Goal: Book appointment/travel/reservation

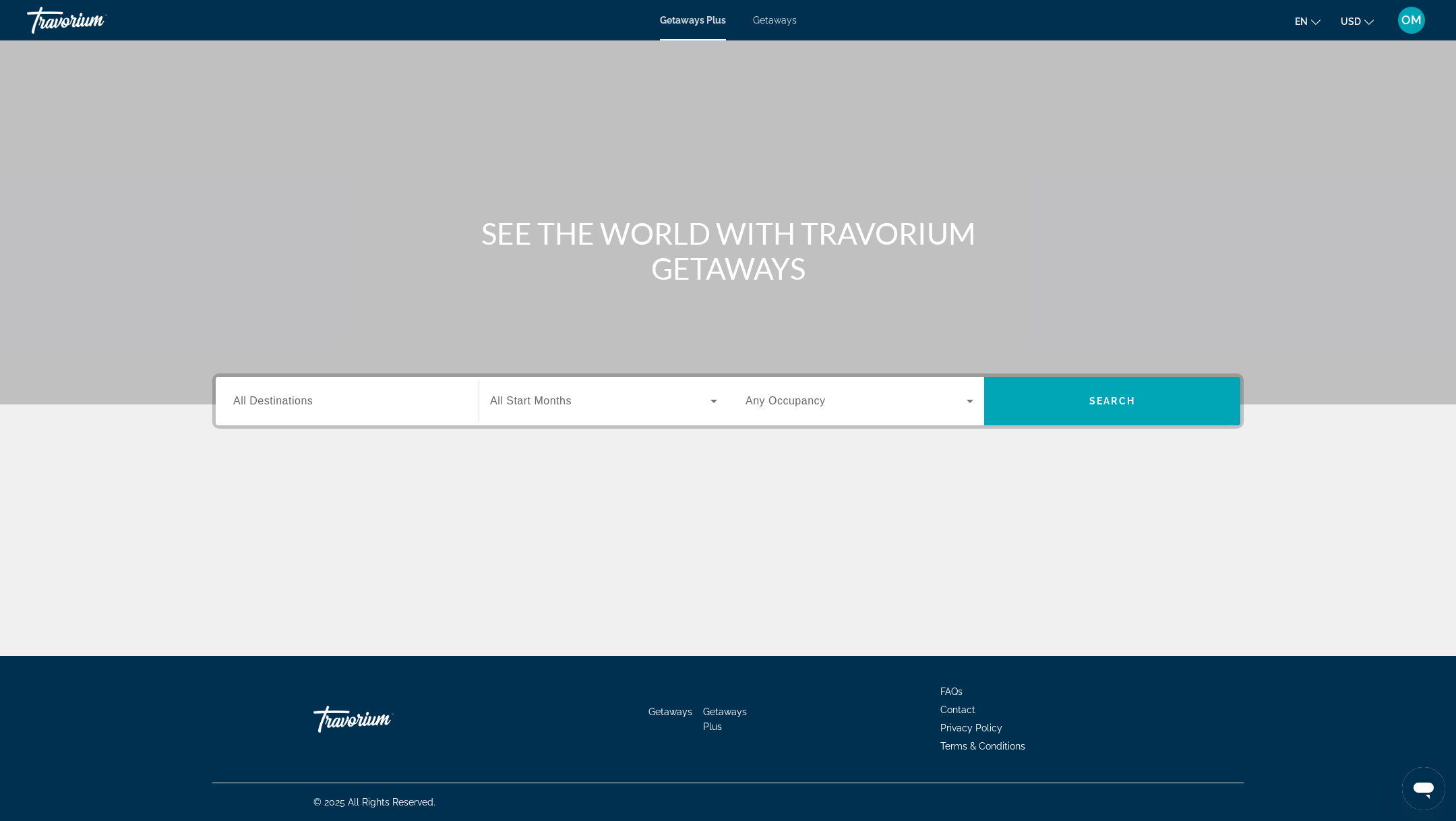
click at [782, 29] on div "Getaways Plus Getaways en English Español Français Italiano Português русский U…" at bounding box center [728, 20] width 1456 height 35
click at [778, 18] on span "Getaways" at bounding box center [775, 20] width 44 height 11
click at [400, 412] on div "Search widget" at bounding box center [347, 401] width 228 height 38
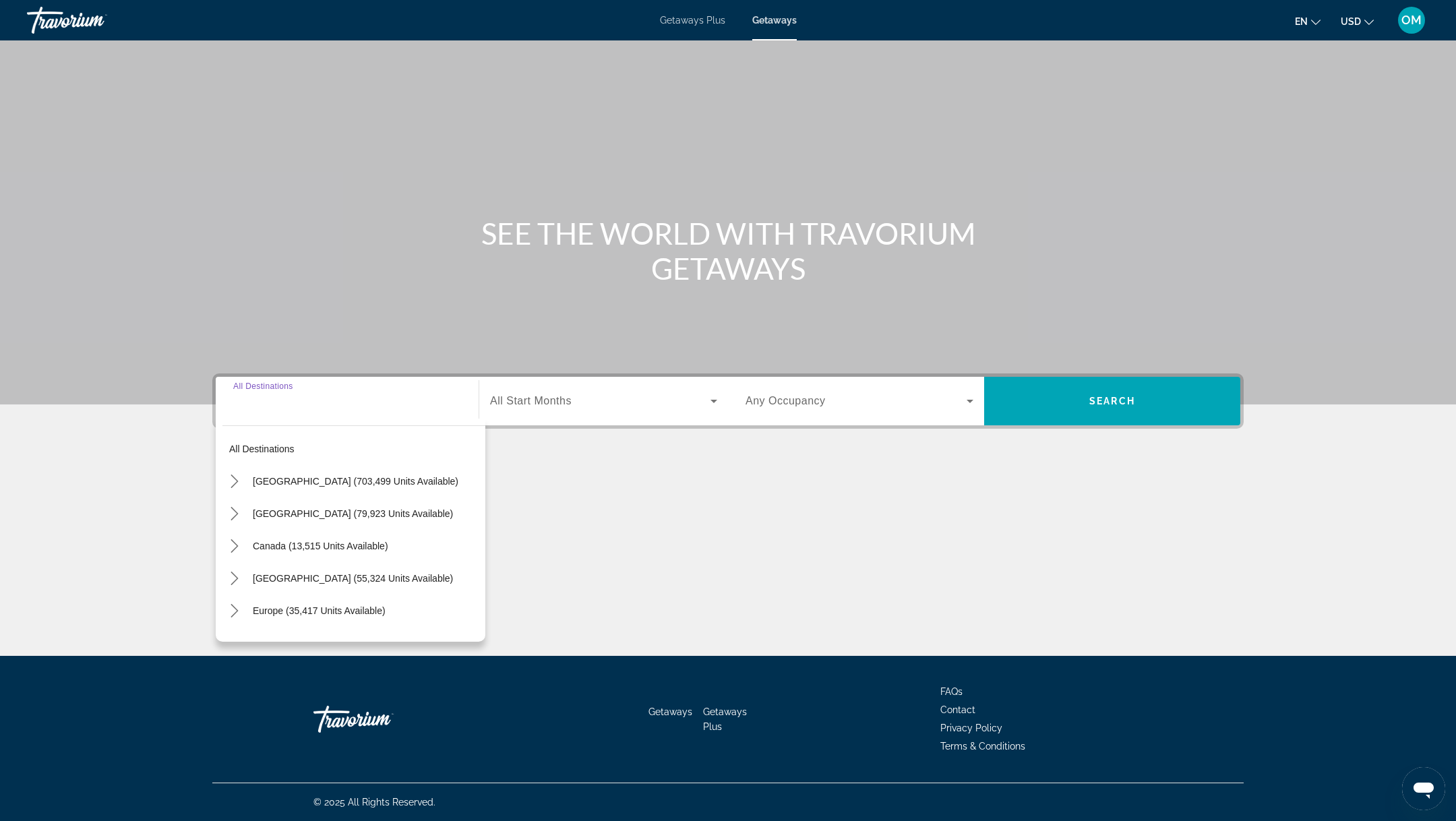
scroll to position [218, 0]
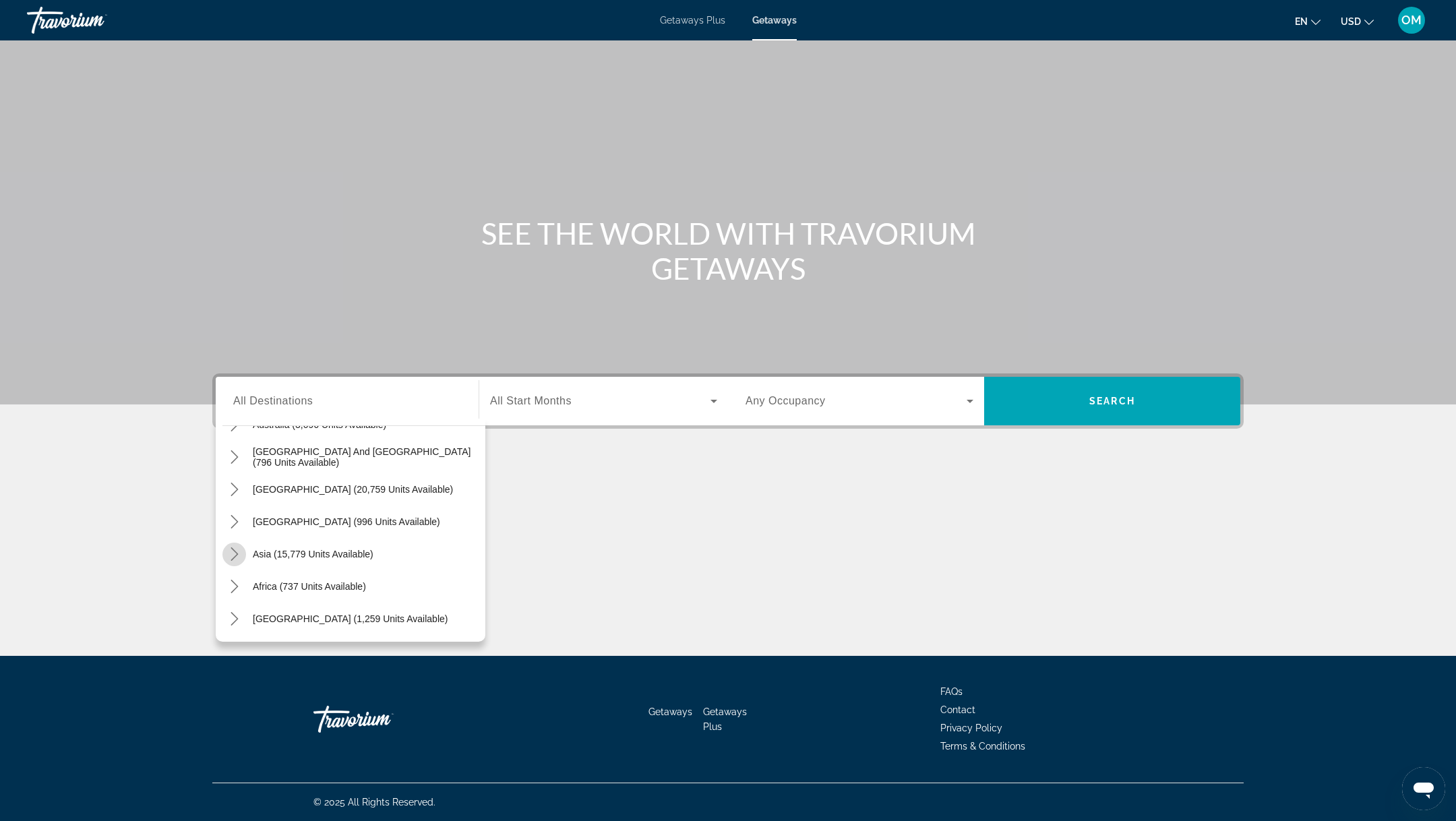
click at [241, 555] on mat-icon "Toggle Asia (15,779 units available) submenu" at bounding box center [234, 554] width 23 height 23
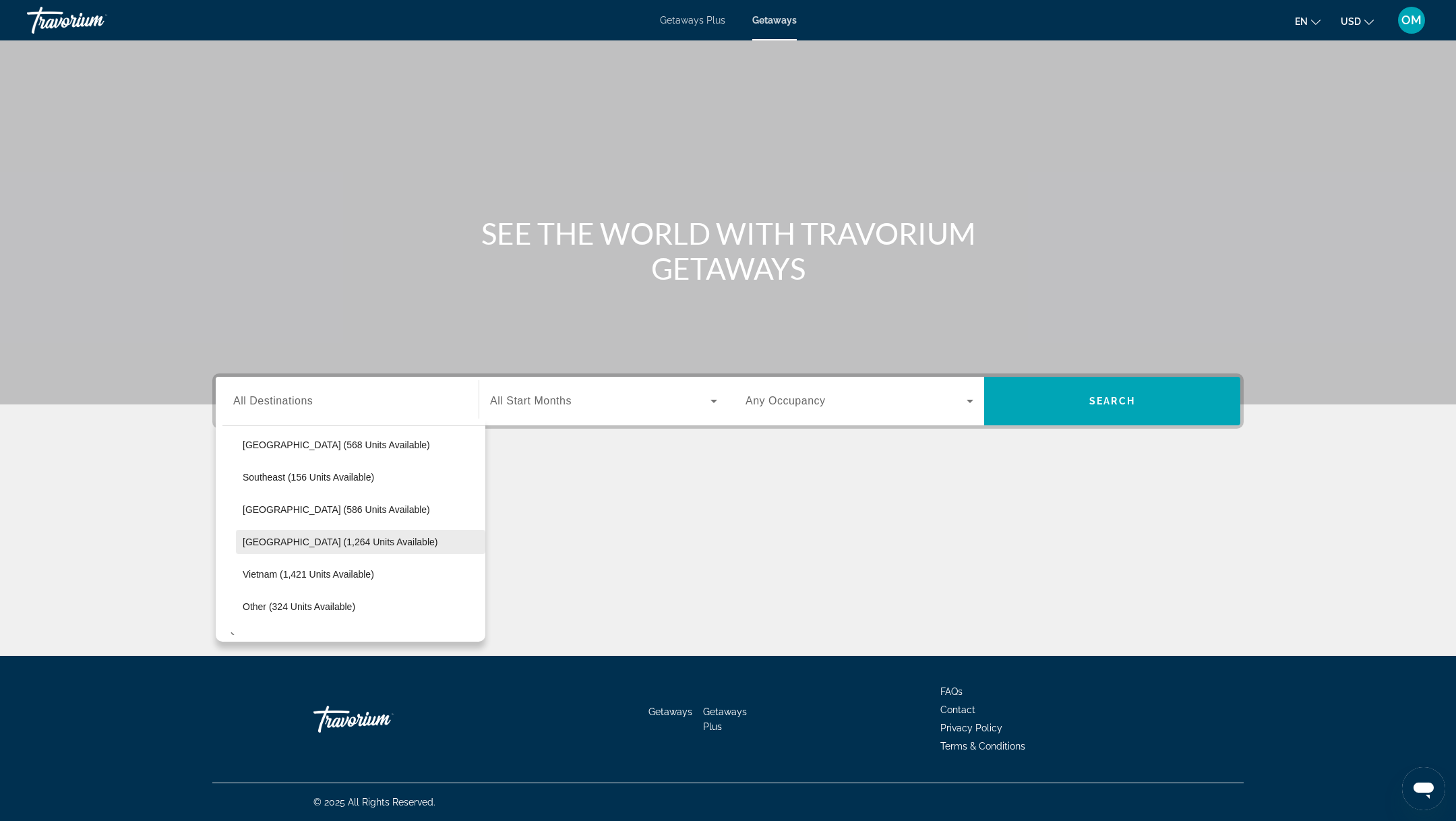
scroll to position [654, 0]
click at [290, 535] on span "[GEOGRAPHIC_DATA] (1,264 units available)" at bounding box center [340, 538] width 195 height 11
type input "**********"
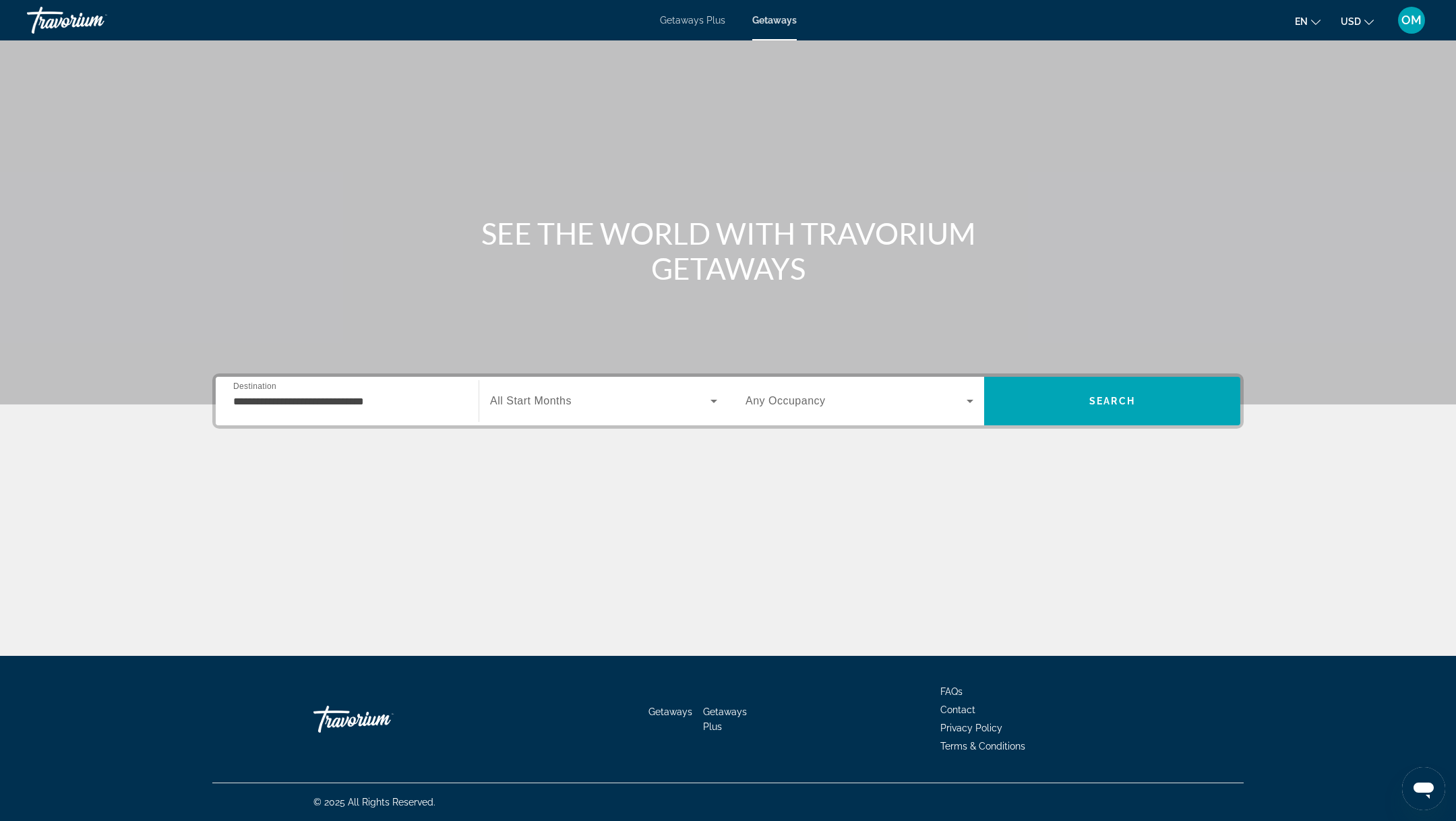
click at [552, 398] on span "All Start Months" at bounding box center [531, 400] width 82 height 11
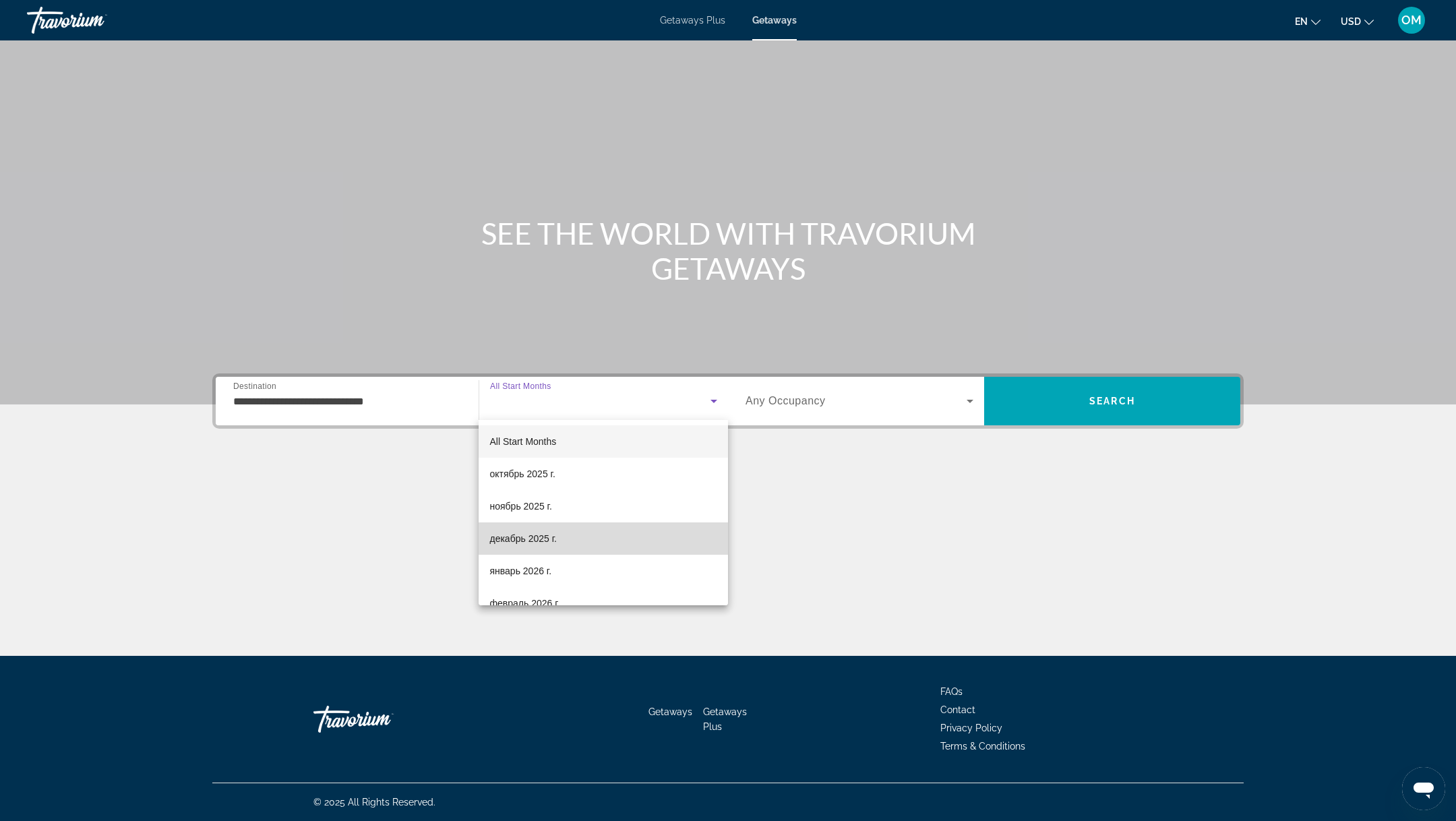
click at [554, 541] on span "декабрь 2025 г." at bounding box center [522, 538] width 66 height 16
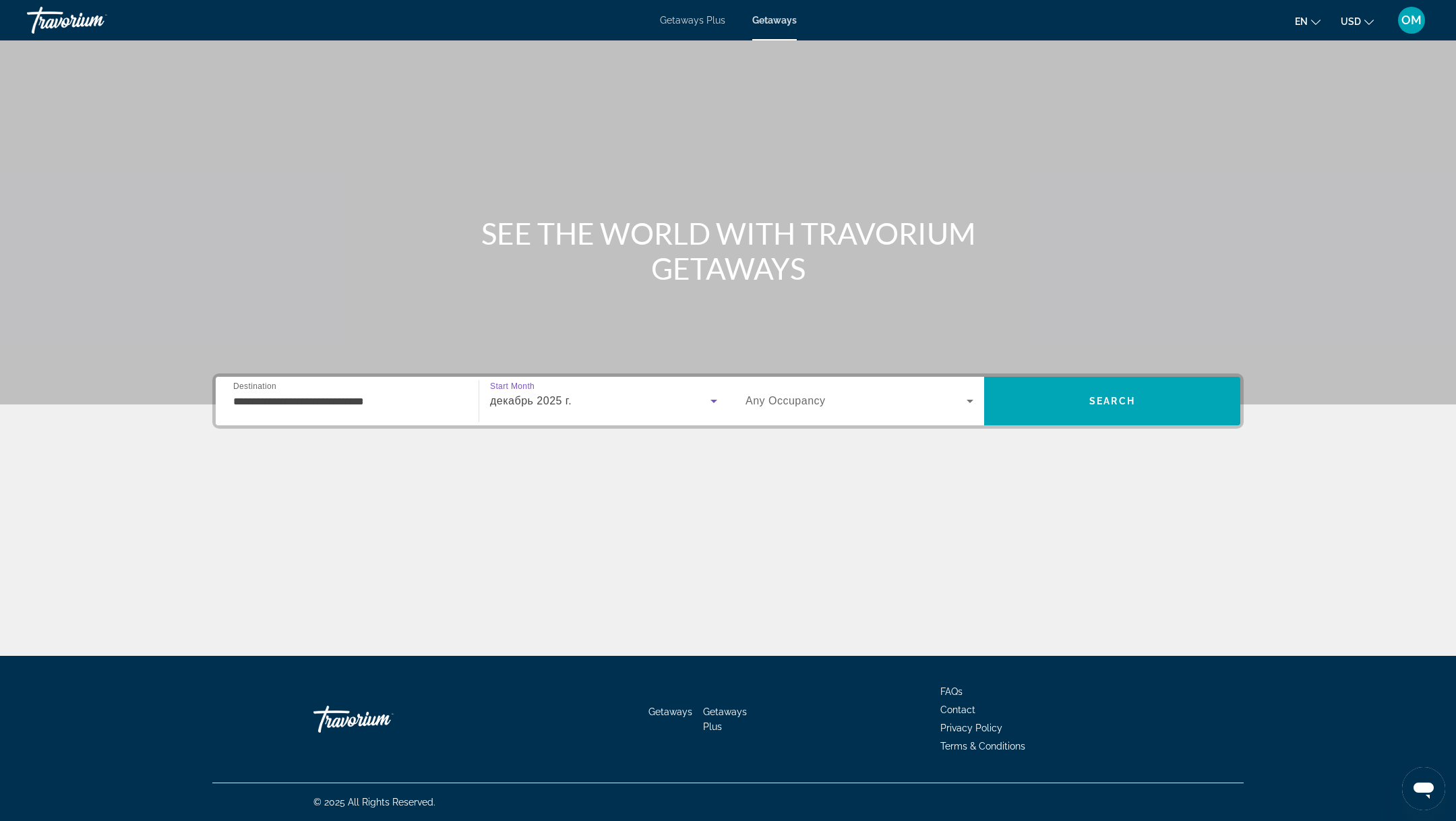
click at [757, 399] on span "Any Occupancy" at bounding box center [786, 400] width 80 height 11
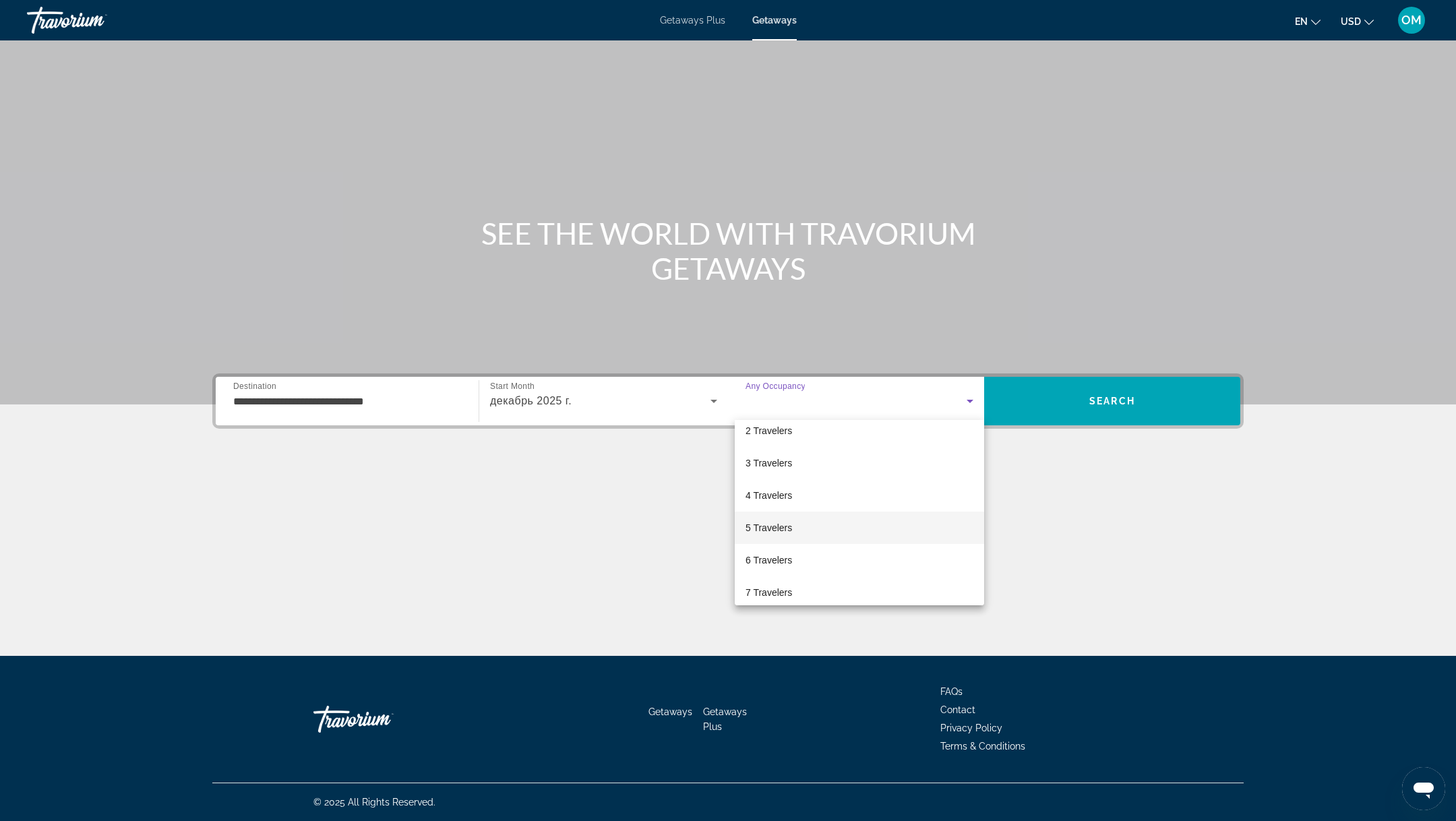
scroll to position [39, 0]
click at [760, 500] on span "4 Travelers" at bounding box center [769, 499] width 47 height 16
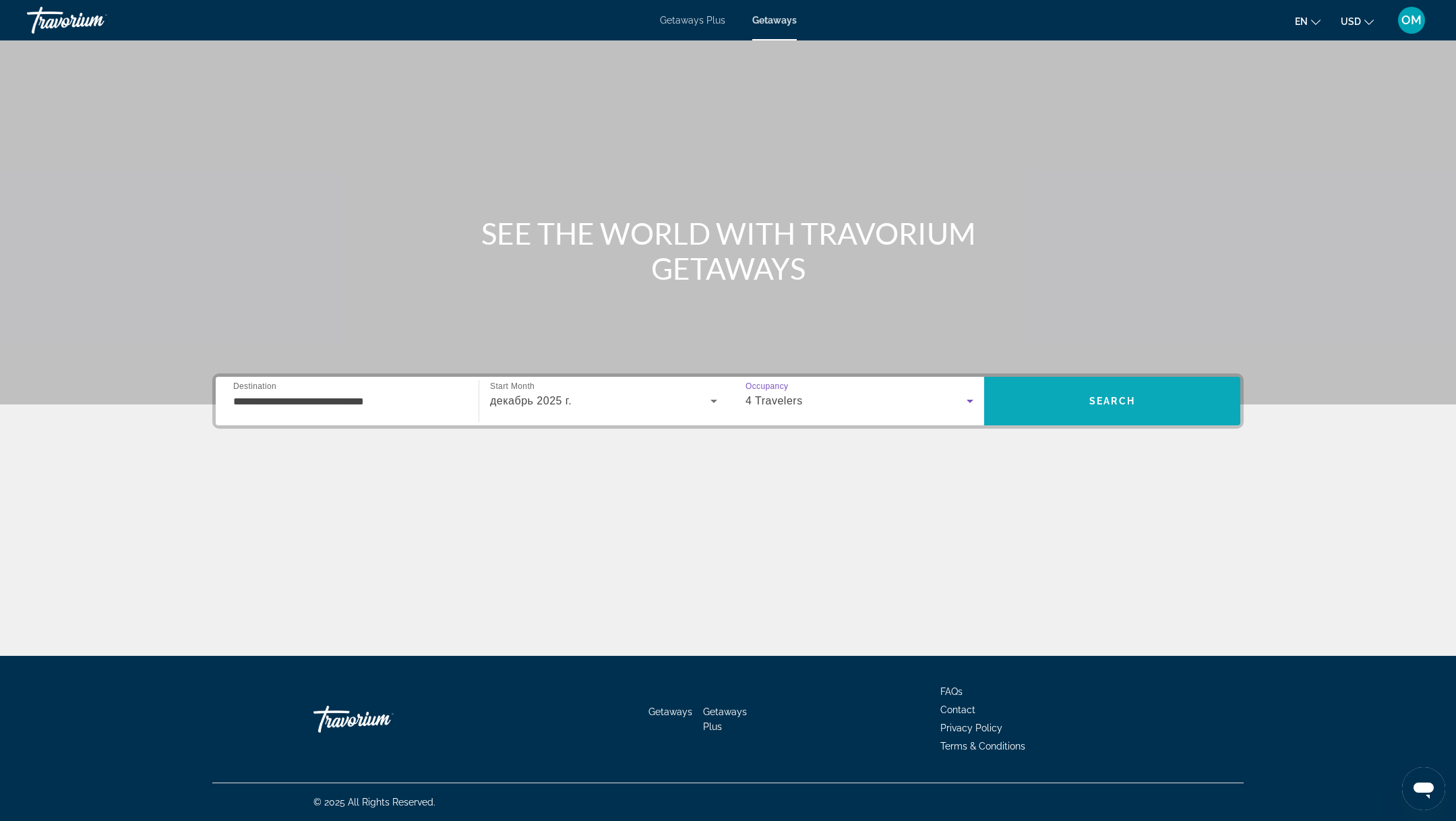
click at [1137, 405] on span "Search" at bounding box center [1112, 401] width 256 height 32
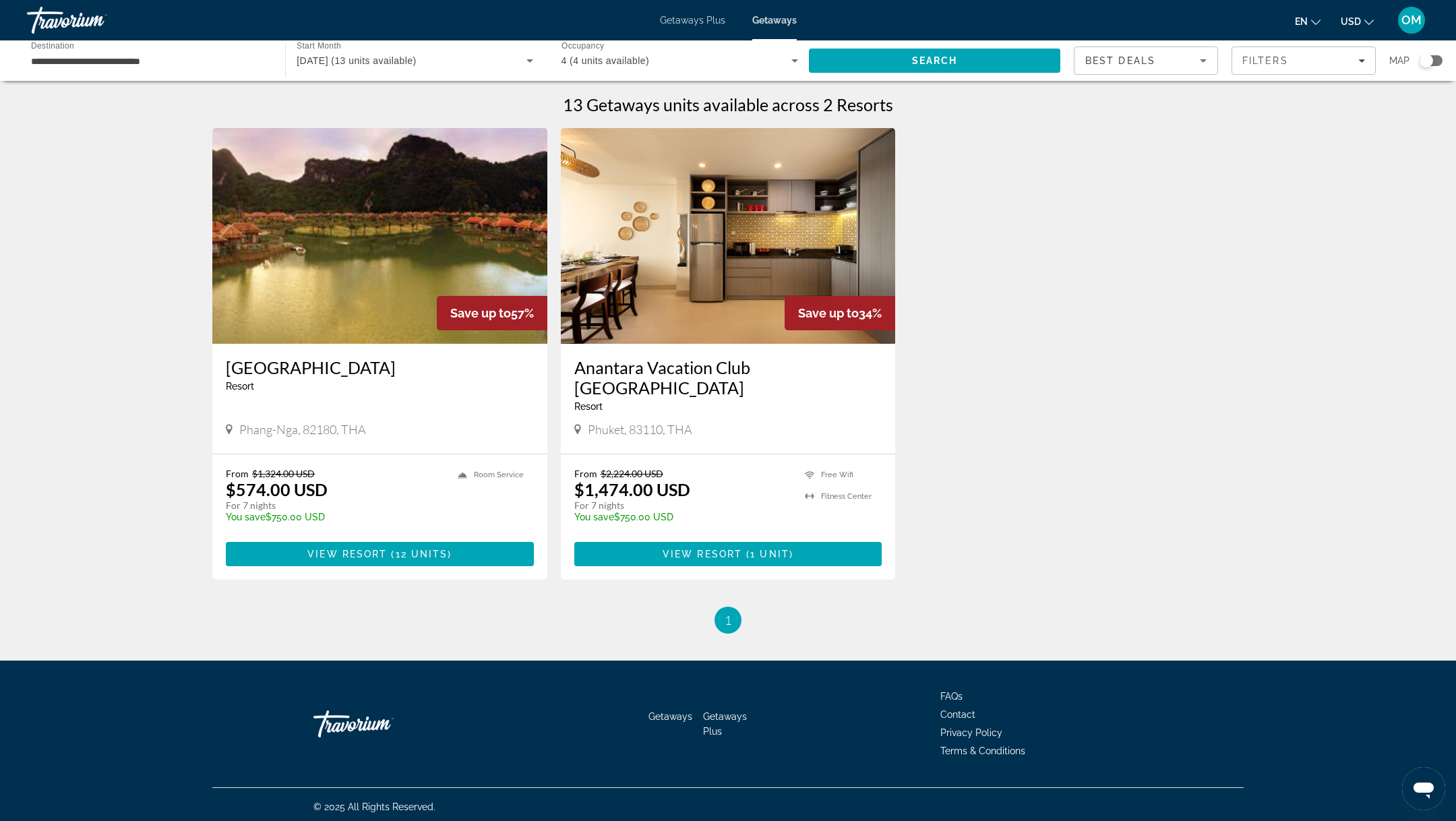
click at [263, 366] on h3 "[GEOGRAPHIC_DATA]" at bounding box center [380, 367] width 308 height 20
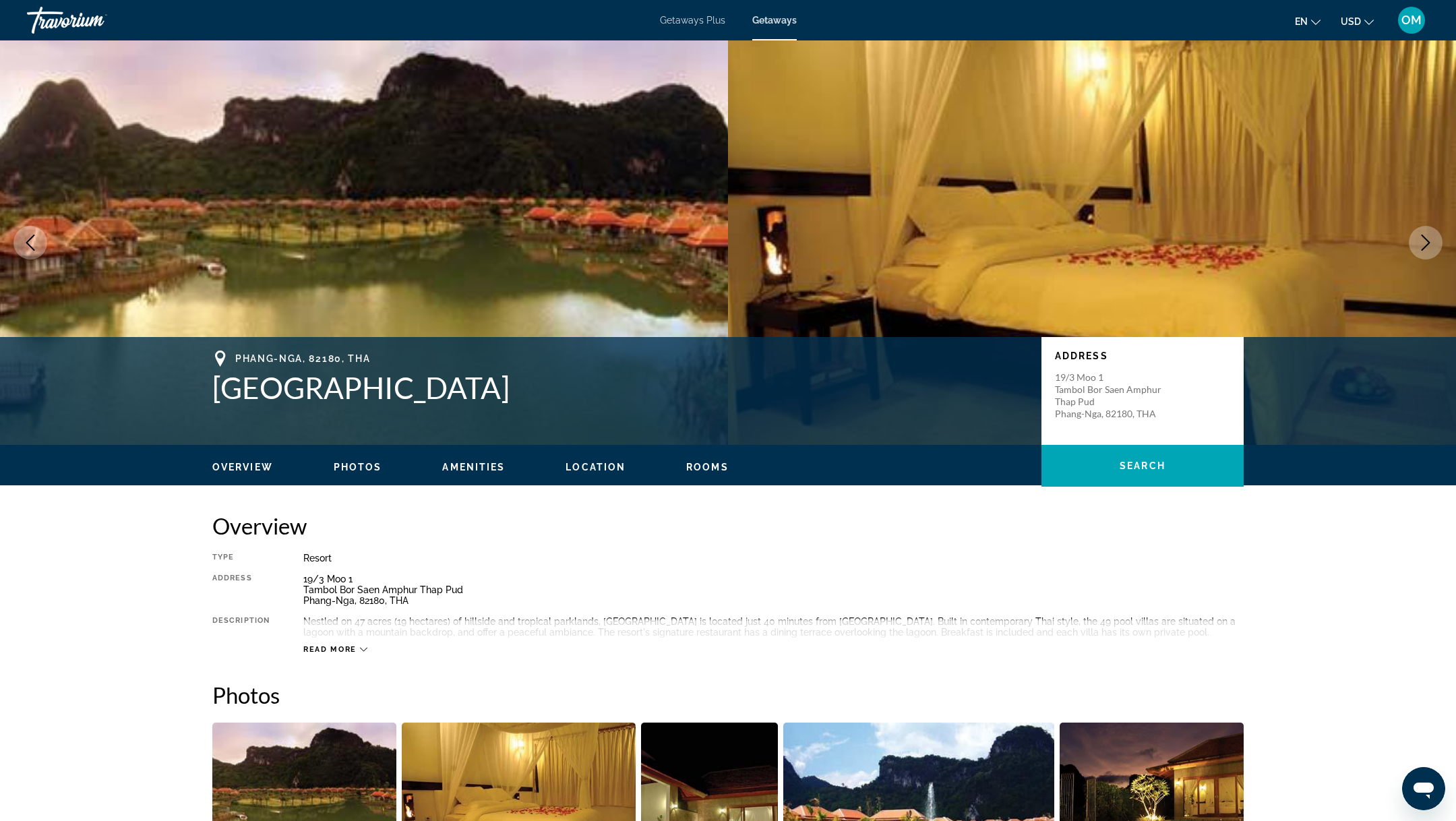
drag, startPoint x: 492, startPoint y: 389, endPoint x: 217, endPoint y: 389, distance: 275.0
click at [217, 389] on h1 "[GEOGRAPHIC_DATA]" at bounding box center [620, 387] width 816 height 35
drag, startPoint x: 232, startPoint y: 357, endPoint x: 474, endPoint y: 423, distance: 250.8
click at [474, 423] on div "Phang-[GEOGRAPHIC_DATA], 82180, [GEOGRAPHIC_DATA] Address 19/[GEOGRAPHIC_DATA],…" at bounding box center [728, 390] width 1085 height 81
copy div "Phang-[GEOGRAPHIC_DATA], 82180, [GEOGRAPHIC_DATA]"
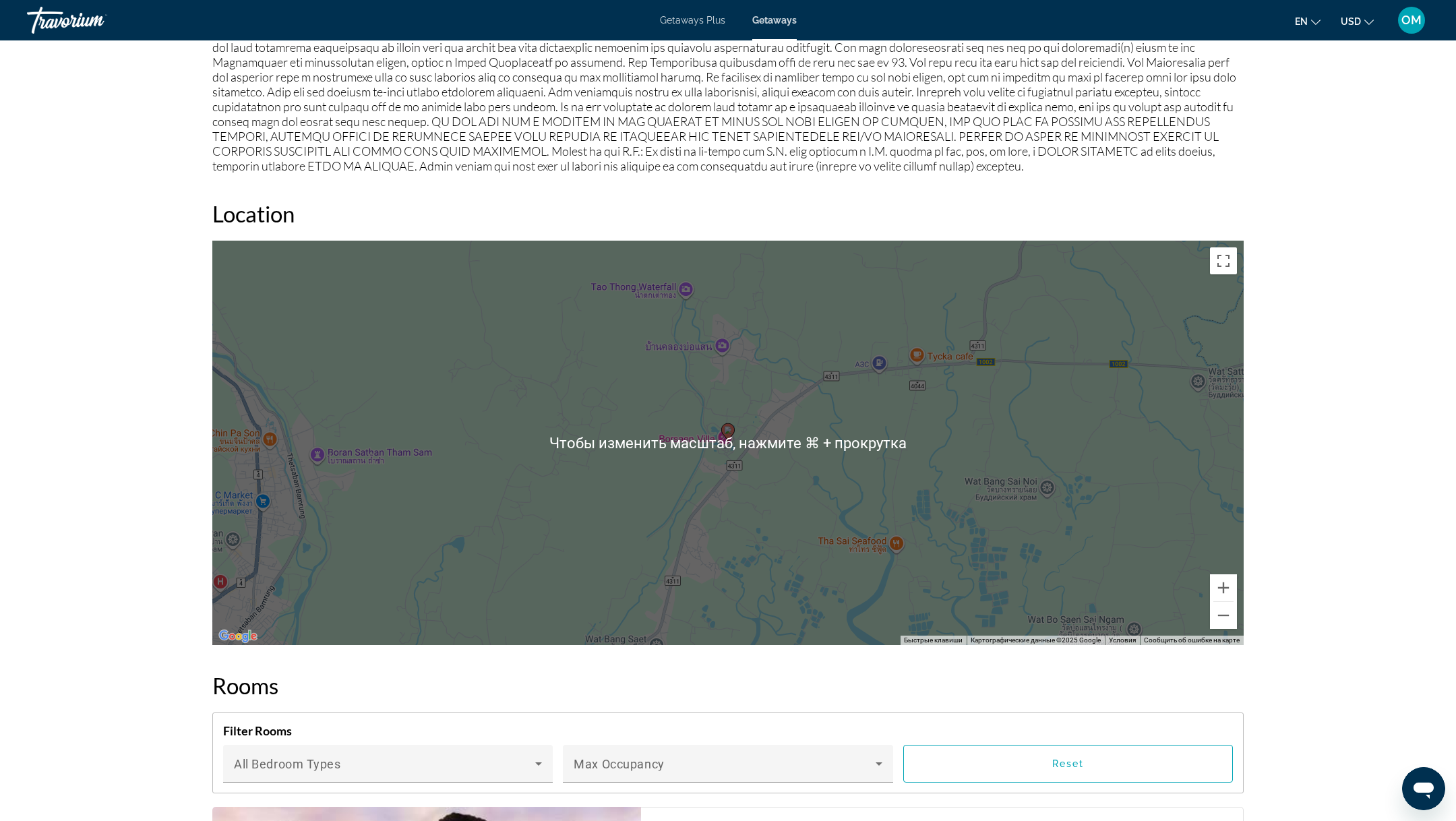
scroll to position [1745, 0]
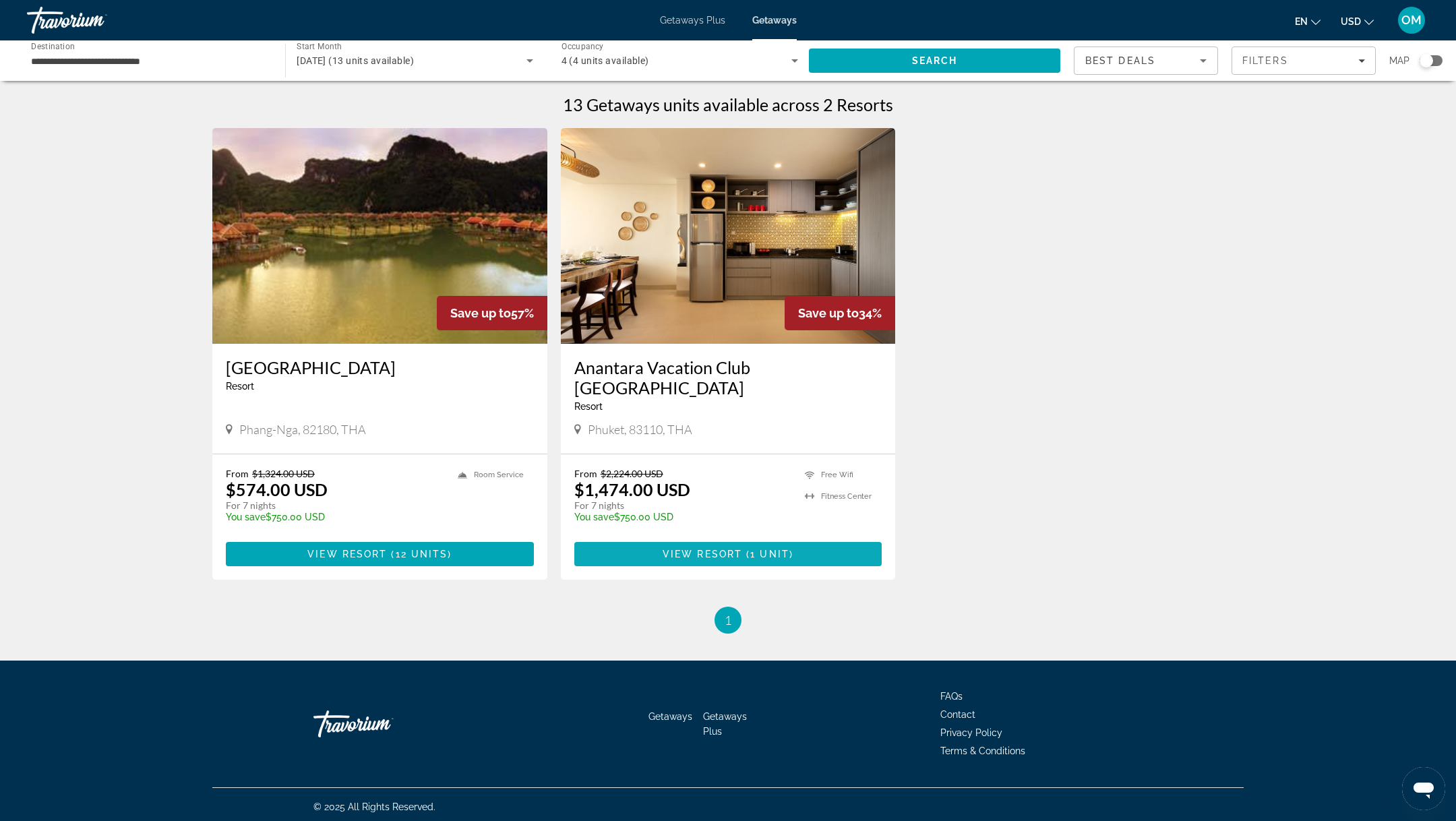
click at [732, 549] on span "View Resort" at bounding box center [702, 554] width 79 height 11
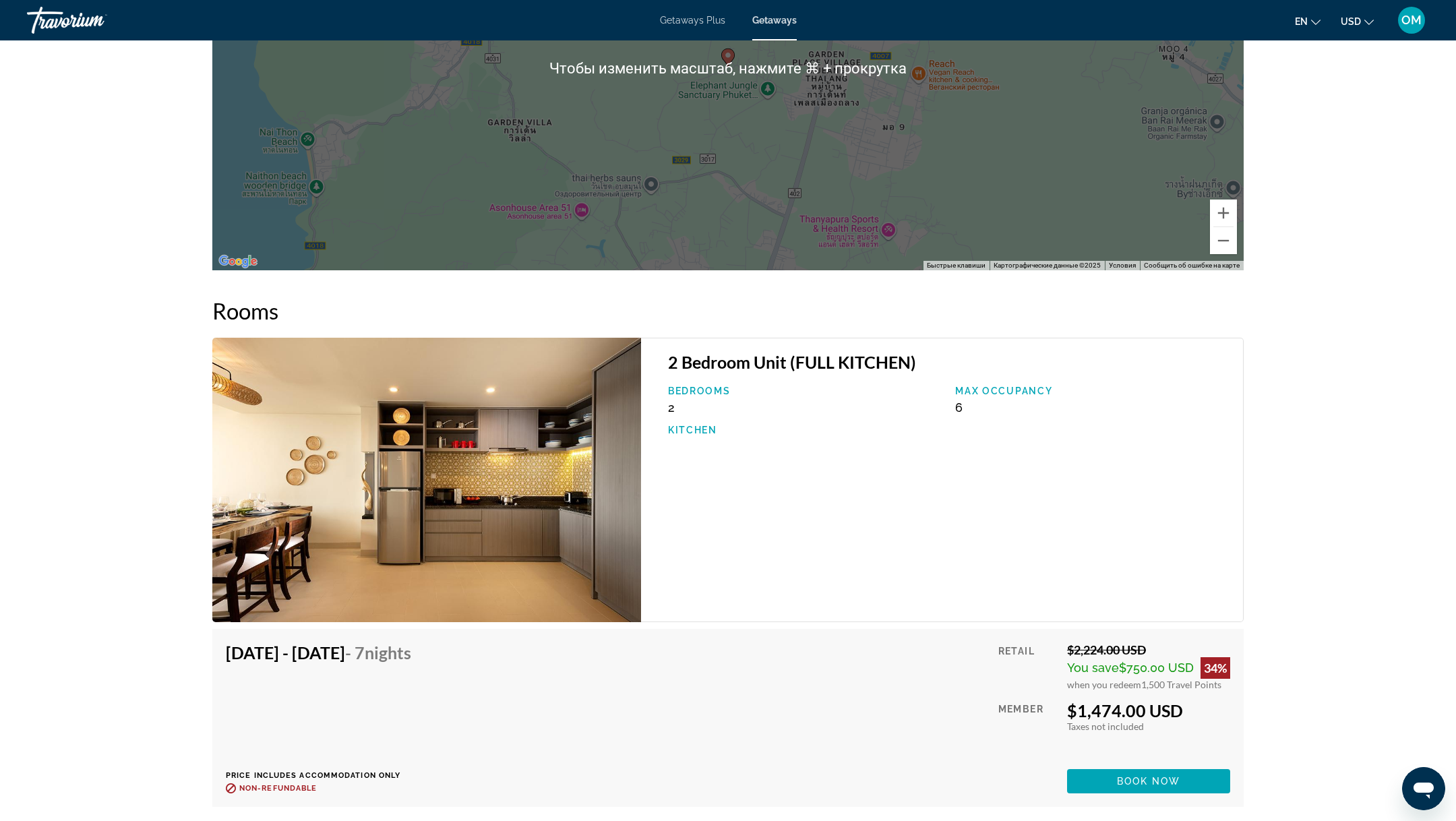
scroll to position [1899, 0]
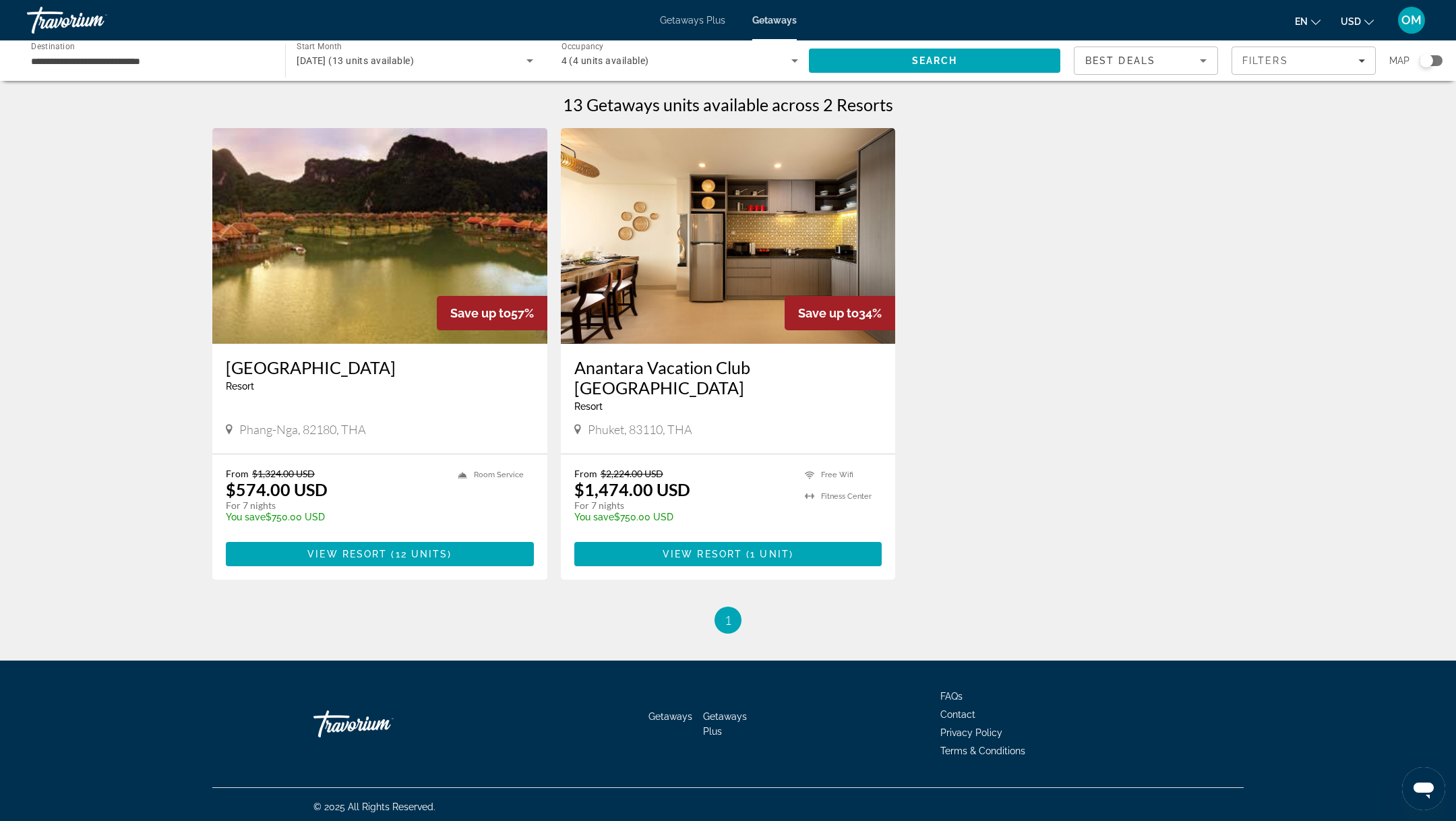
click at [142, 63] on input "**********" at bounding box center [149, 61] width 236 height 16
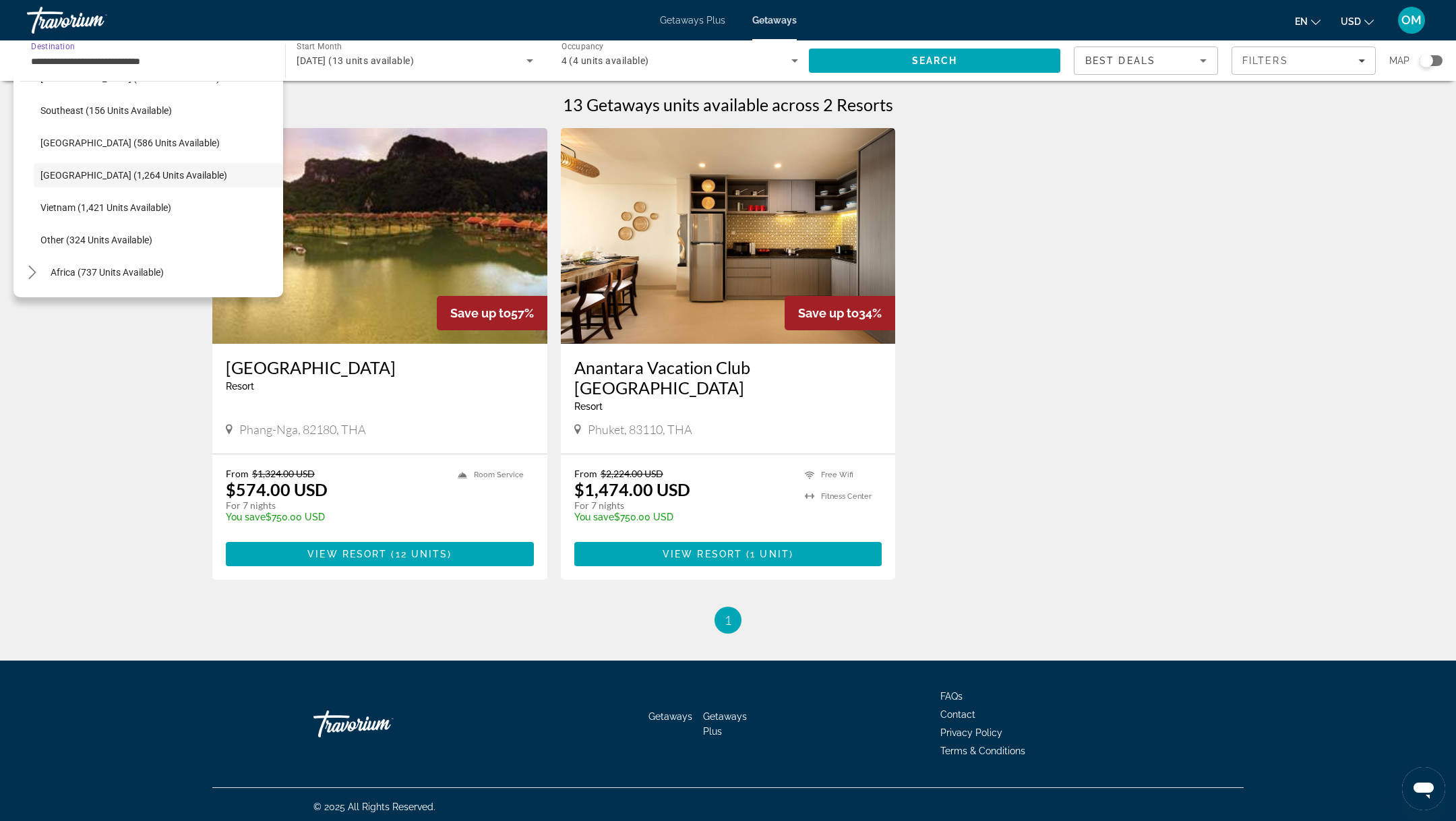
scroll to position [703, 0]
click at [35, 273] on icon "Toggle Middle East (1,259 units available) submenu" at bounding box center [32, 275] width 8 height 14
click at [70, 182] on span "[GEOGRAPHIC_DATA] (926 units available)" at bounding box center [131, 177] width 180 height 11
type input "**********"
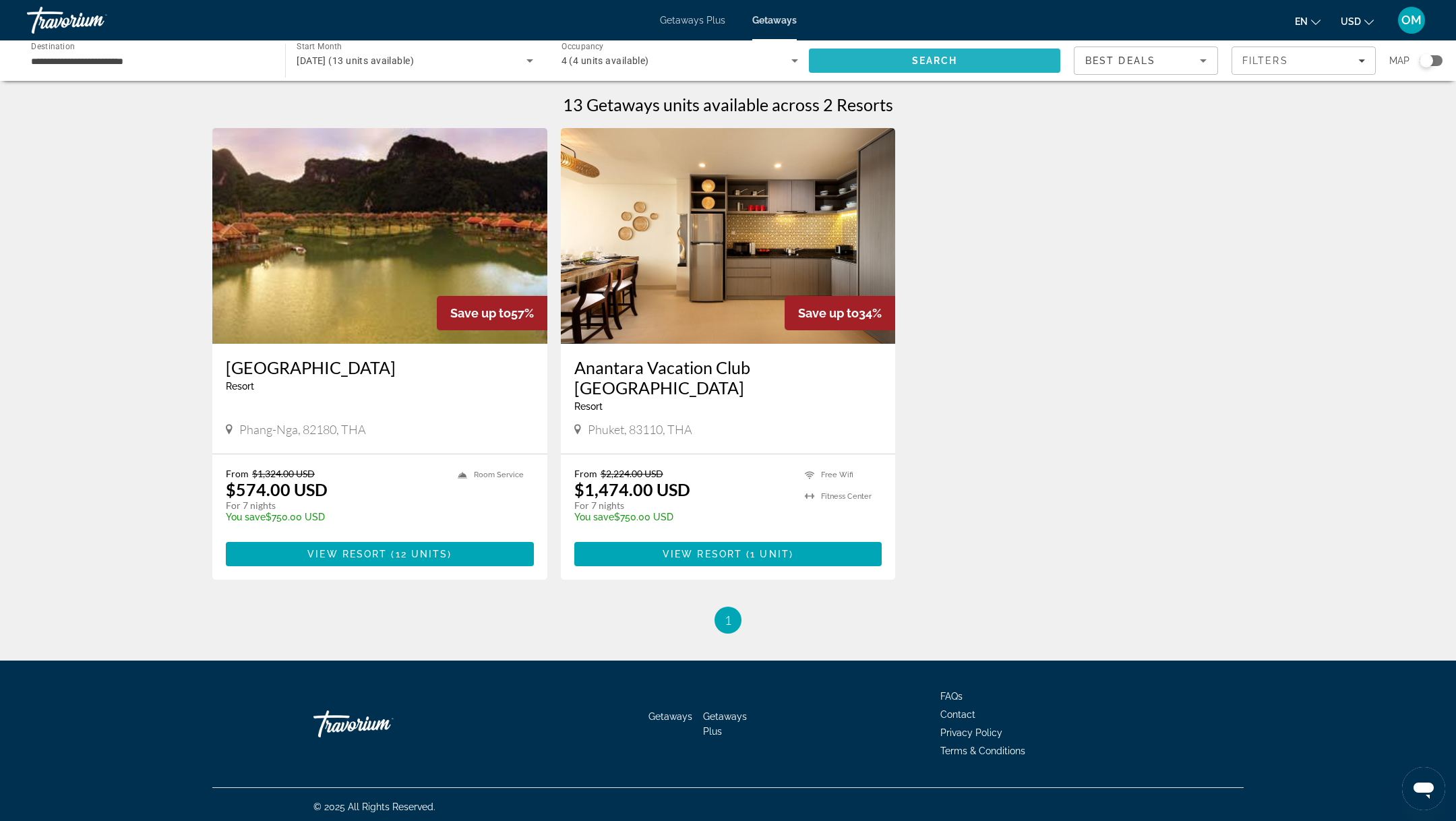
click at [990, 62] on span "Search" at bounding box center [934, 60] width 251 height 32
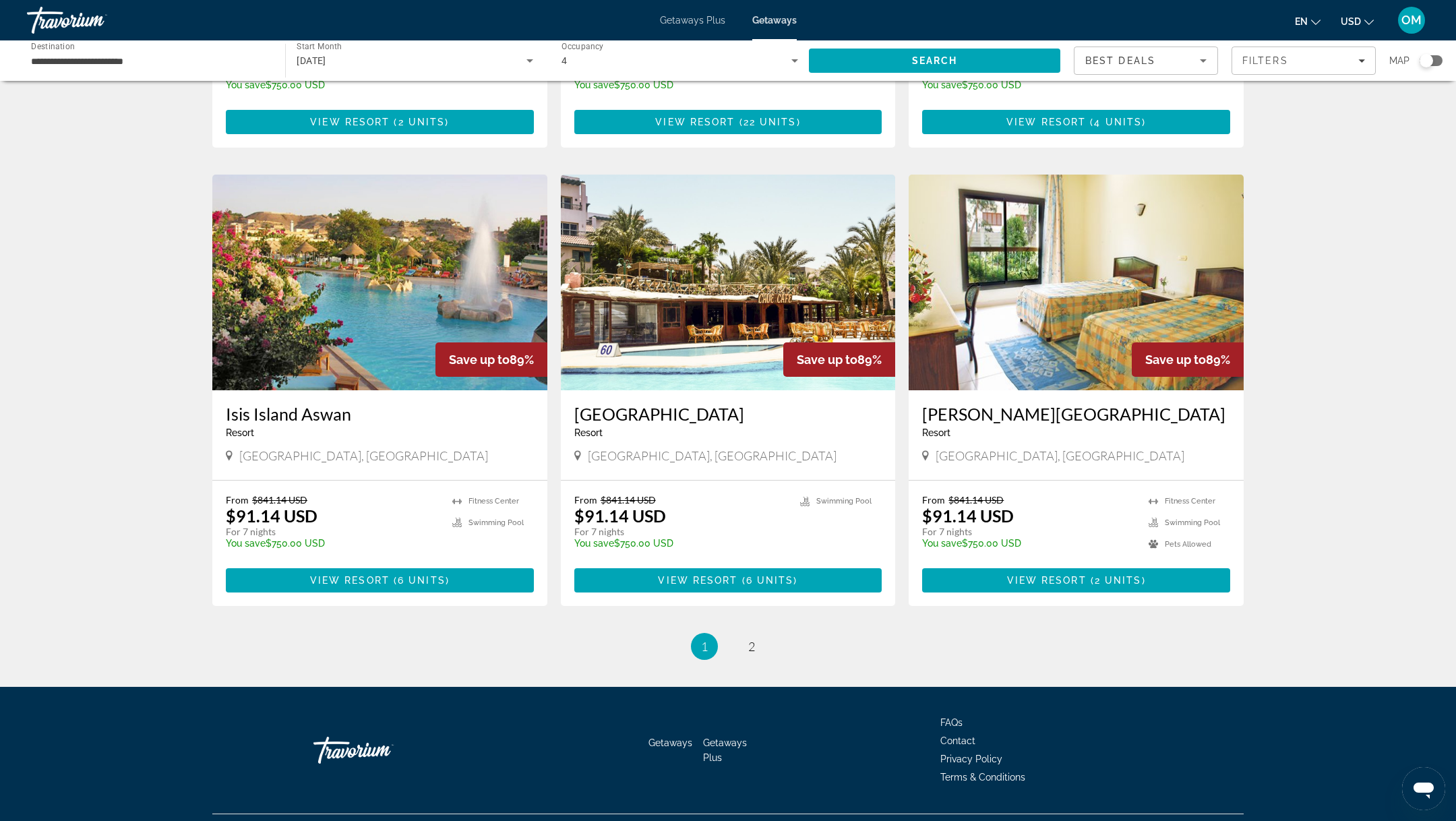
scroll to position [1358, 0]
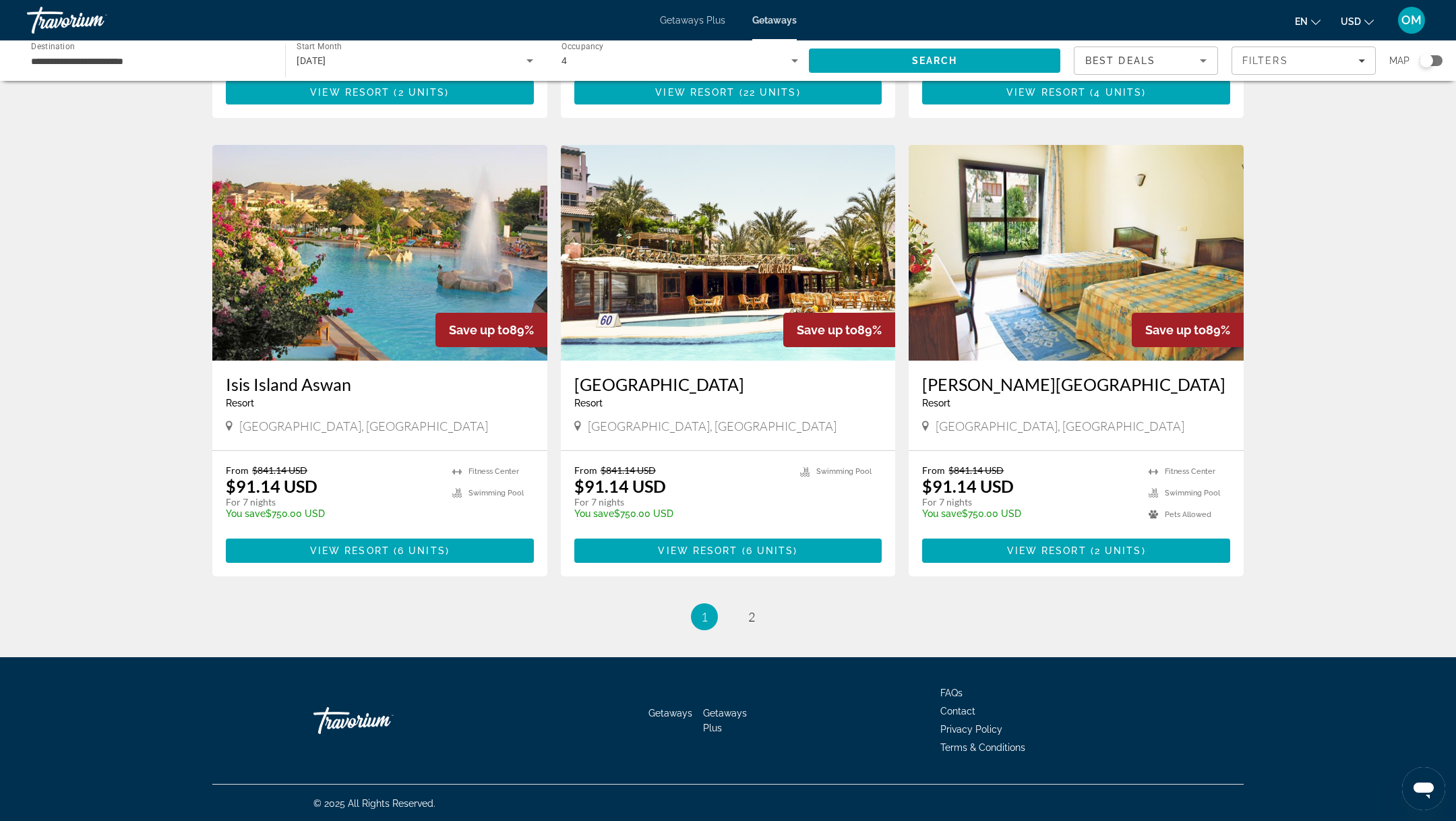
click at [368, 318] on img "Main content" at bounding box center [380, 253] width 335 height 216
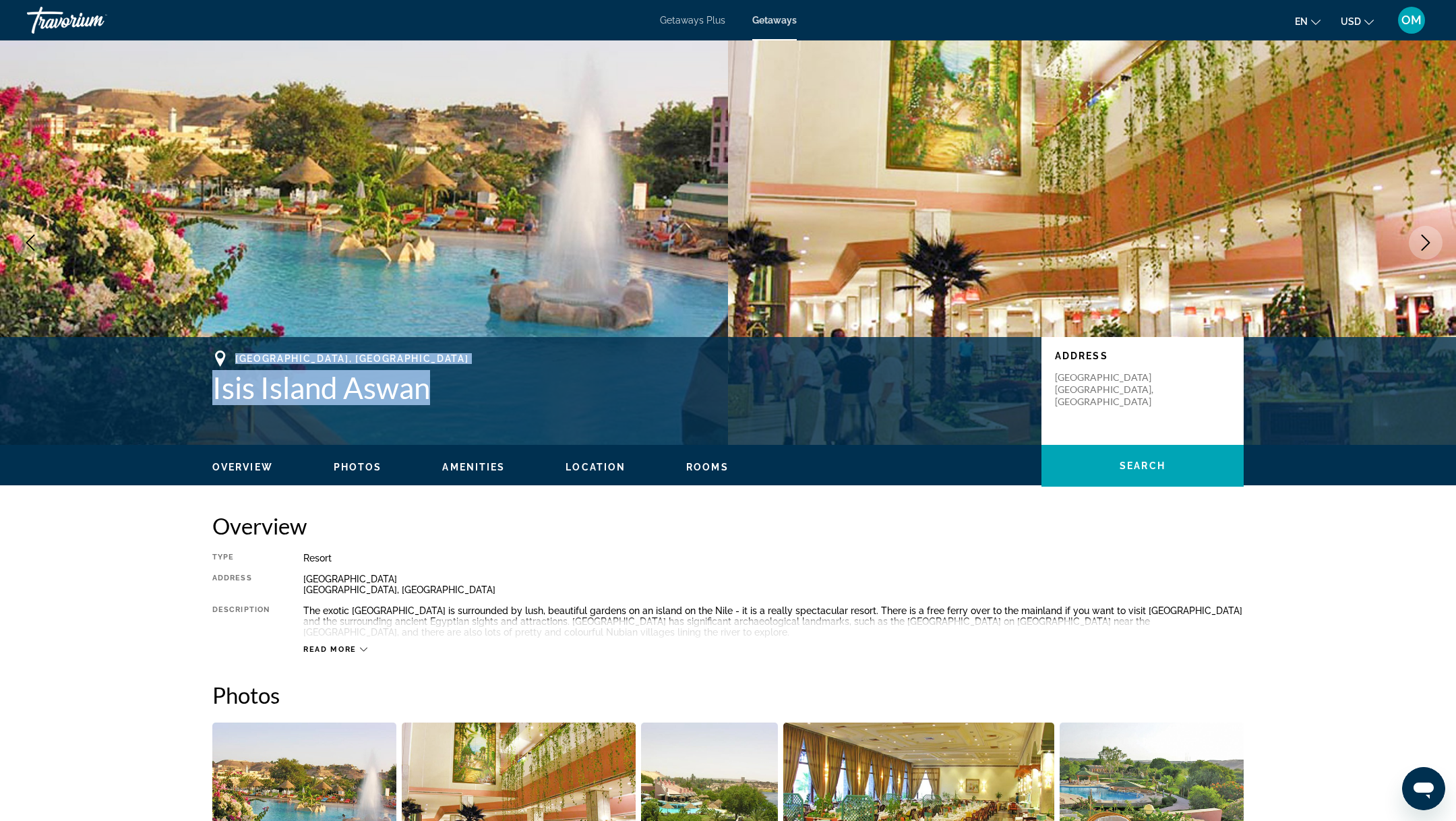
drag, startPoint x: 448, startPoint y: 394, endPoint x: 202, endPoint y: 362, distance: 248.1
click at [202, 362] on div "[GEOGRAPHIC_DATA], [GEOGRAPHIC_DATA] [GEOGRAPHIC_DATA] [GEOGRAPHIC_DATA] Addres…" at bounding box center [728, 390] width 1085 height 81
copy div "Aswan, [GEOGRAPHIC_DATA] [GEOGRAPHIC_DATA] [GEOGRAPHIC_DATA]"
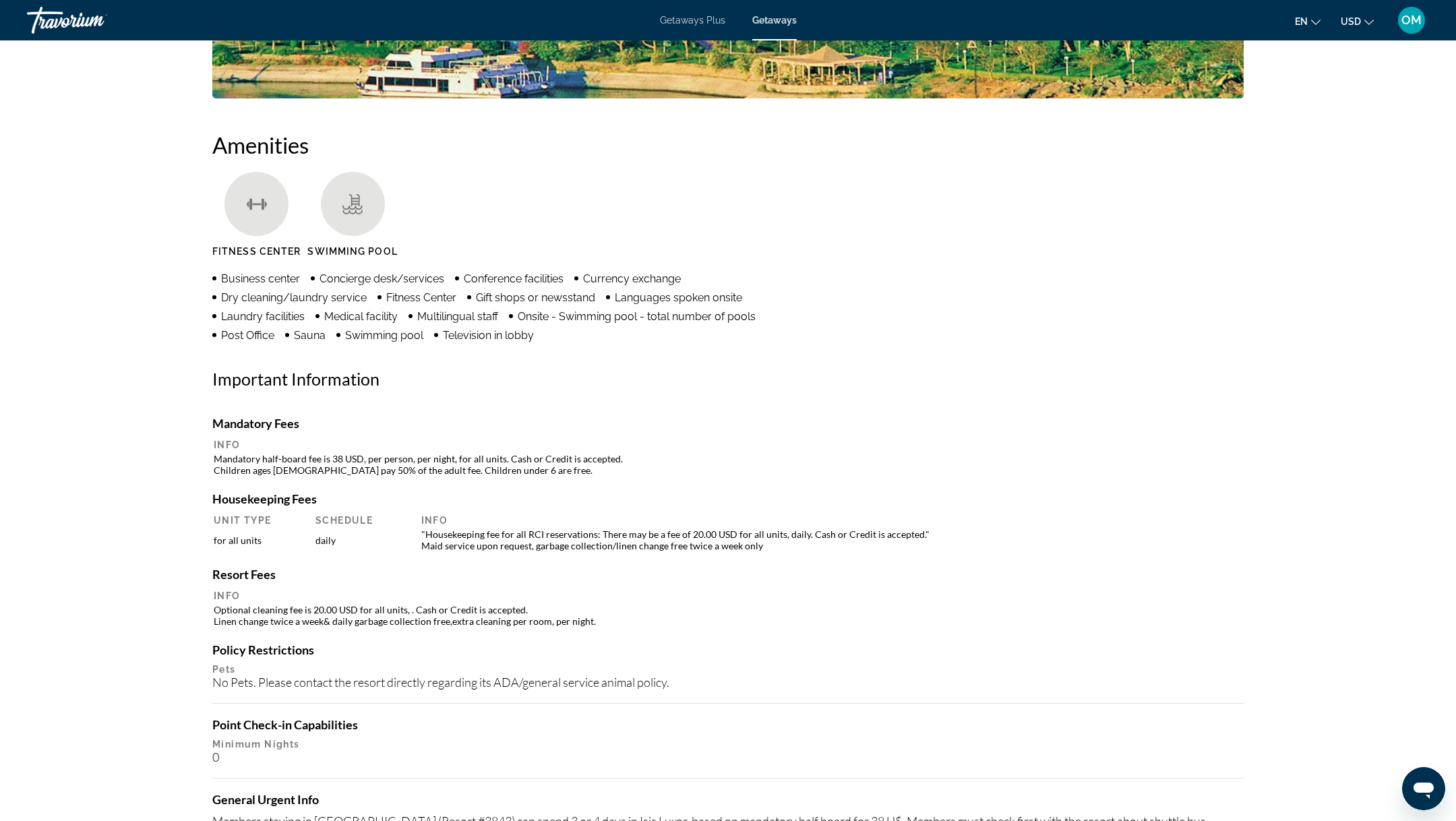
scroll to position [989, 0]
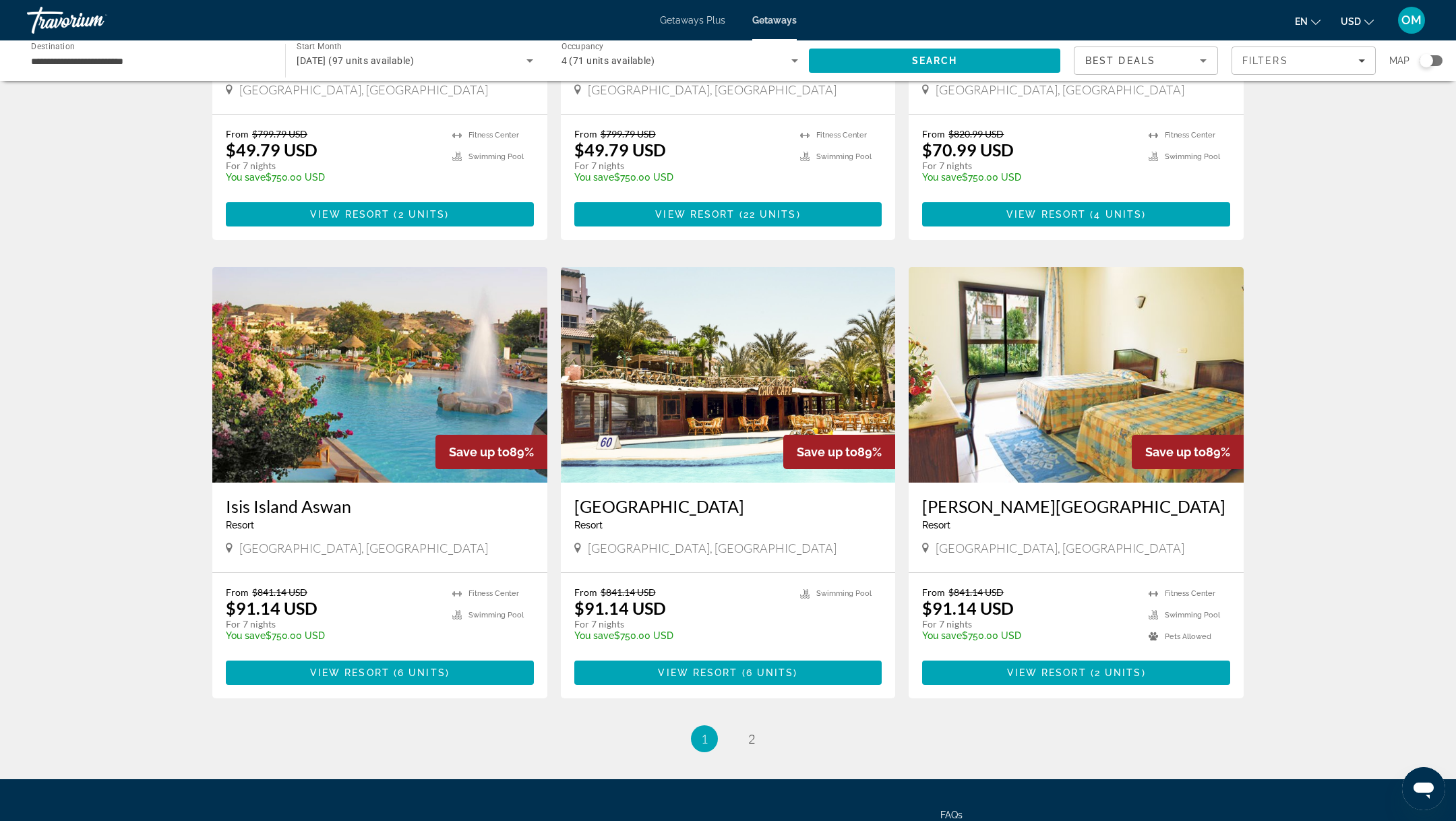
scroll to position [1238, 0]
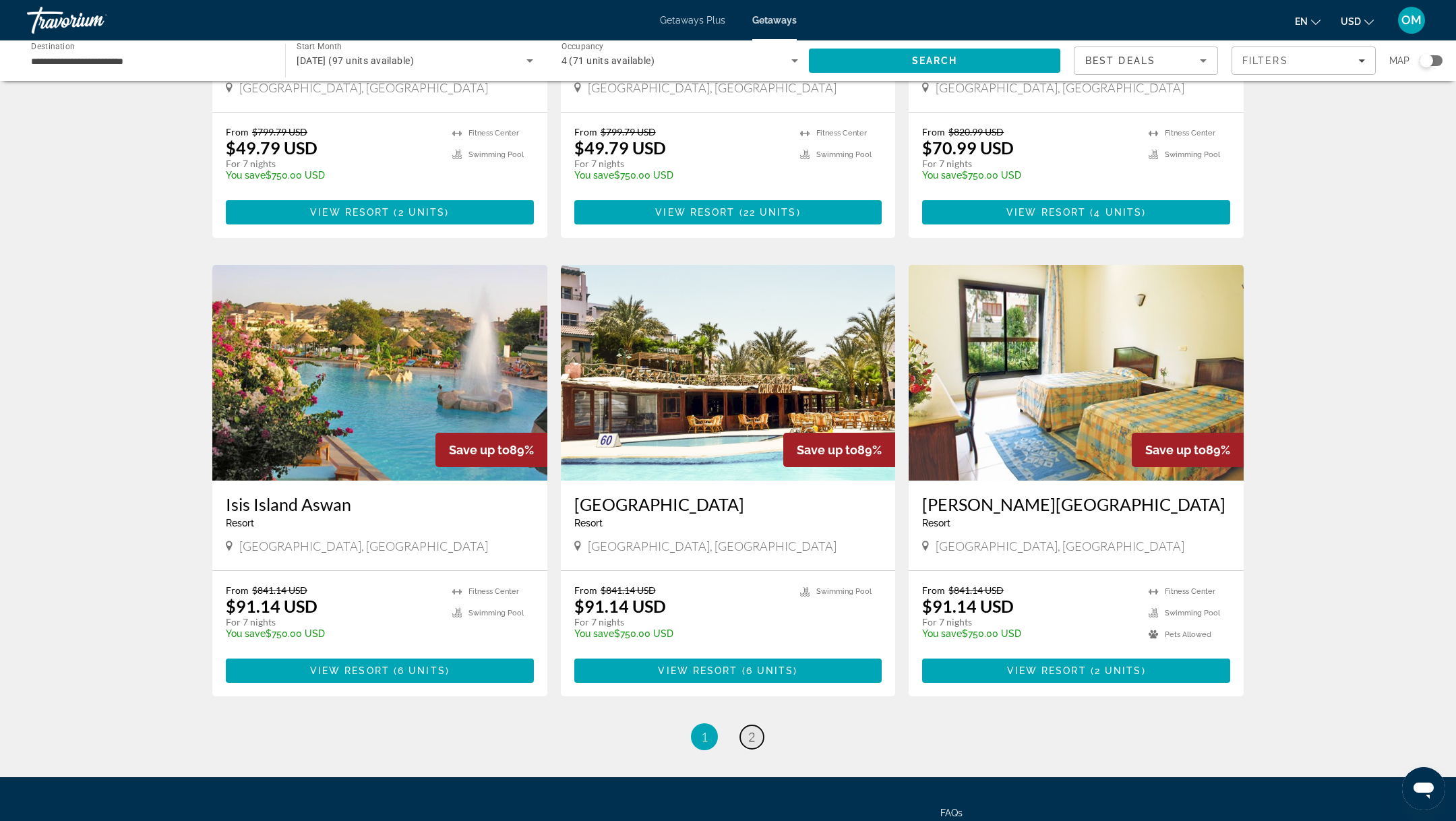
click at [751, 729] on span "2" at bounding box center [751, 736] width 7 height 15
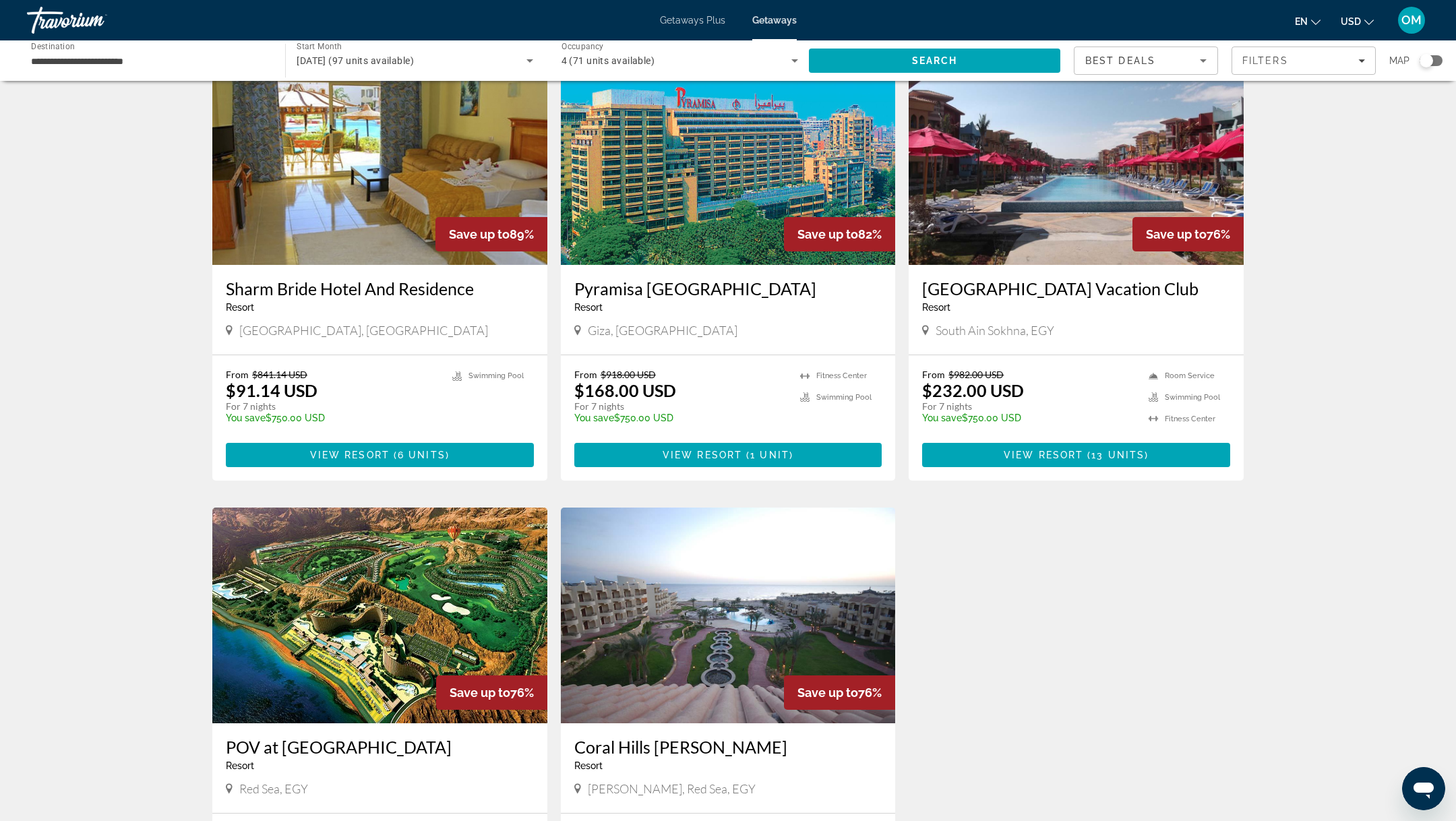
scroll to position [183, 0]
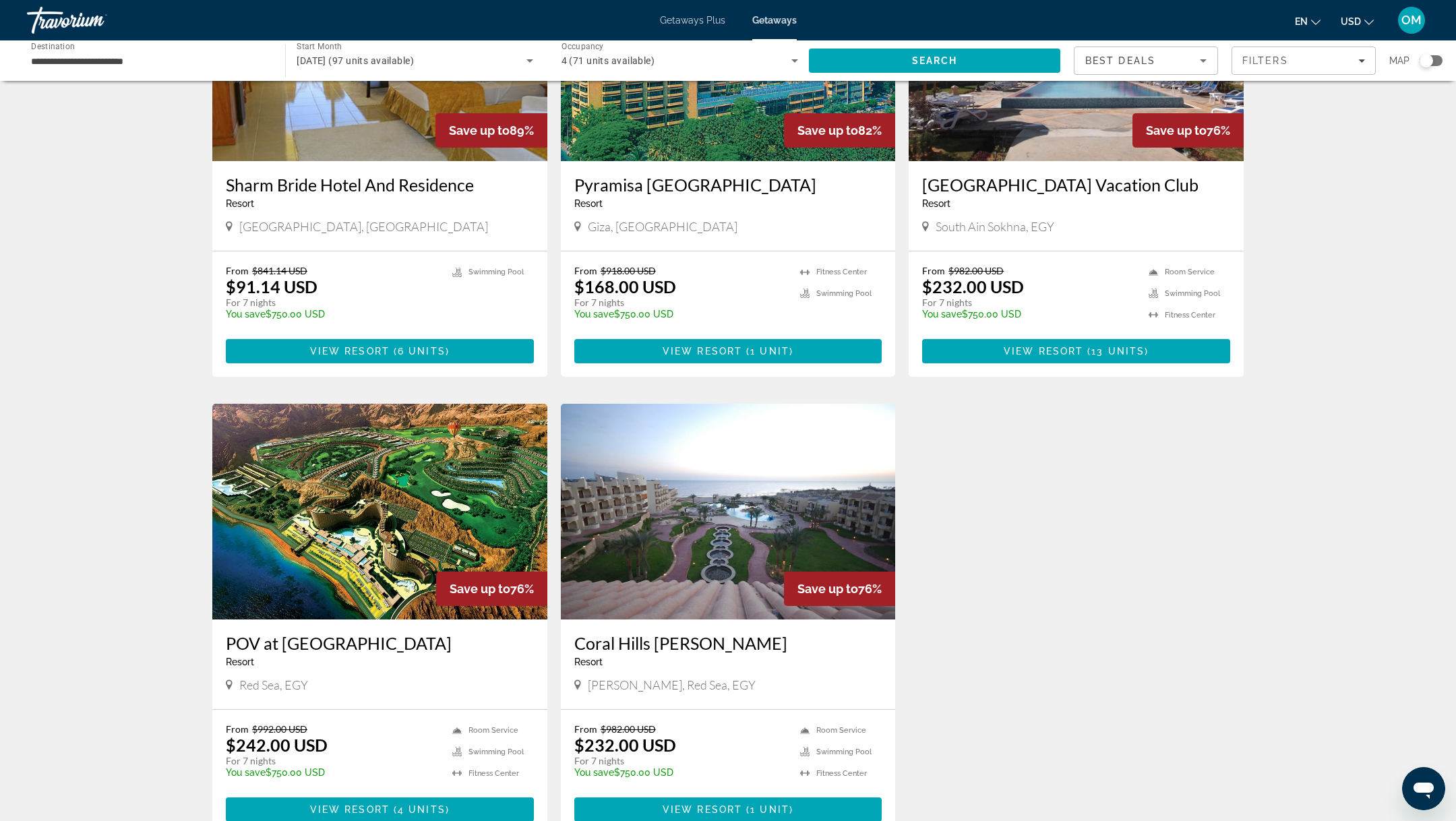
click at [354, 548] on img "Main content" at bounding box center [380, 512] width 335 height 216
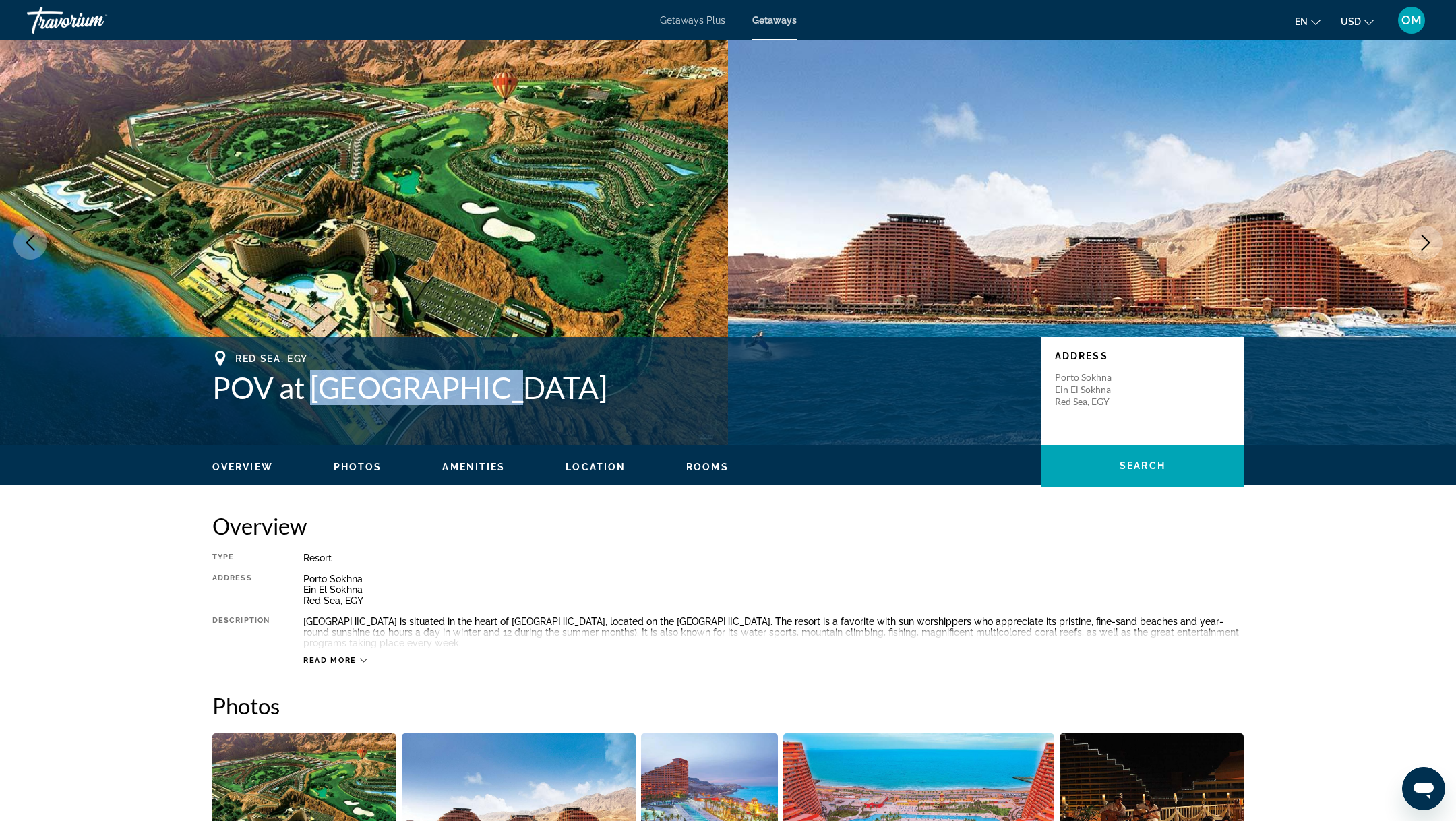
drag, startPoint x: 519, startPoint y: 389, endPoint x: 312, endPoint y: 388, distance: 207.0
click at [312, 388] on h1 "POV at [GEOGRAPHIC_DATA]" at bounding box center [620, 387] width 816 height 35
drag, startPoint x: 1131, startPoint y: 410, endPoint x: 1050, endPoint y: 382, distance: 85.7
click at [1050, 382] on div "Address [GEOGRAPHIC_DATA] [GEOGRAPHIC_DATA], EGY" at bounding box center [1143, 391] width 202 height 108
copy p "Porto Sokhna Ein El Sokhna Red Sea, EGY"
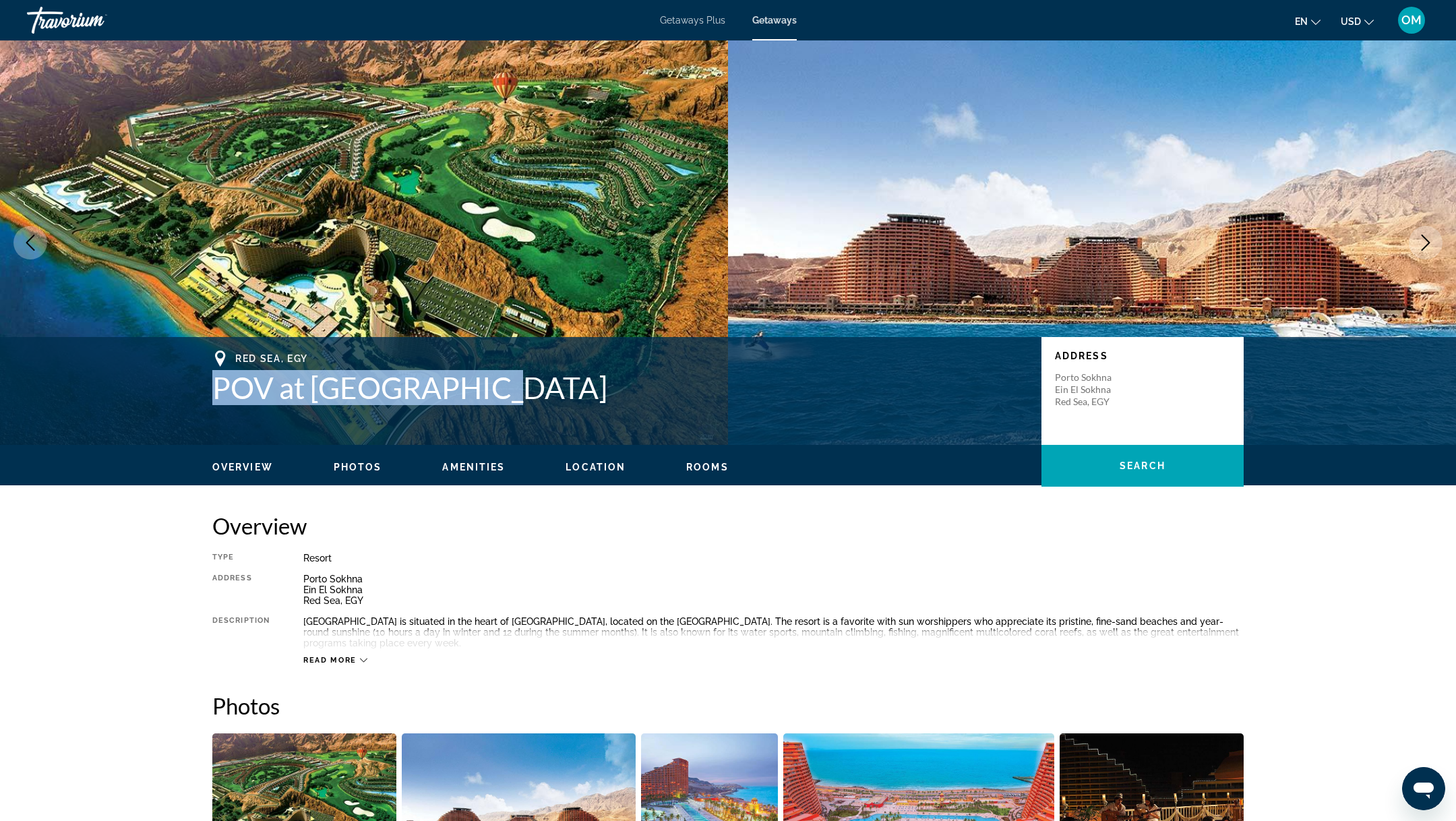
drag, startPoint x: 501, startPoint y: 390, endPoint x: 217, endPoint y: 394, distance: 284.0
click at [217, 394] on h1 "POV at [GEOGRAPHIC_DATA]" at bounding box center [620, 387] width 816 height 35
copy h1 "POV at [GEOGRAPHIC_DATA]"
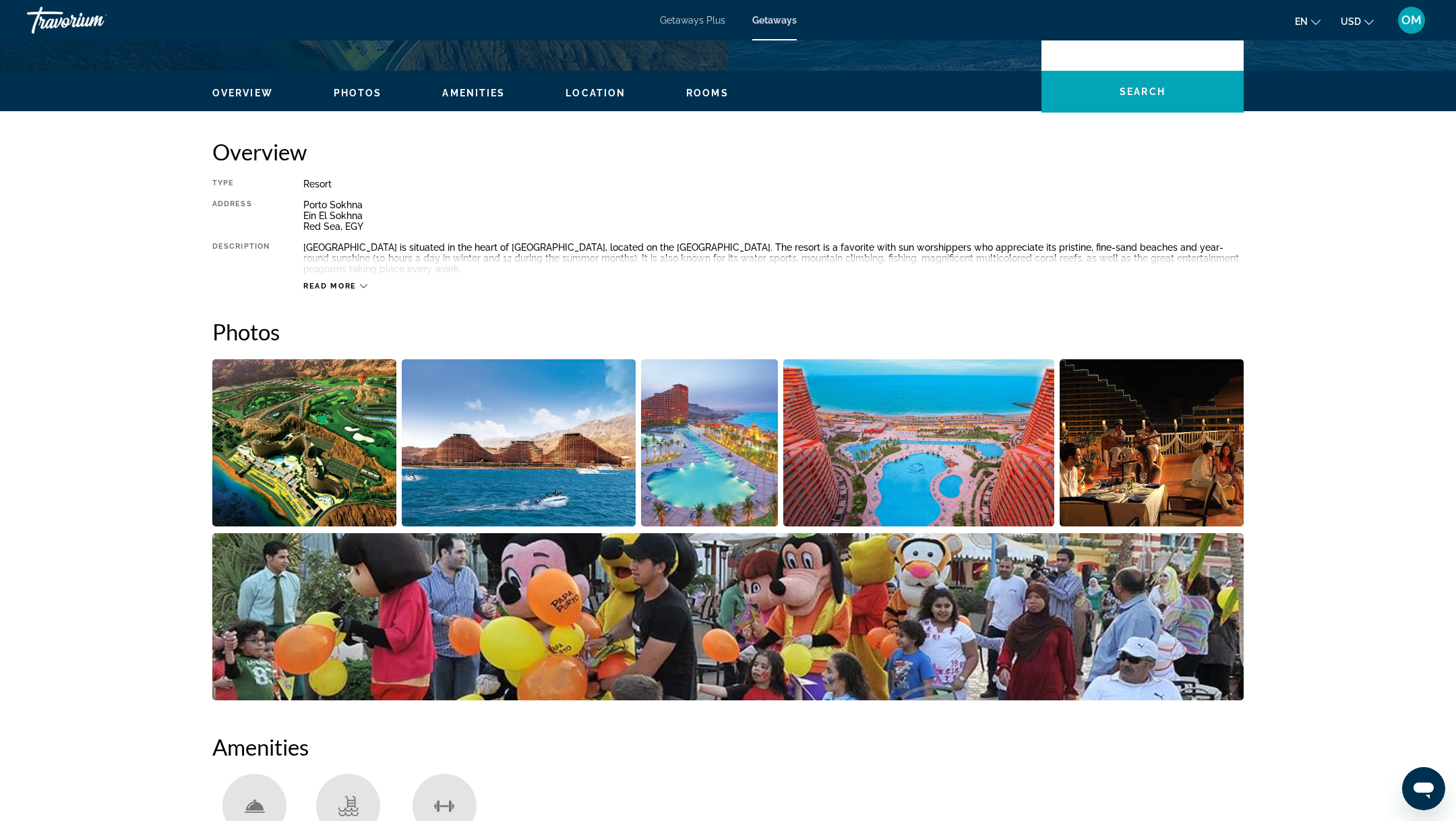
scroll to position [467, 0]
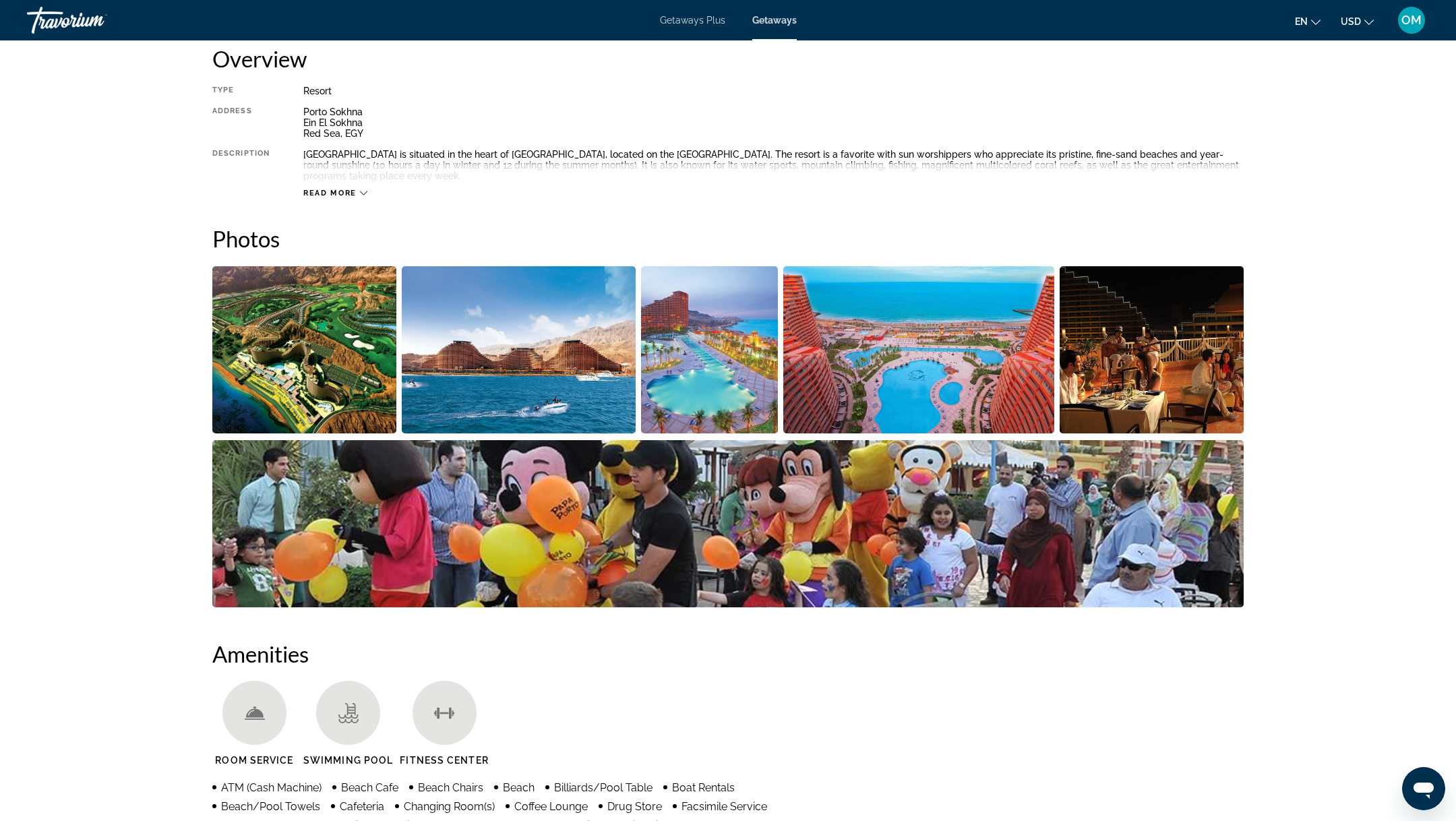
click at [1067, 363] on img "Open full-screen image slider" at bounding box center [1152, 349] width 184 height 167
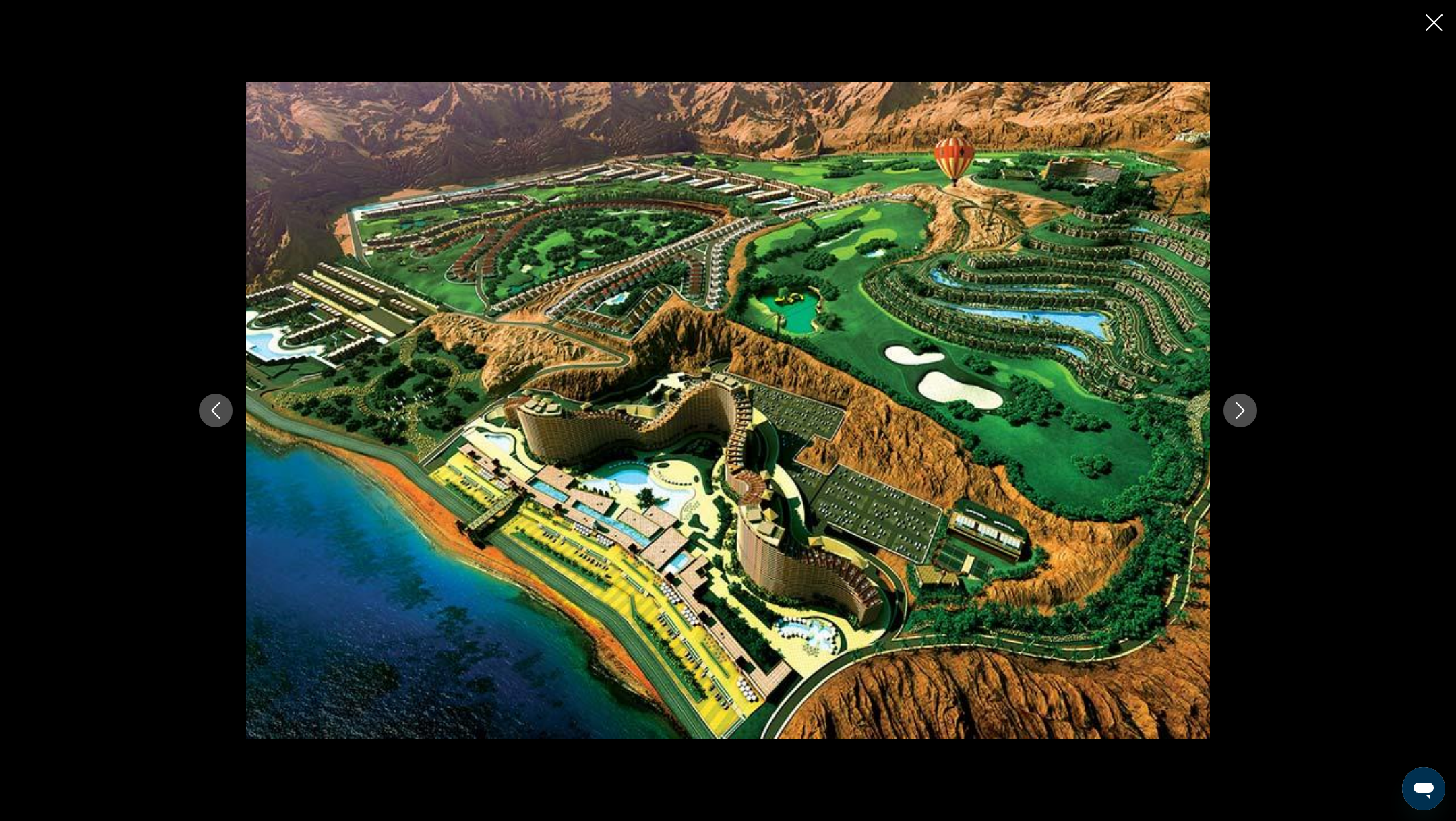
click at [1240, 407] on icon "Next image" at bounding box center [1241, 410] width 9 height 16
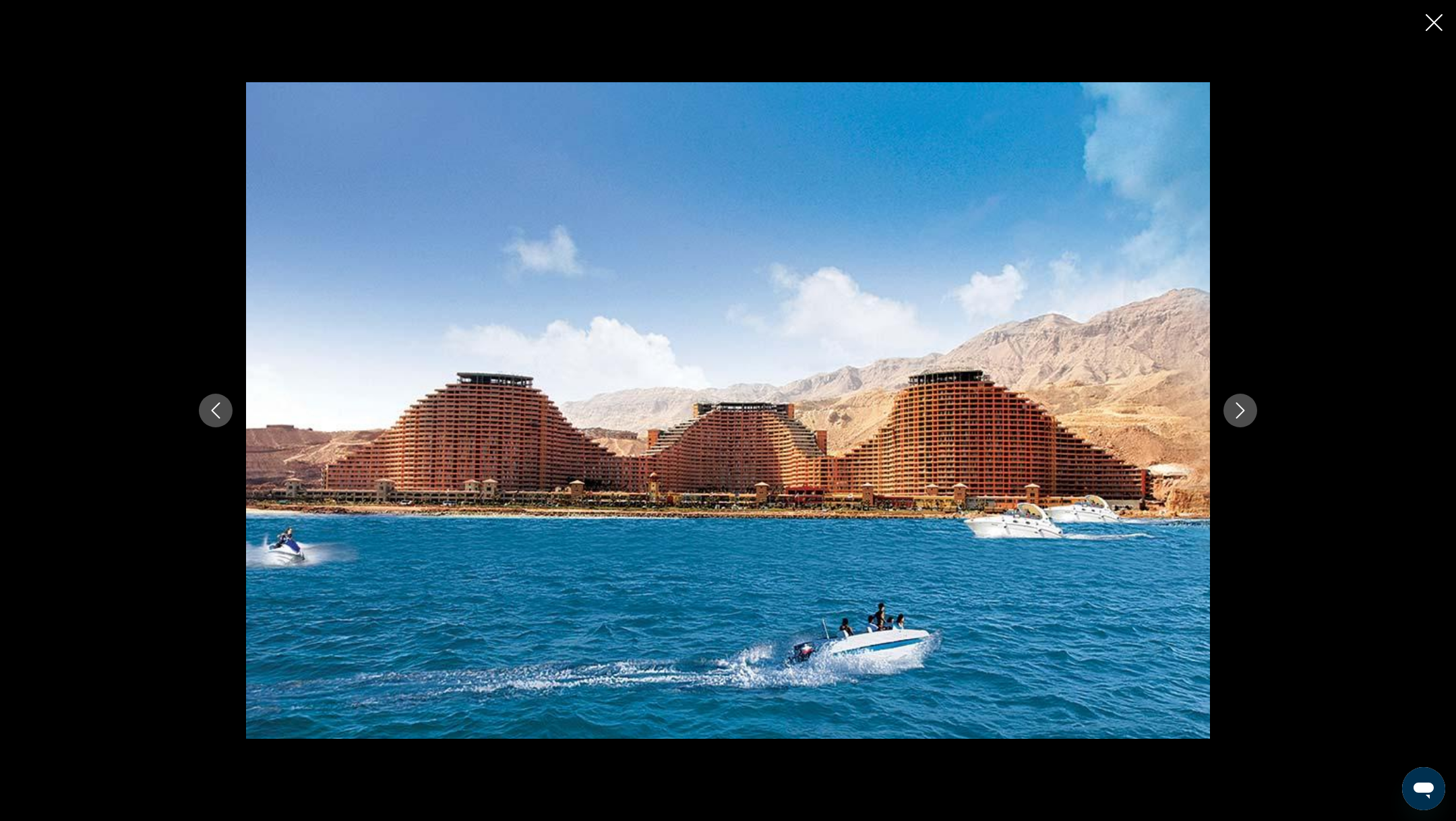
click at [1239, 407] on icon "Next image" at bounding box center [1241, 410] width 9 height 16
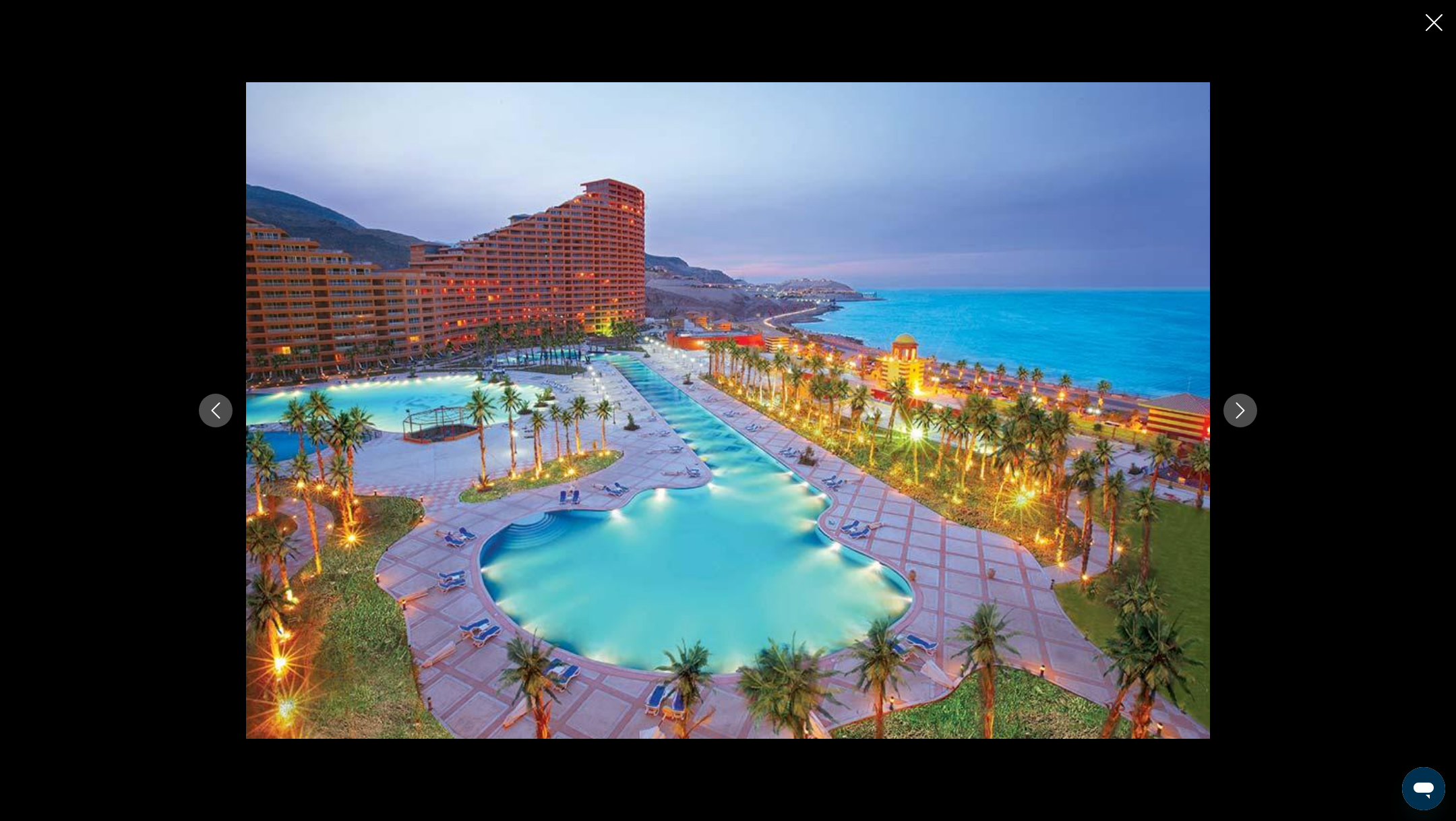
click at [1239, 407] on icon "Next image" at bounding box center [1241, 410] width 9 height 16
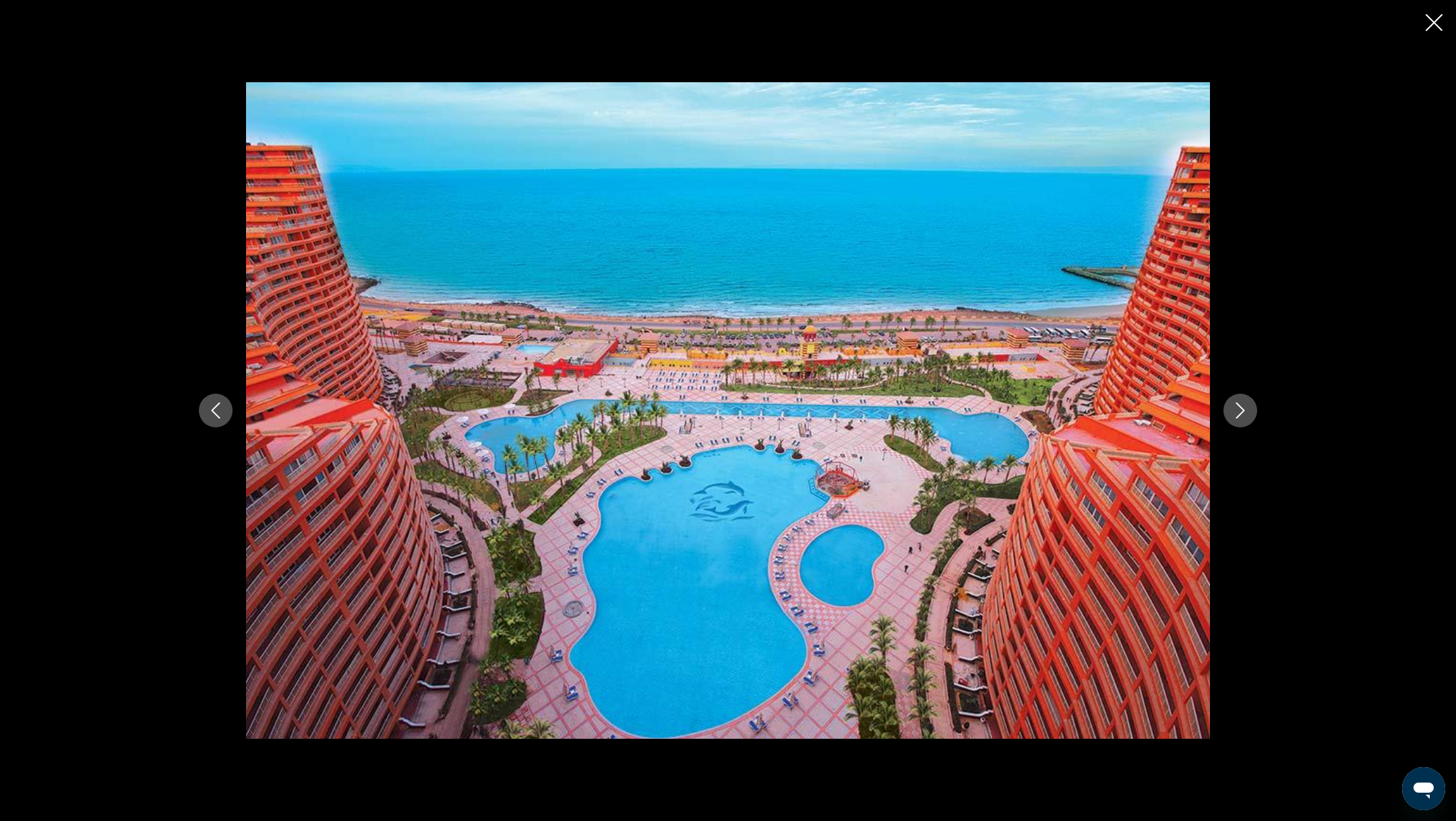
click at [1239, 407] on icon "Next image" at bounding box center [1241, 410] width 9 height 16
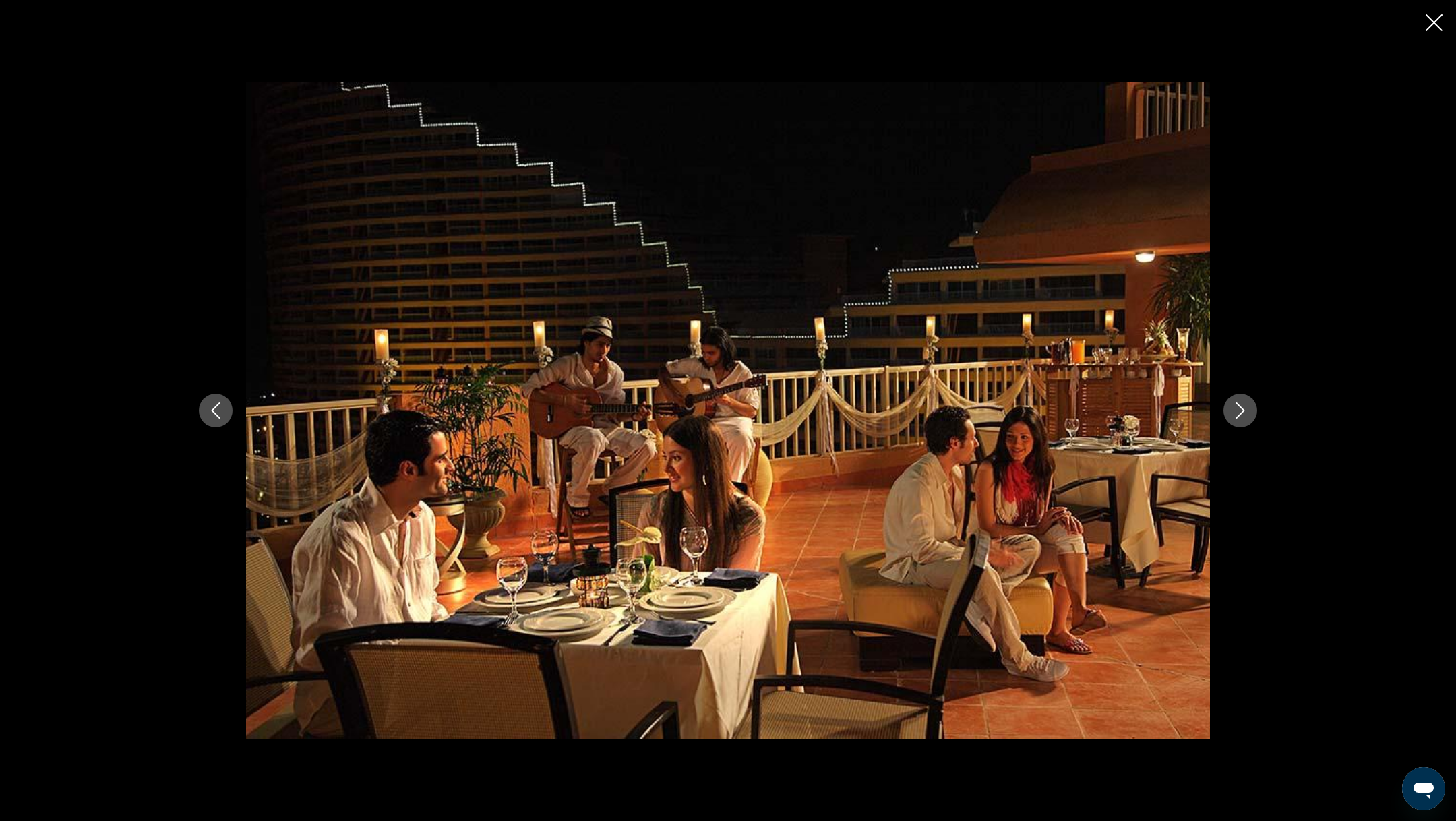
click at [1239, 407] on icon "Next image" at bounding box center [1241, 410] width 9 height 16
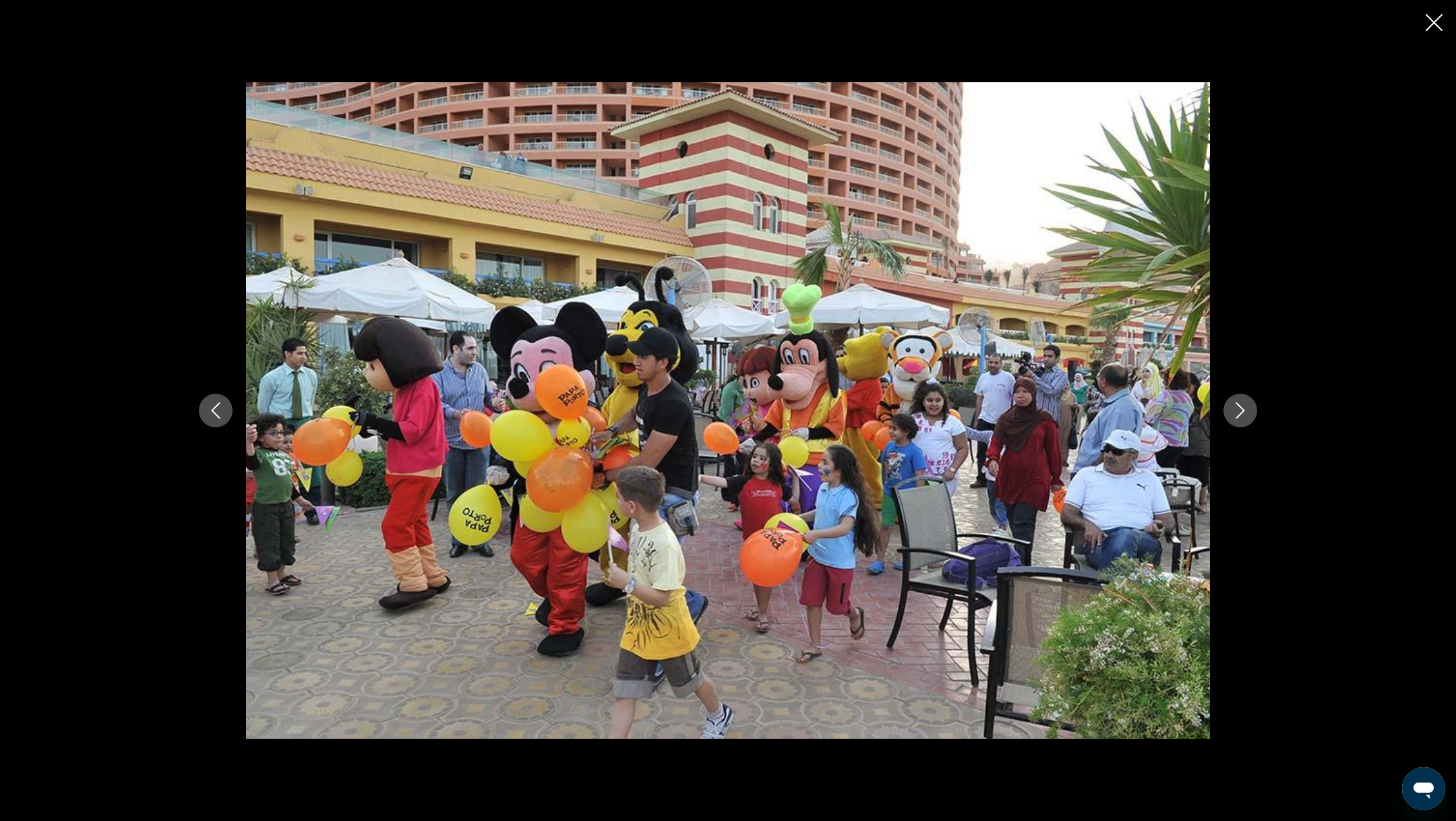
click at [1239, 407] on icon "Next image" at bounding box center [1241, 410] width 9 height 16
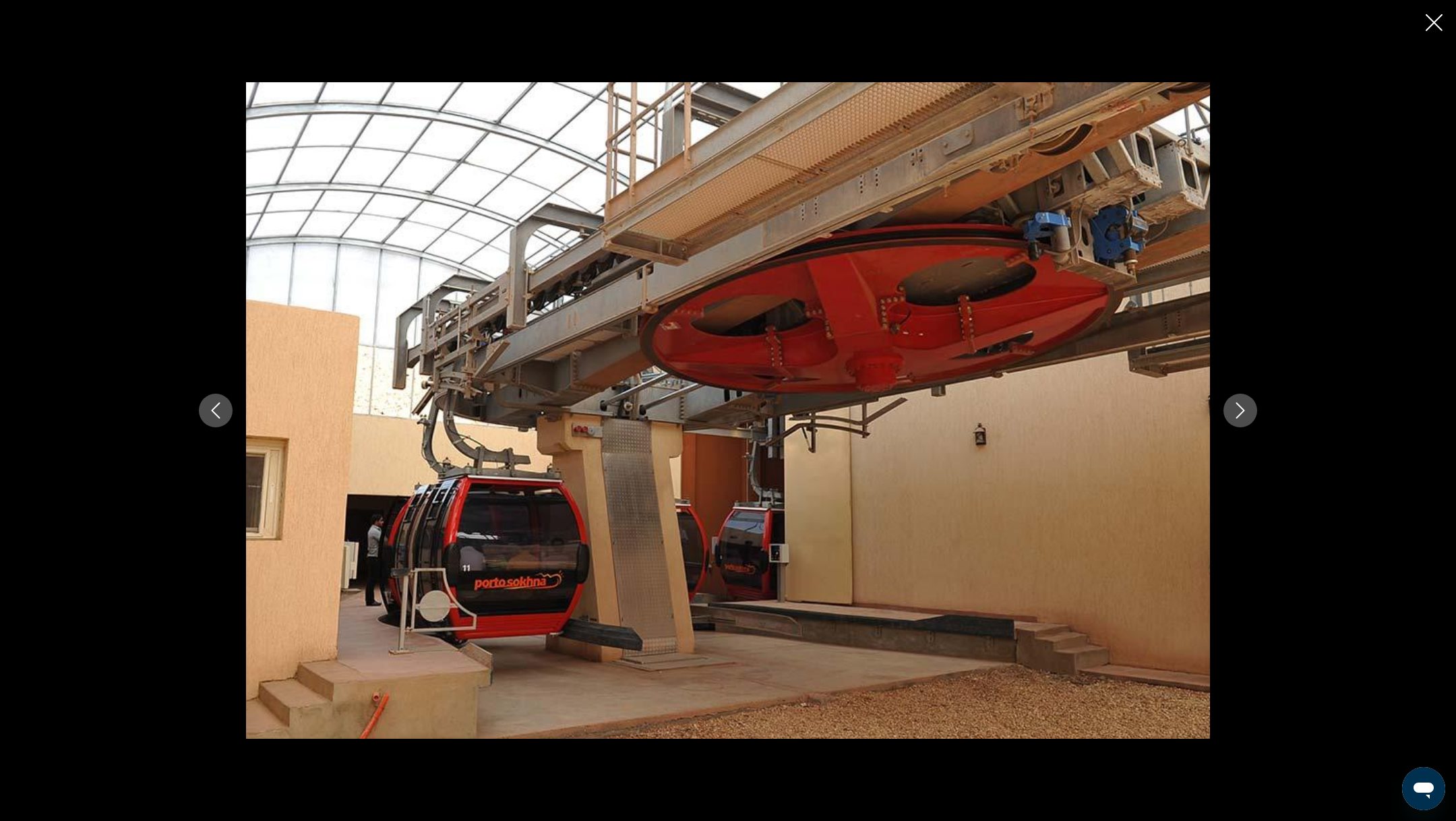
click at [1239, 407] on icon "Next image" at bounding box center [1241, 410] width 9 height 16
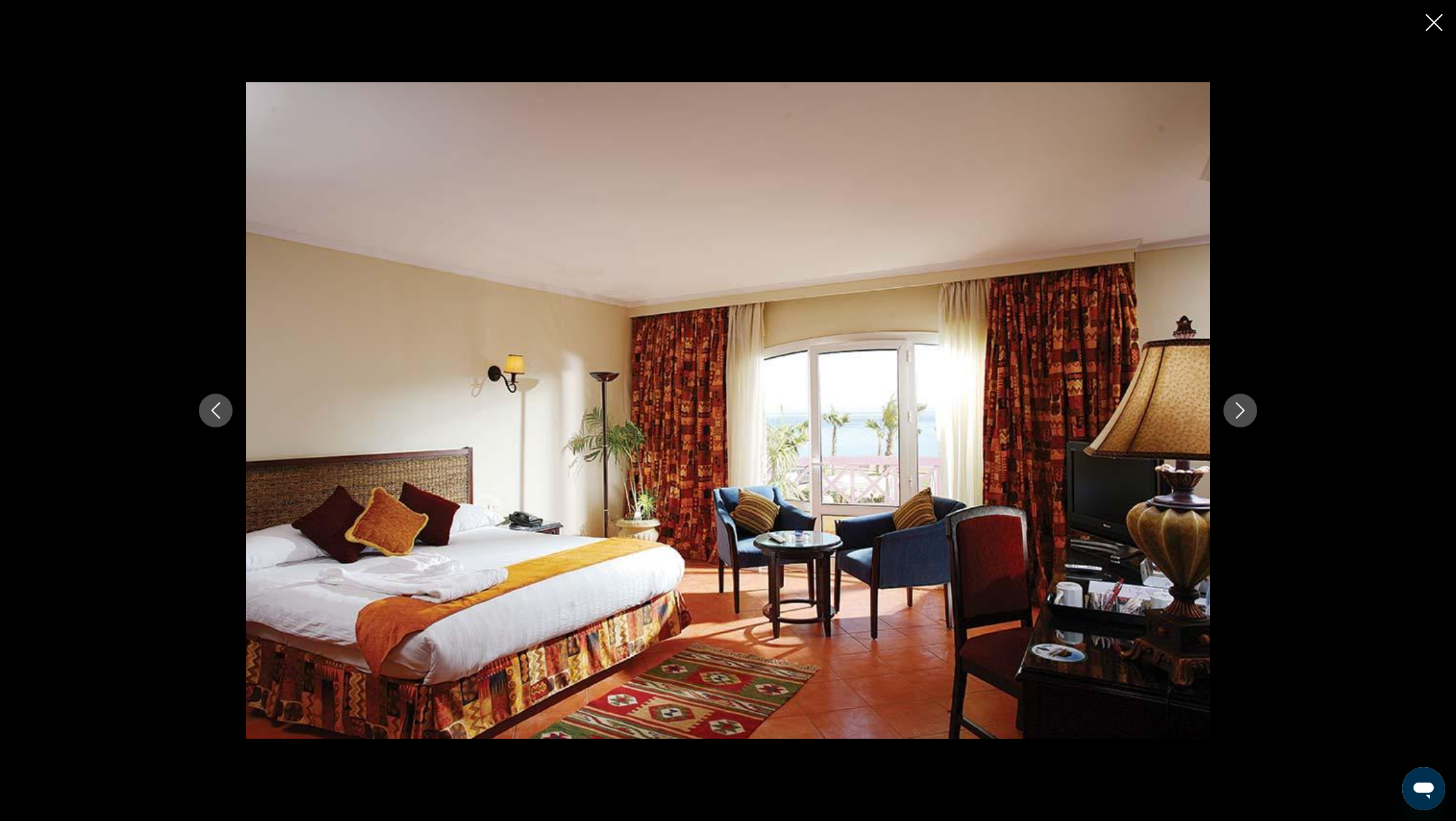
click at [1239, 407] on icon "Next image" at bounding box center [1241, 410] width 9 height 16
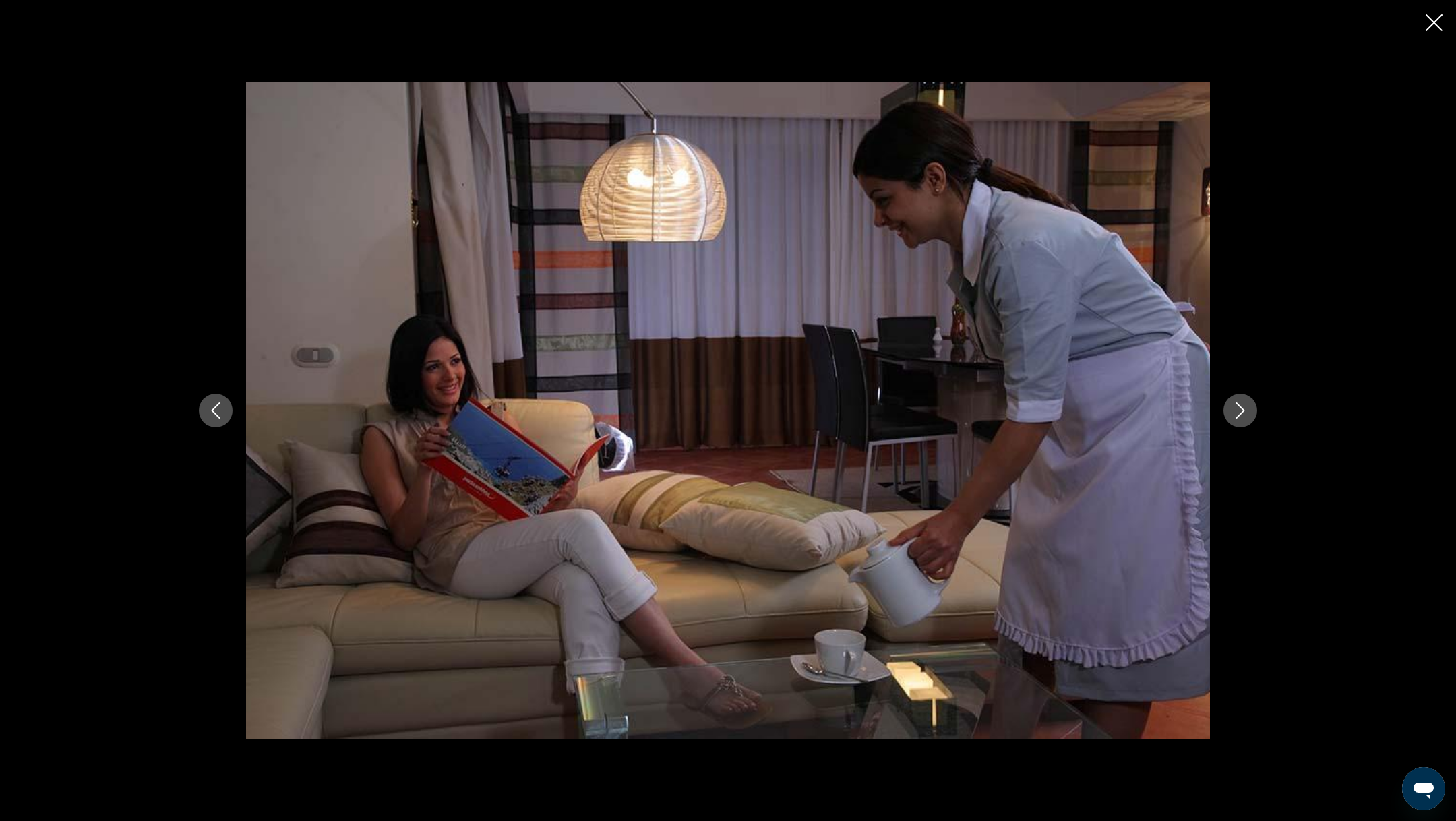
click at [1239, 407] on icon "Next image" at bounding box center [1241, 410] width 9 height 16
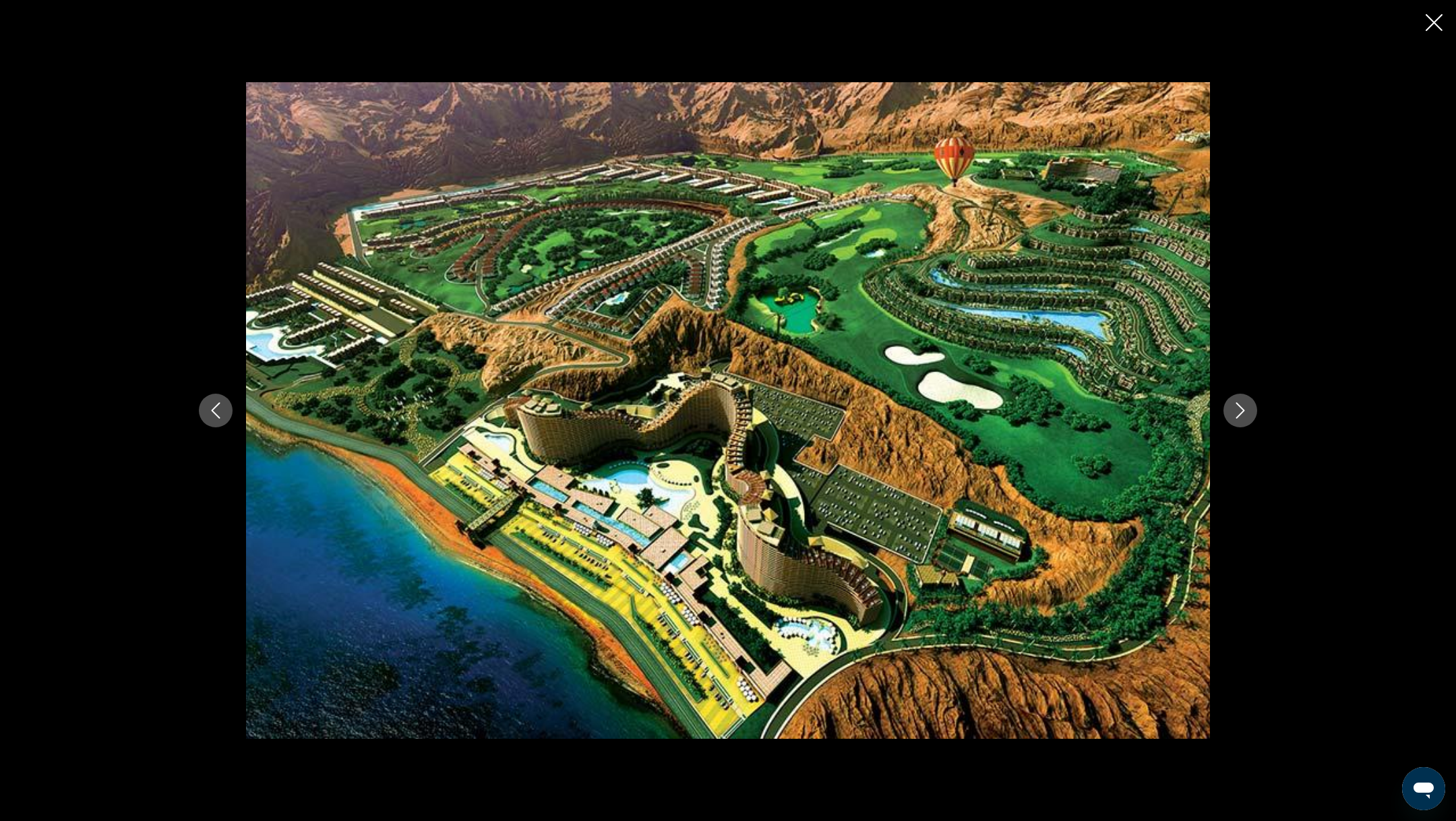
click at [1239, 407] on icon "Next image" at bounding box center [1241, 410] width 9 height 16
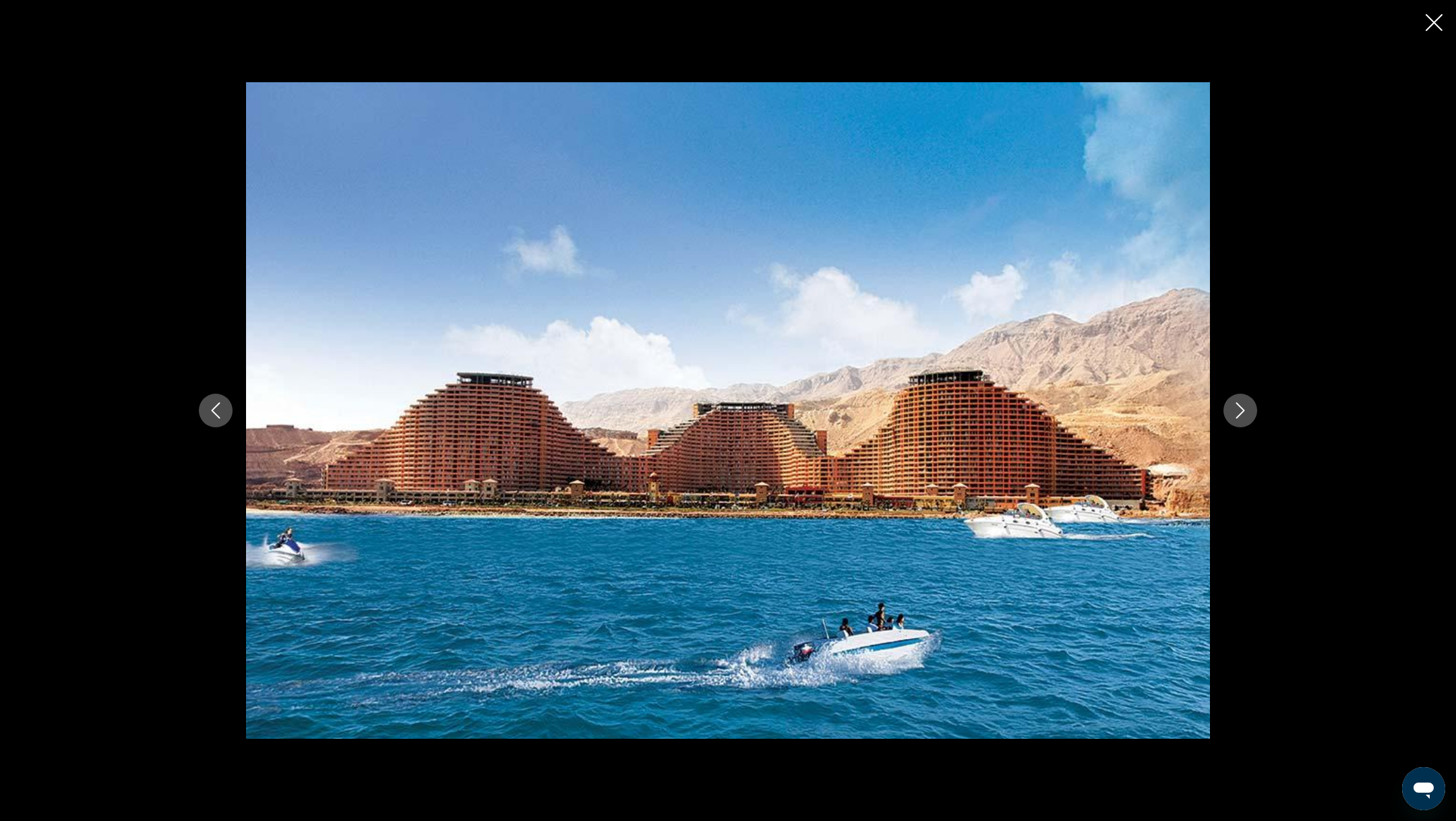
click at [1433, 24] on icon "Close slideshow" at bounding box center [1434, 23] width 17 height 17
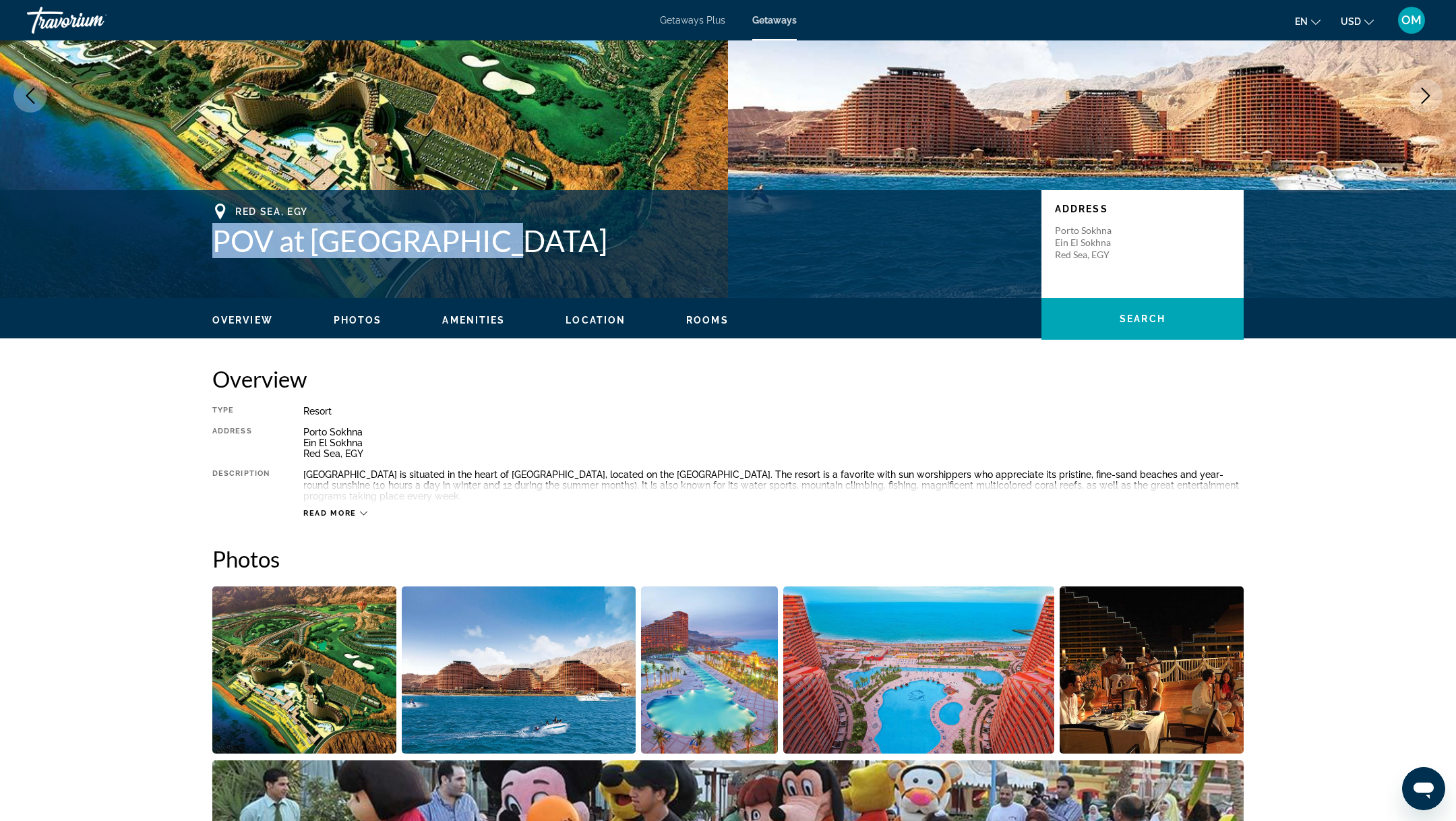
scroll to position [0, 0]
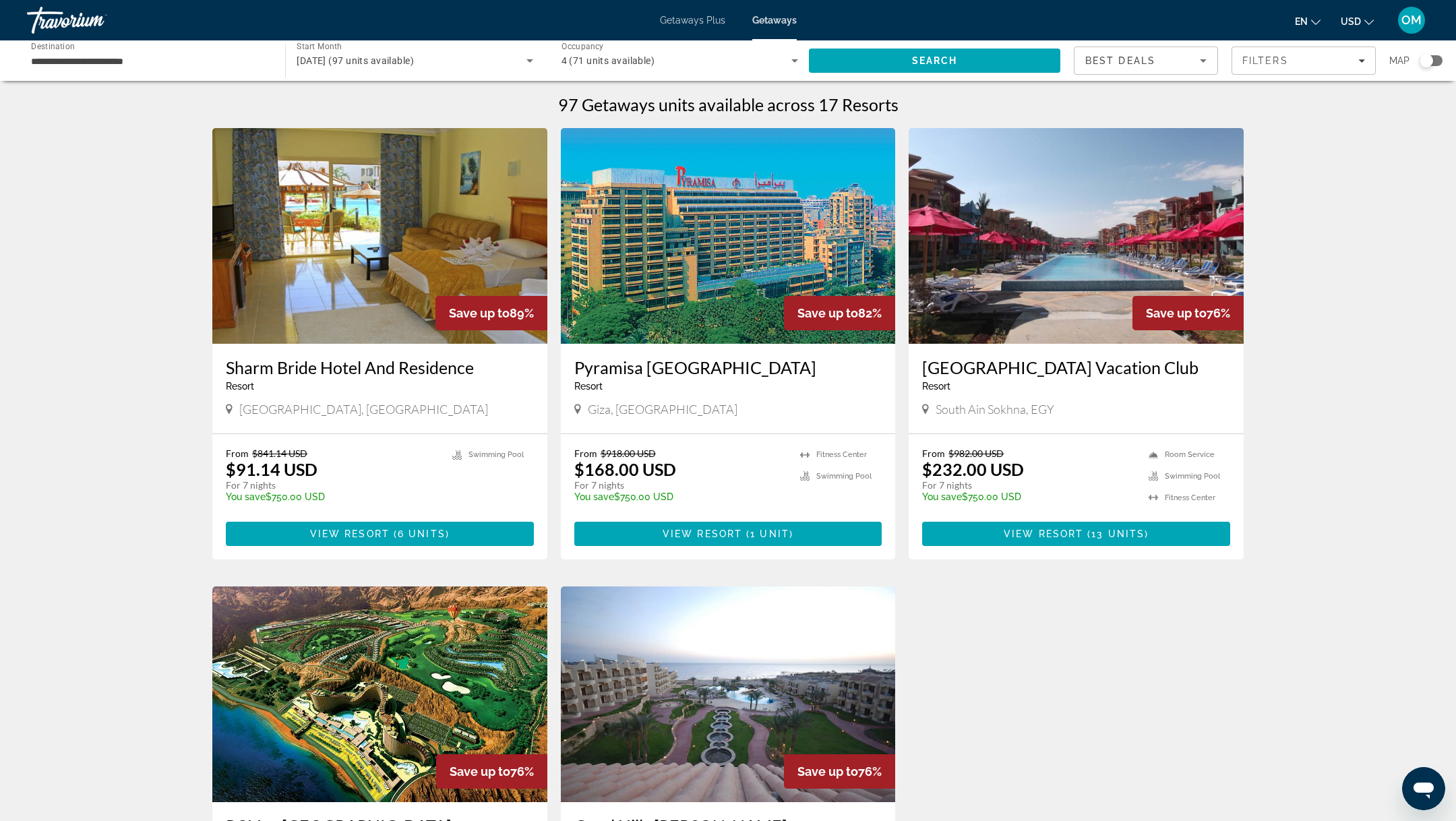
click at [76, 29] on div "Travorium" at bounding box center [94, 20] width 135 height 35
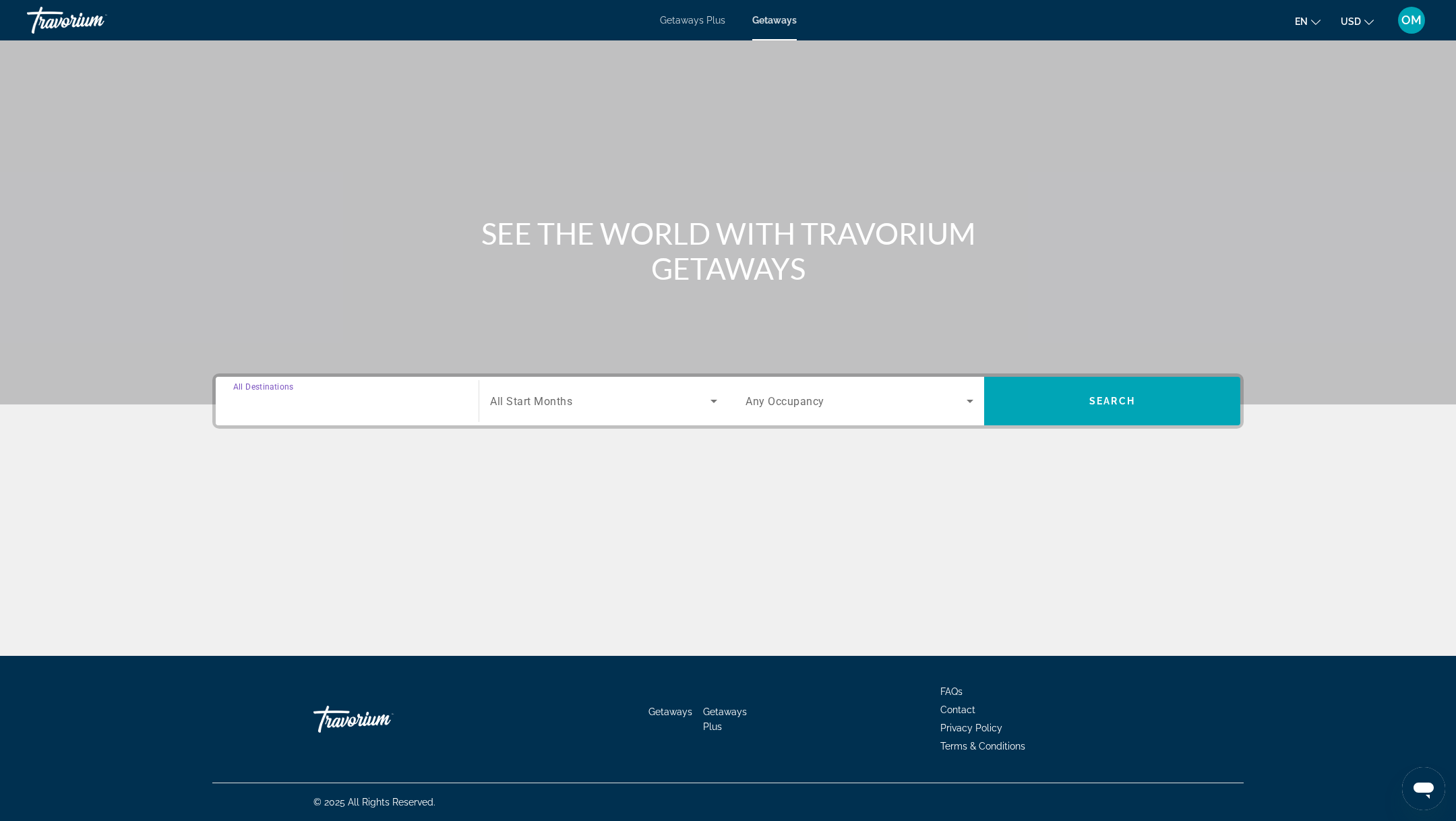
click at [328, 407] on input "Destination All Destinations" at bounding box center [347, 401] width 228 height 16
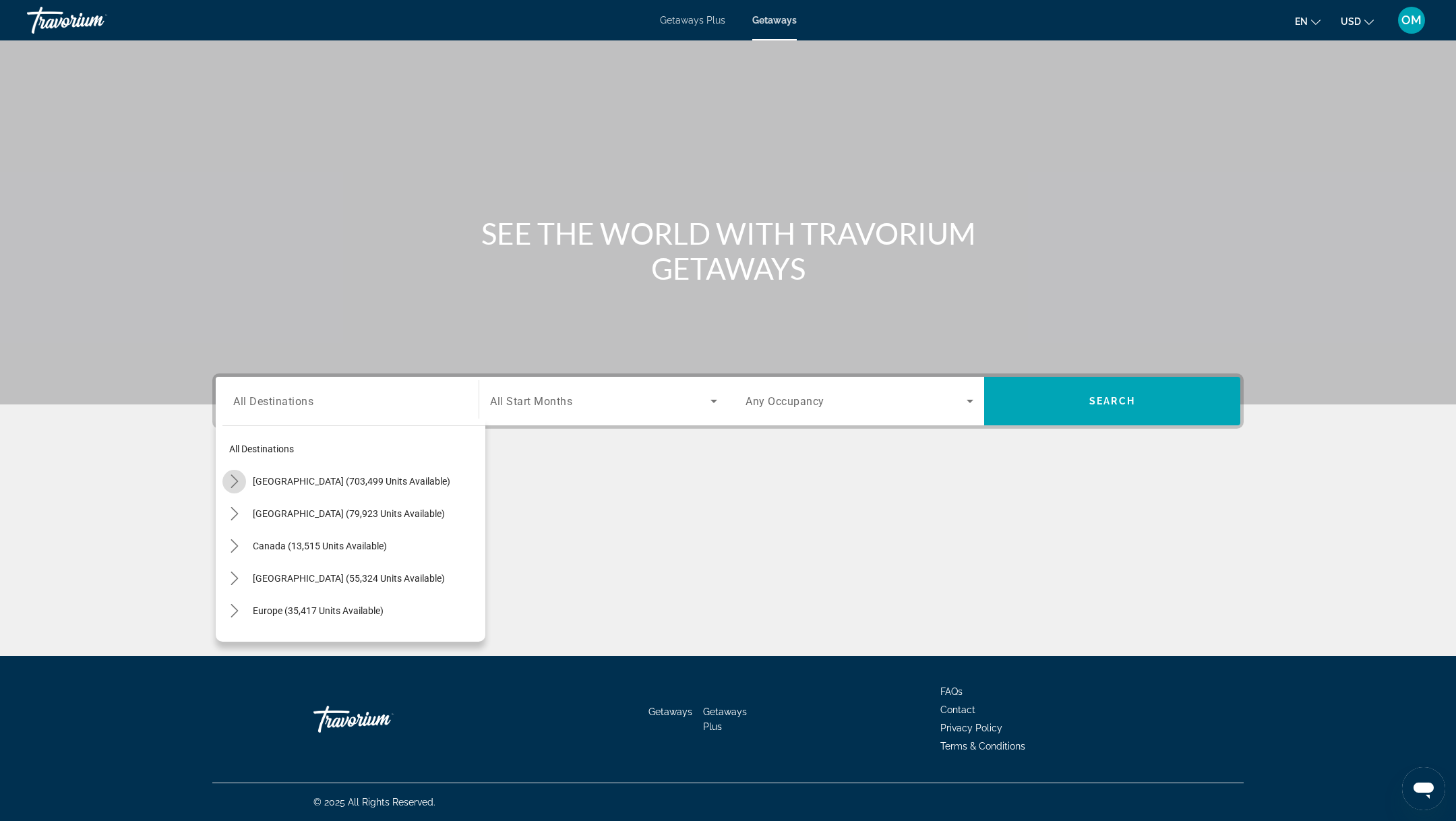
click at [233, 481] on icon "Toggle United States (703,499 units available) submenu" at bounding box center [235, 481] width 14 height 14
click at [242, 507] on icon "Toggle Nevada (12,830 units available) submenu" at bounding box center [248, 509] width 14 height 14
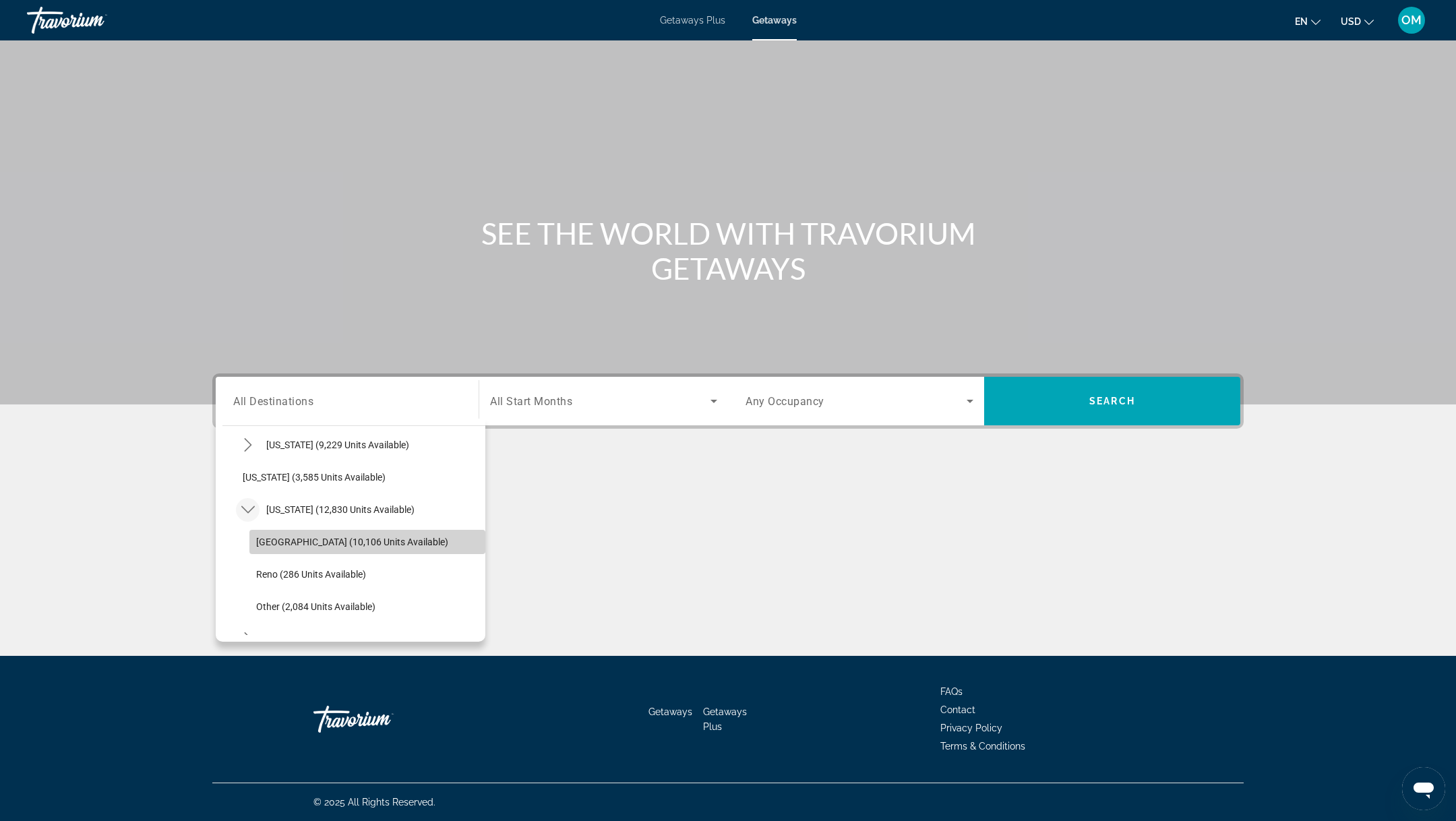
click at [272, 545] on span "[GEOGRAPHIC_DATA] (10,106 units available)" at bounding box center [352, 542] width 192 height 11
type input "**********"
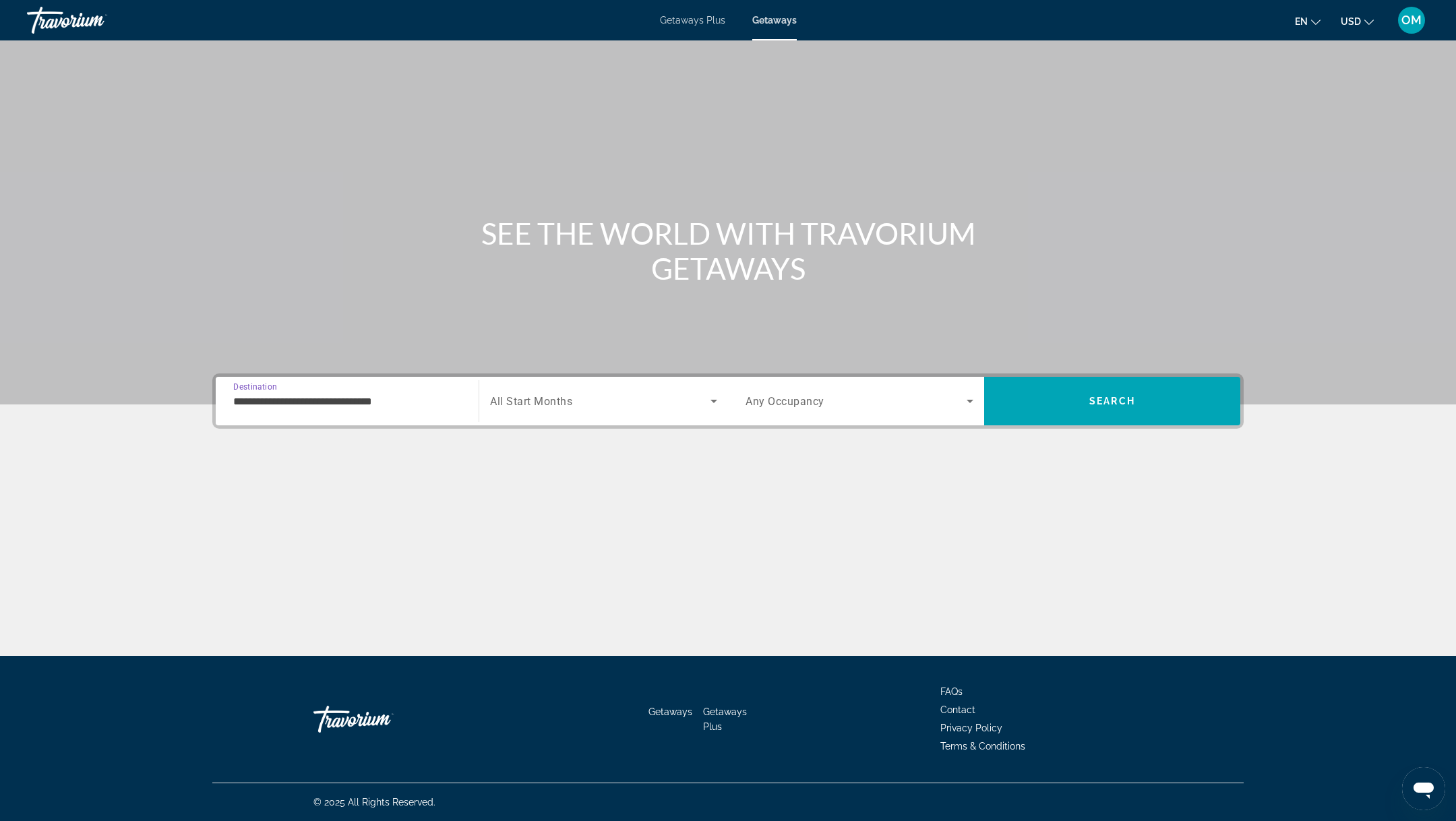
click at [541, 398] on span "All Start Months" at bounding box center [531, 401] width 82 height 13
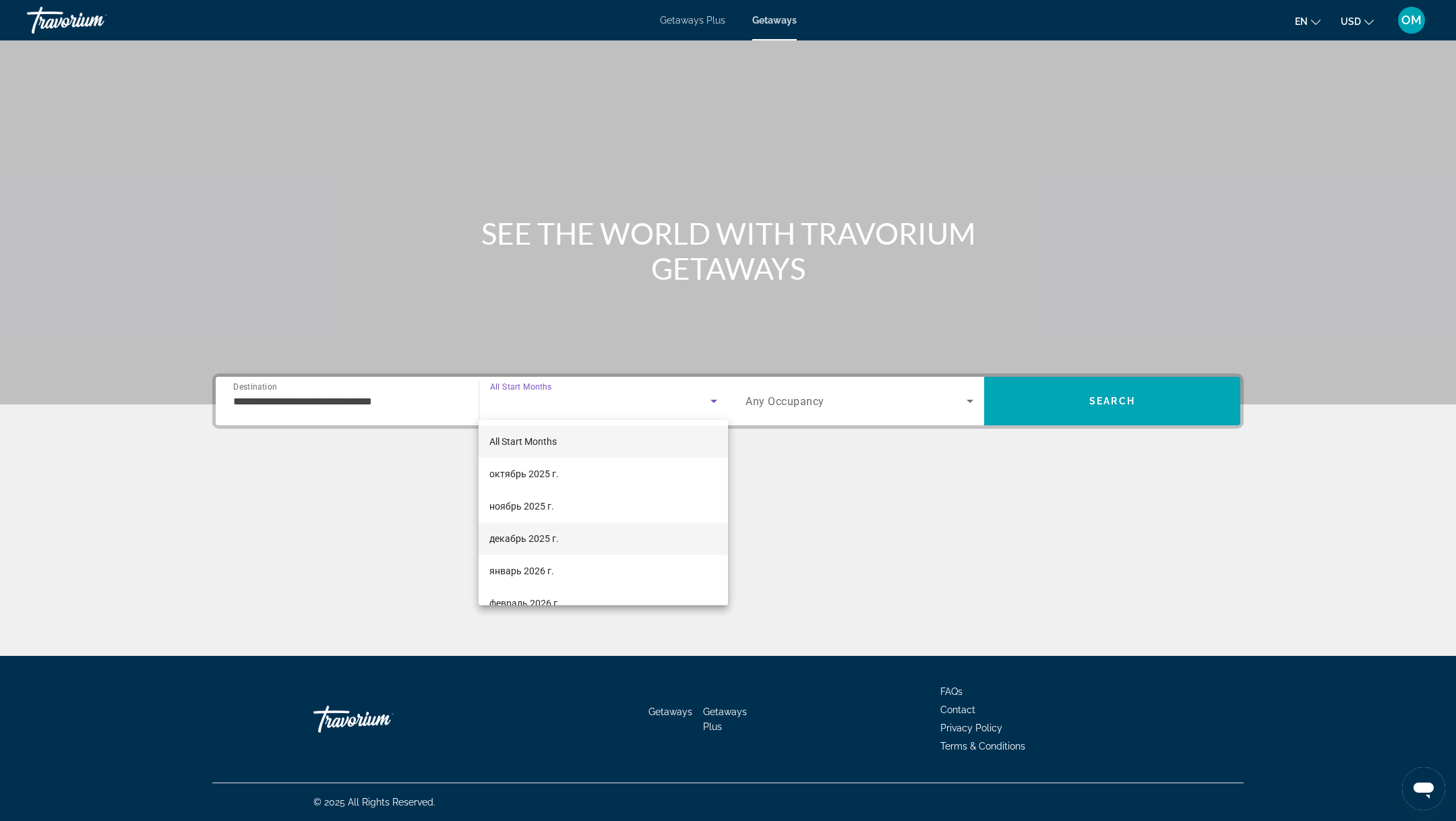
click at [553, 538] on span "декабрь 2025 г." at bounding box center [524, 538] width 69 height 16
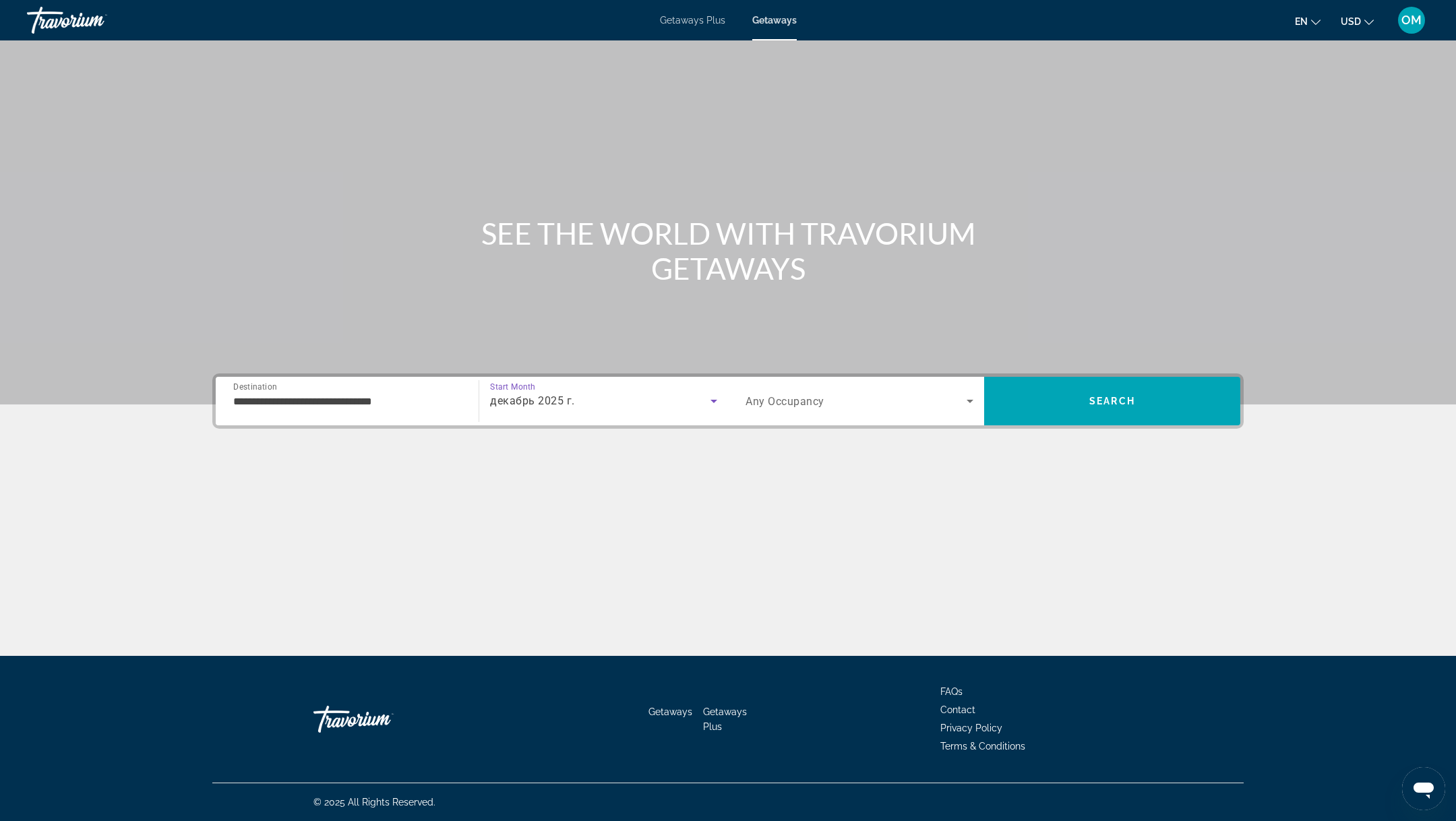
click at [863, 410] on div "Search widget" at bounding box center [860, 401] width 228 height 38
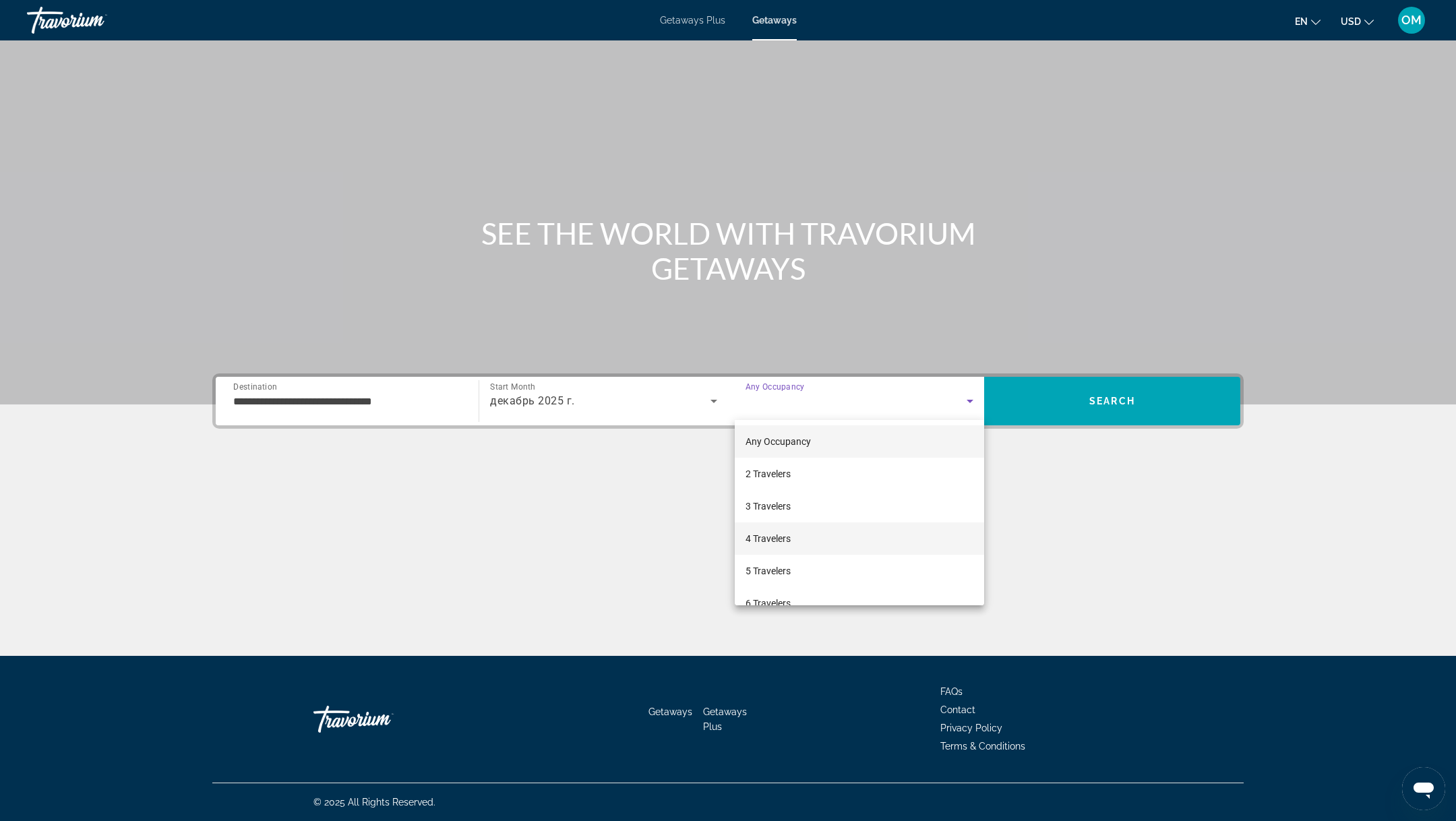
scroll to position [111, 0]
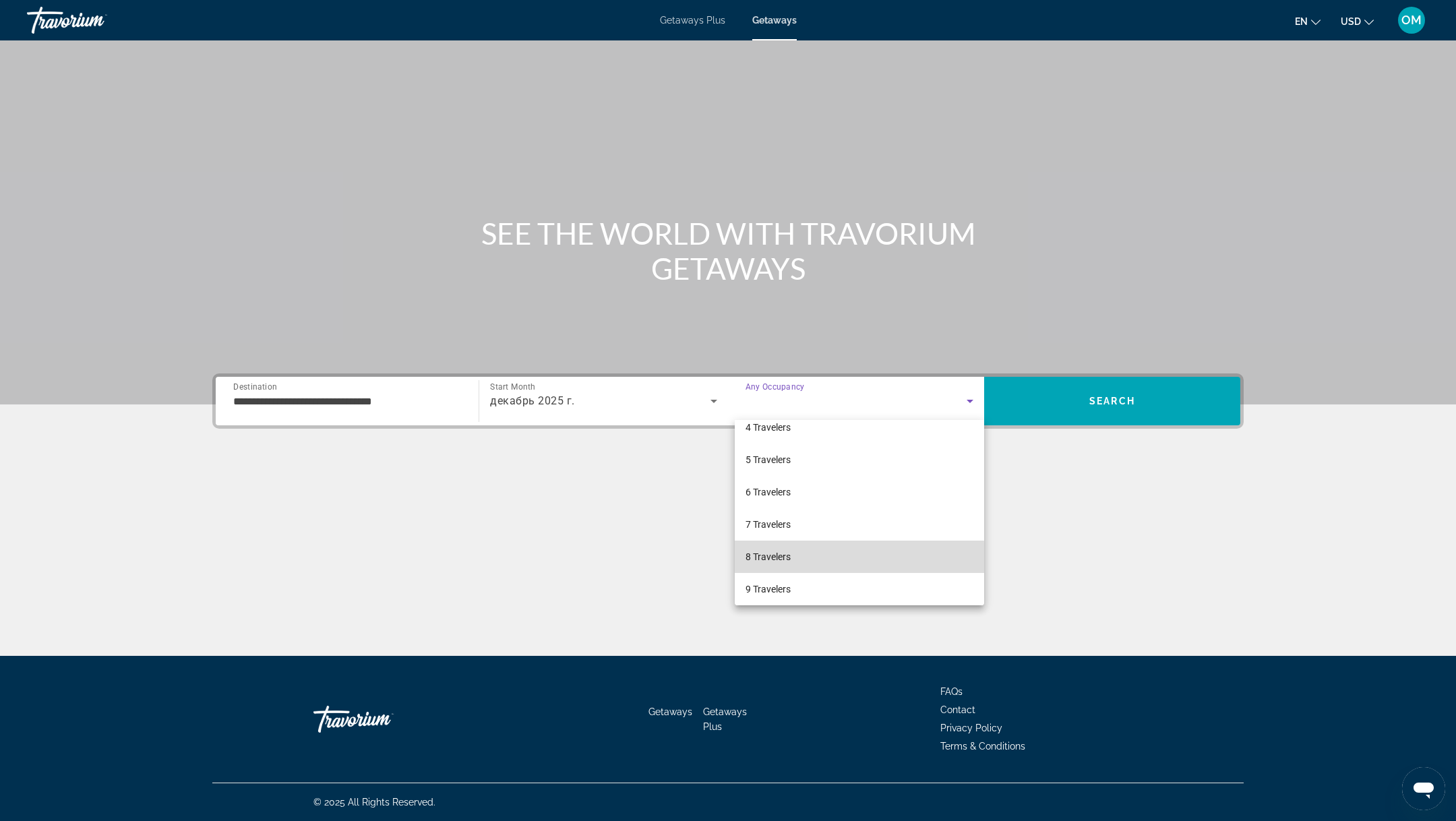
click at [791, 558] on mat-option "8 Travelers" at bounding box center [859, 556] width 249 height 32
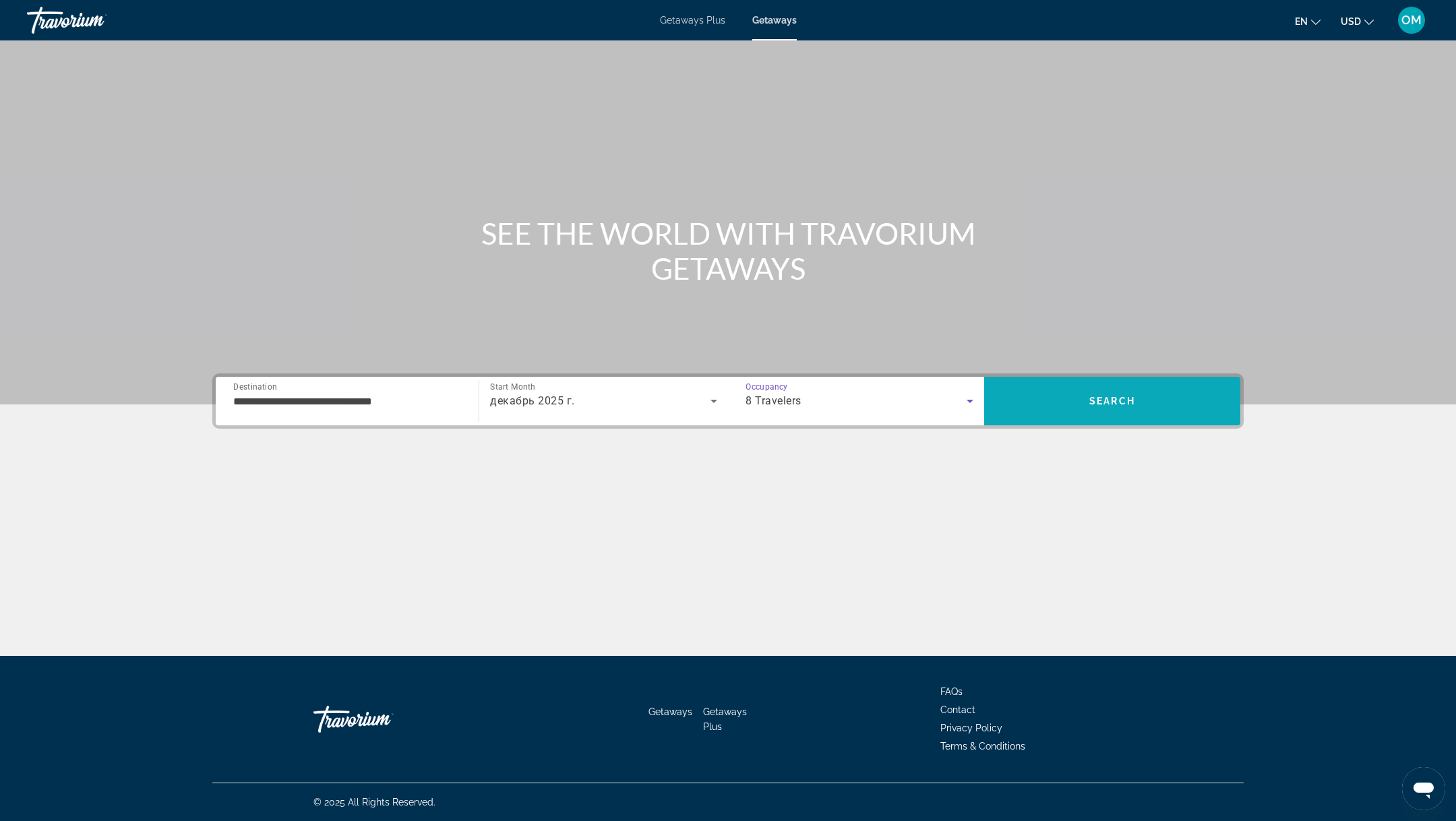
click at [1084, 392] on span "Search" at bounding box center [1112, 401] width 256 height 32
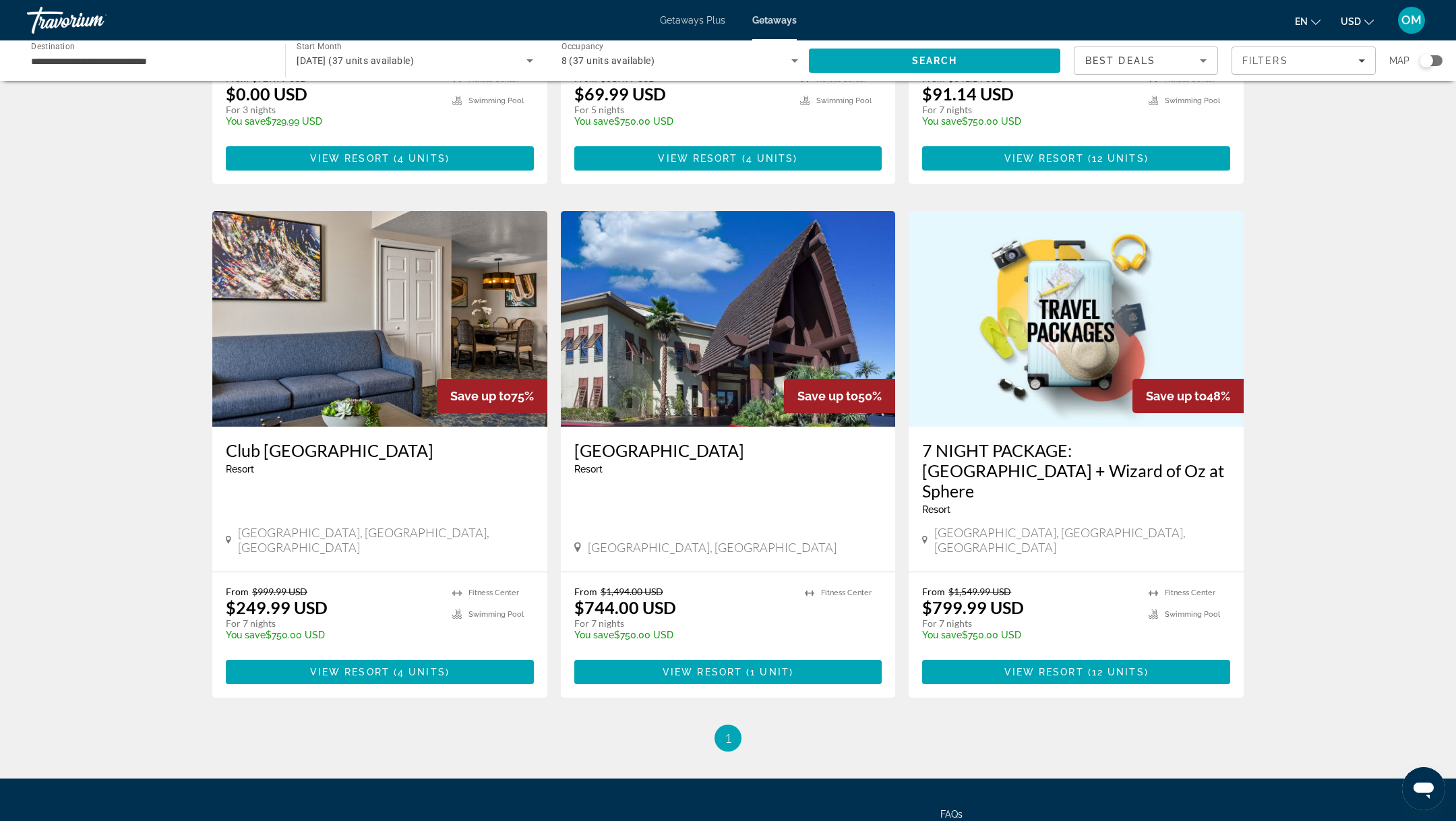
scroll to position [399, 0]
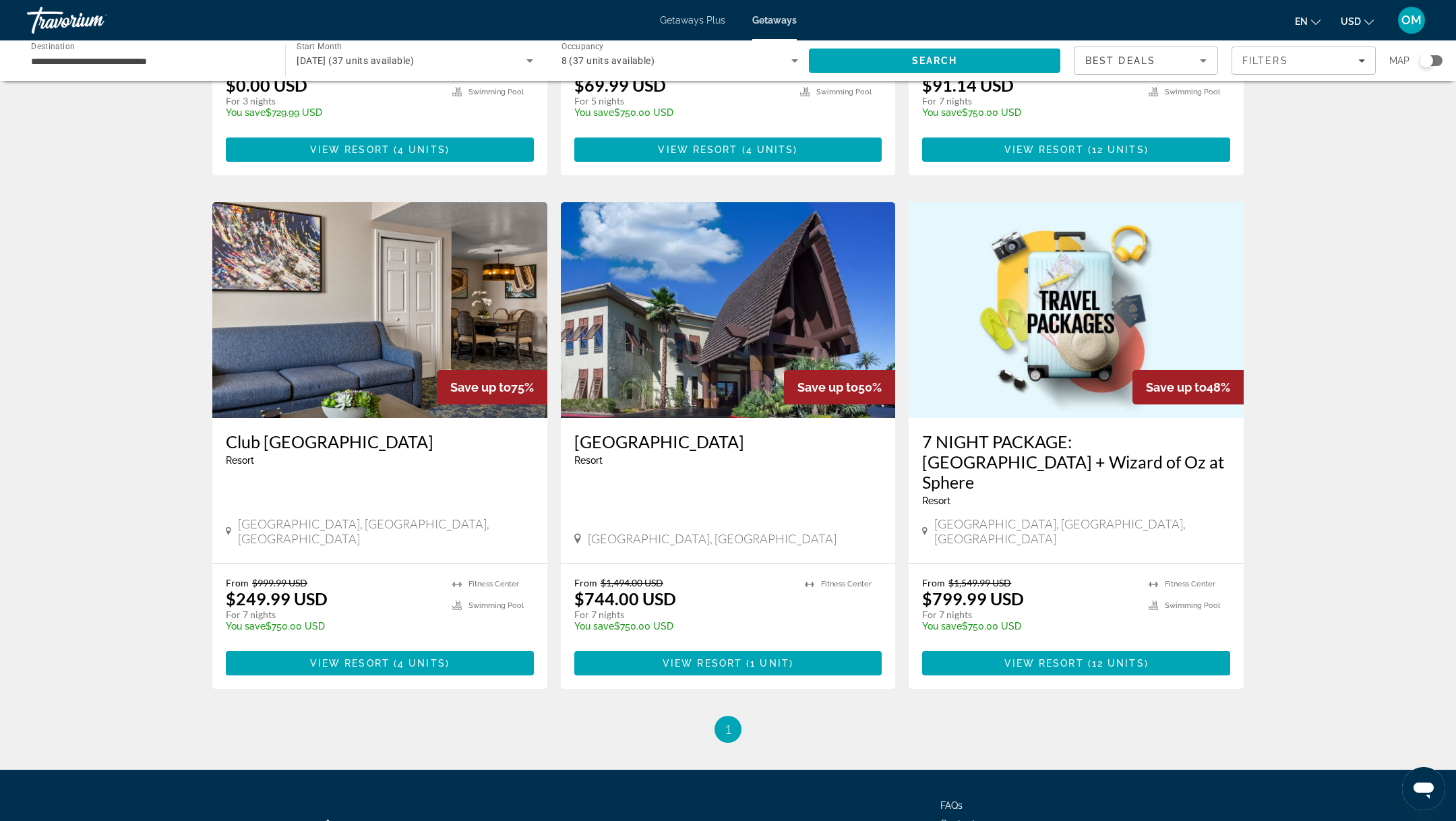
click at [1125, 432] on h3 "7 NIGHT PACKAGE: [GEOGRAPHIC_DATA] + Wizard of Oz at Sphere" at bounding box center [1076, 462] width 308 height 60
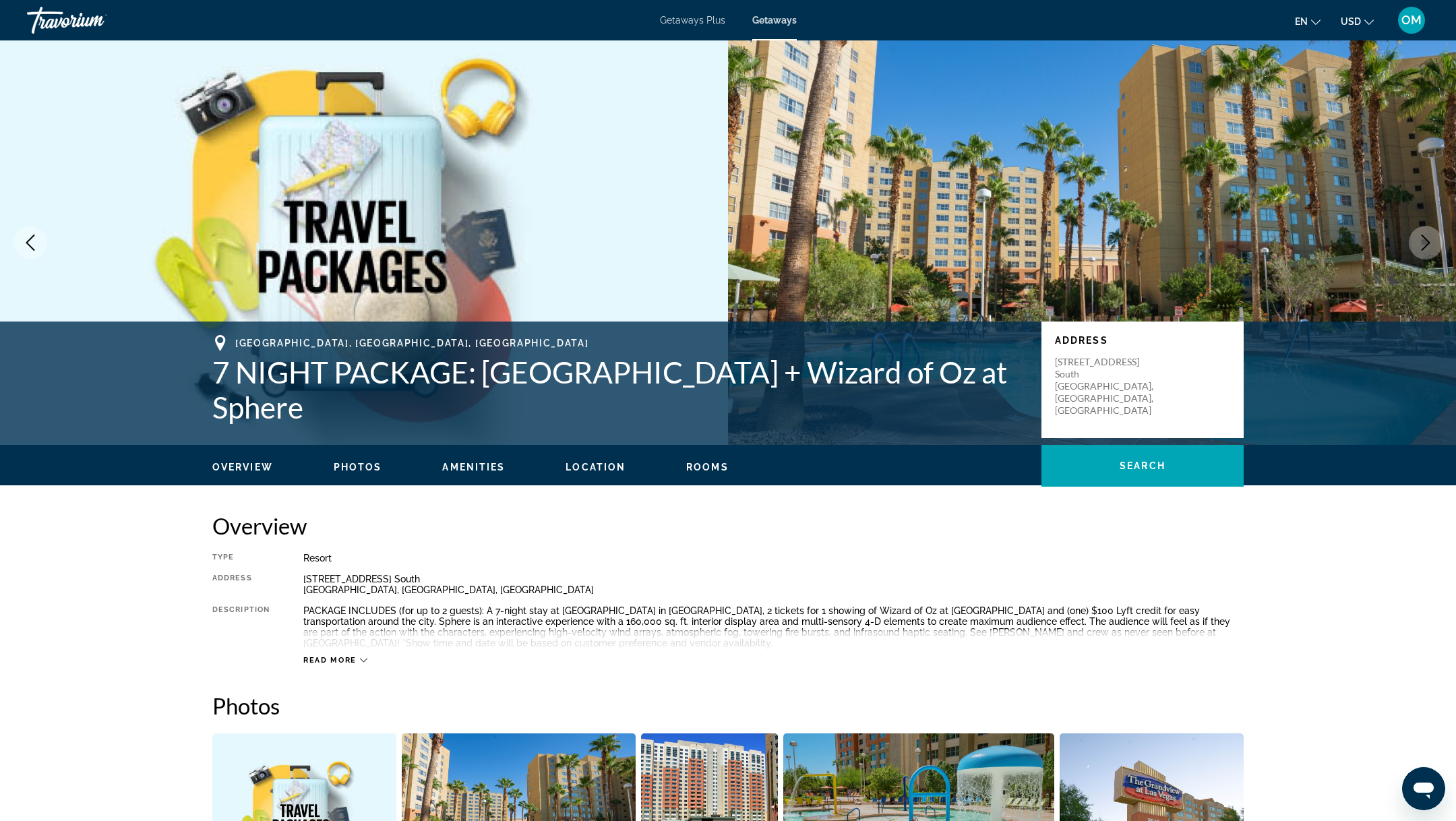
click at [332, 661] on span "Read more" at bounding box center [330, 660] width 54 height 9
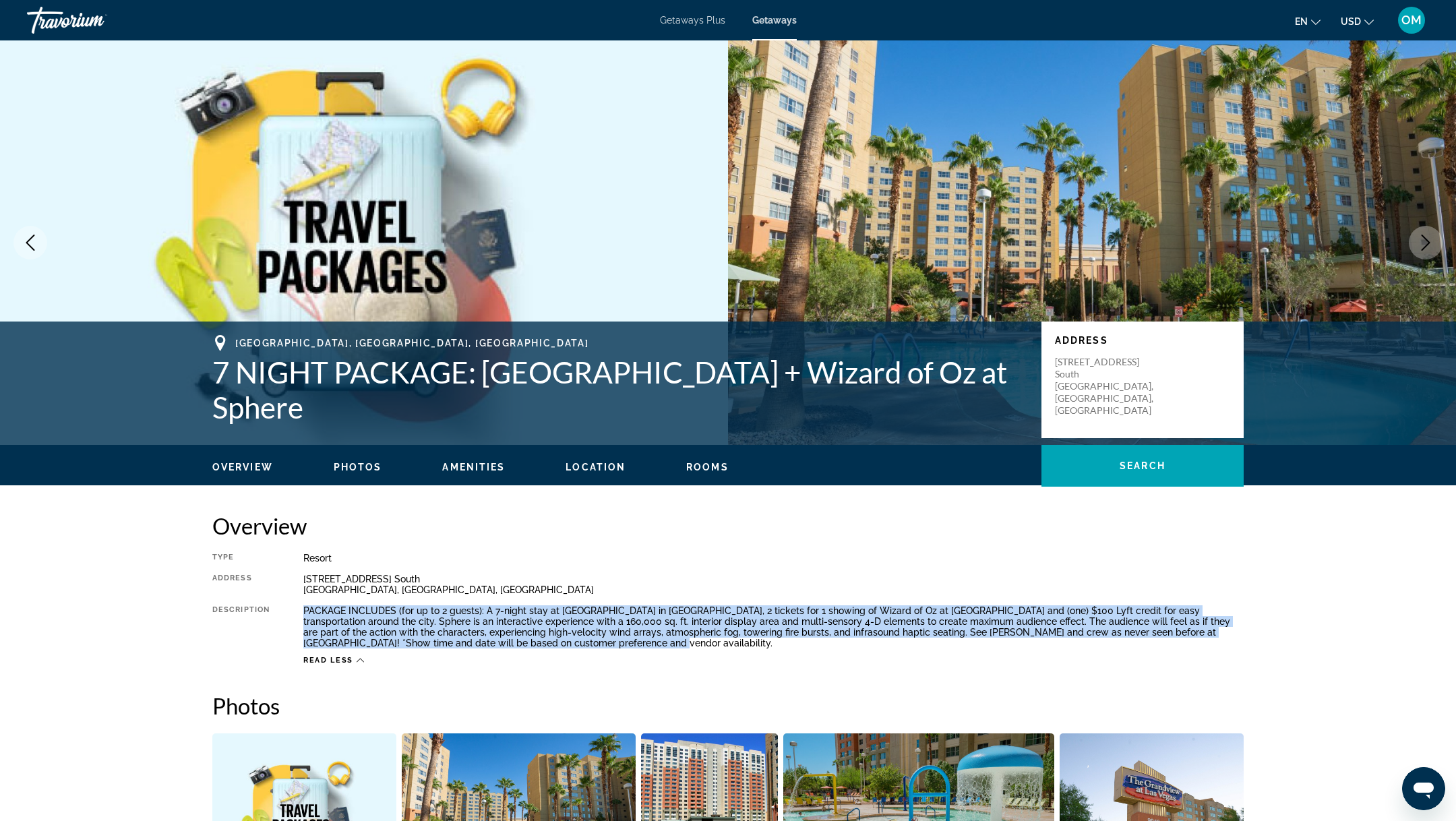
drag, startPoint x: 298, startPoint y: 611, endPoint x: 611, endPoint y: 643, distance: 314.6
click at [612, 643] on div "Type Resort All-Inclusive No All-Inclusive Address [STREET_ADDRESS] [GEOGRAPHIC…" at bounding box center [728, 608] width 1031 height 112
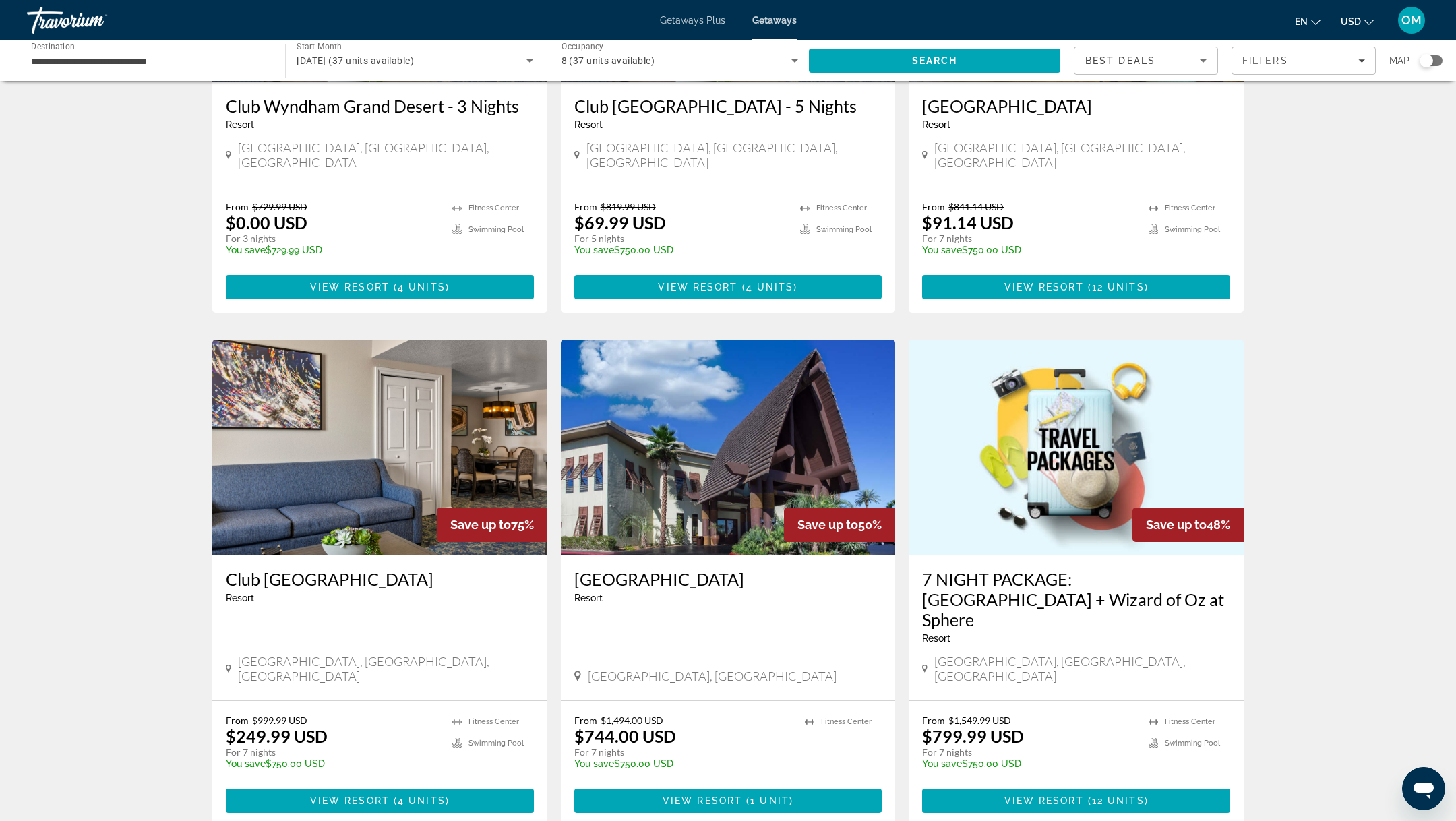
scroll to position [362, 0]
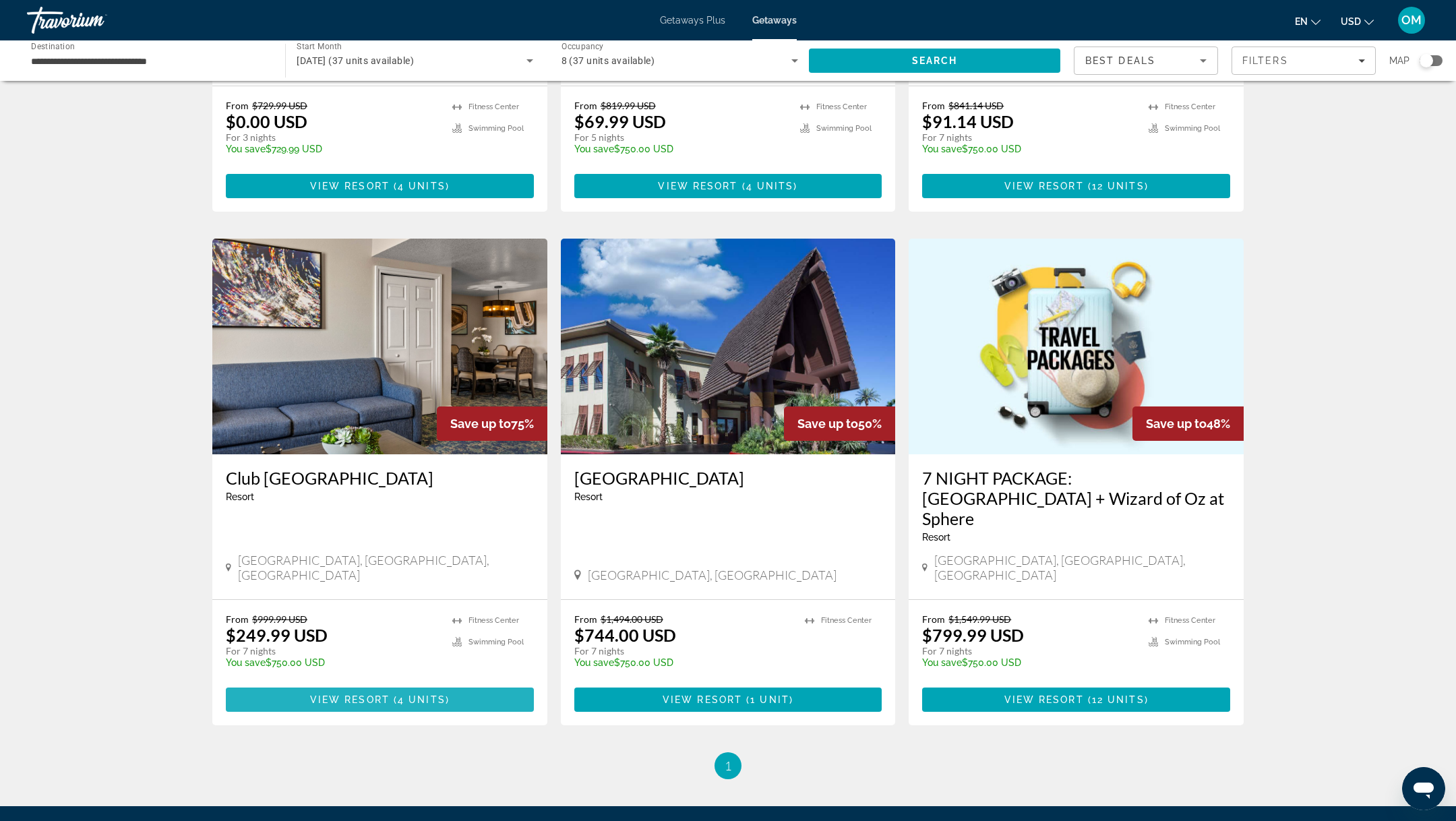
click at [396, 694] on span "( 4 units )" at bounding box center [419, 700] width 60 height 11
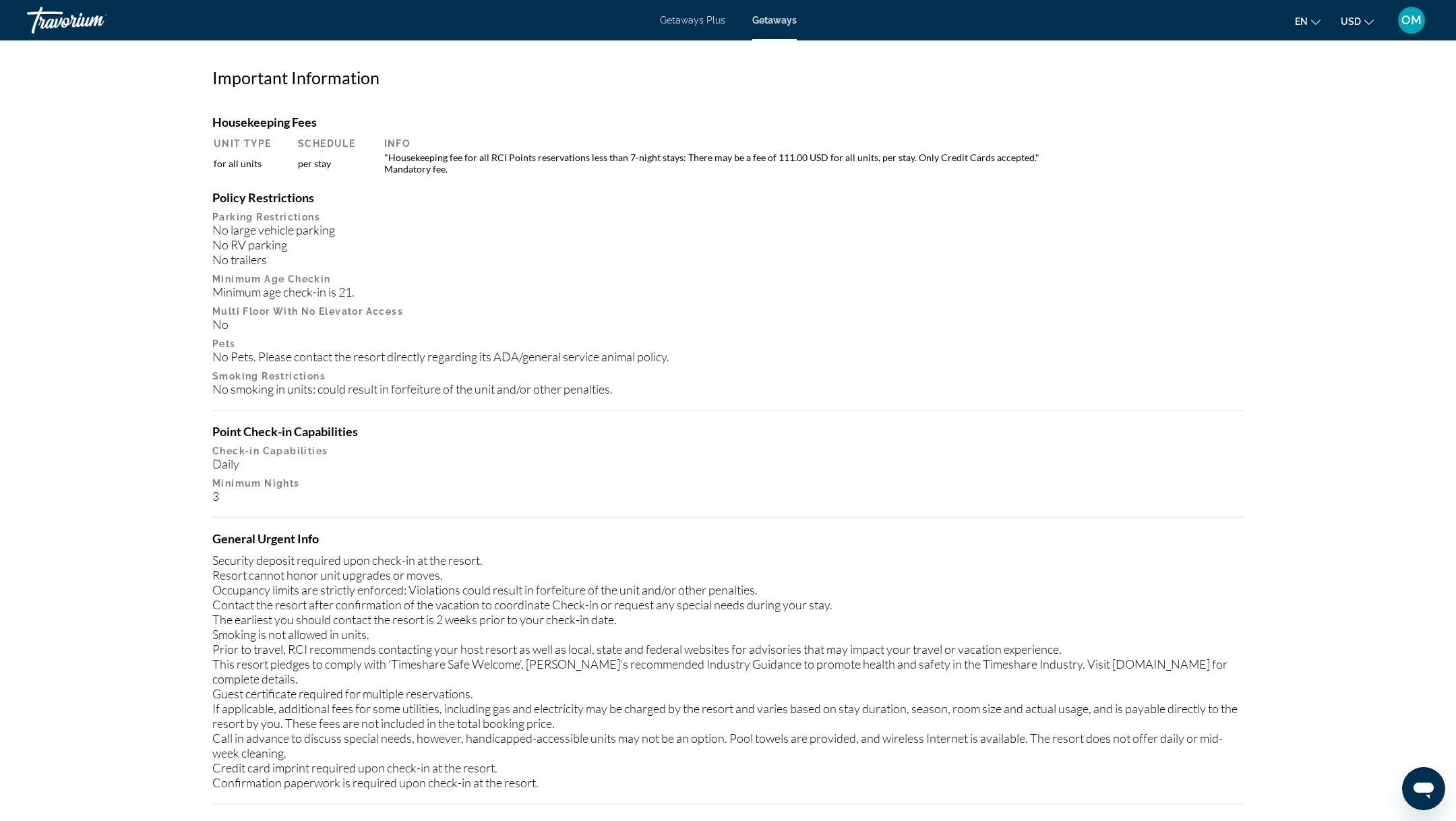
scroll to position [481, 0]
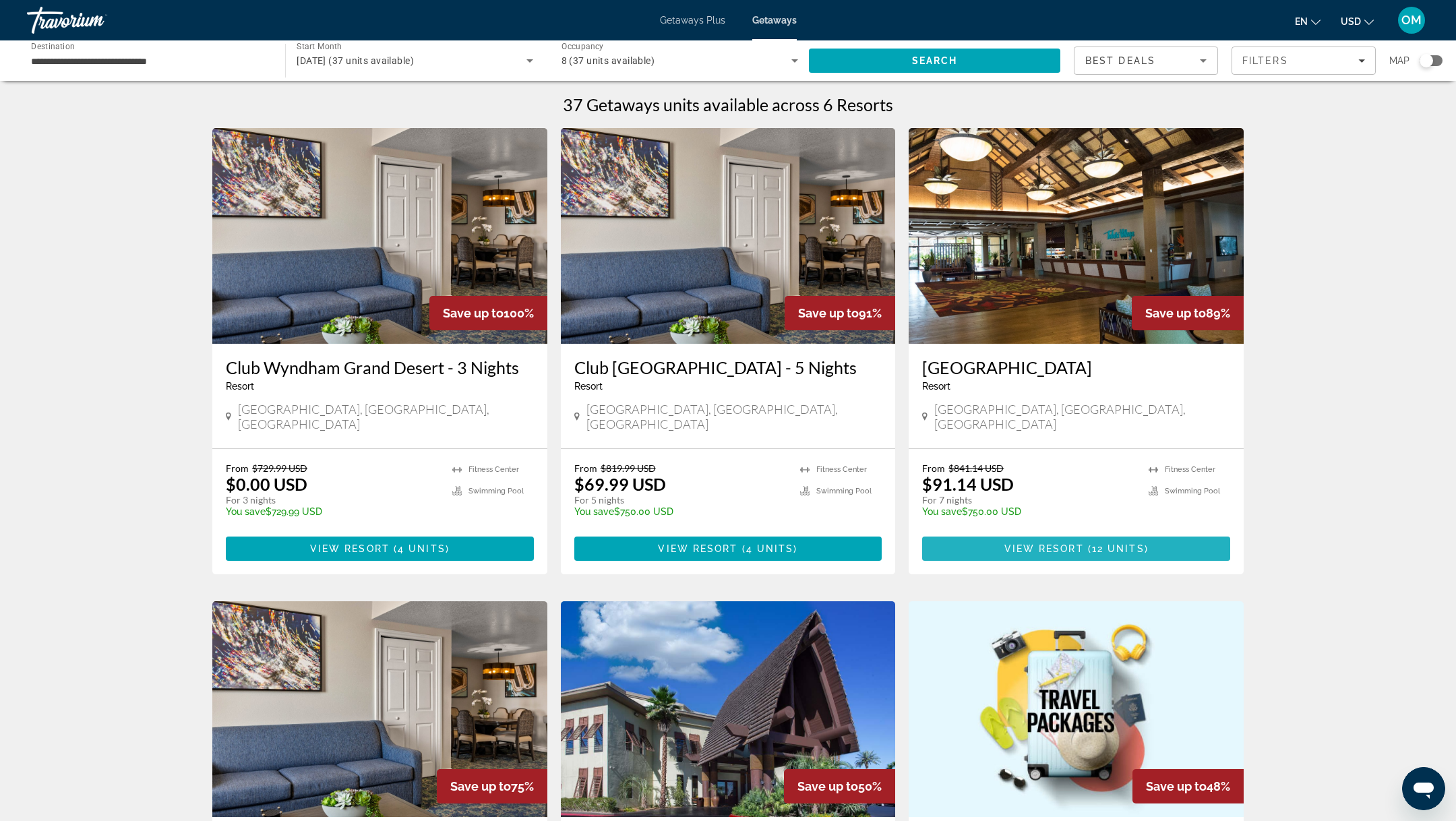
click at [1027, 543] on span "View Resort" at bounding box center [1044, 549] width 79 height 11
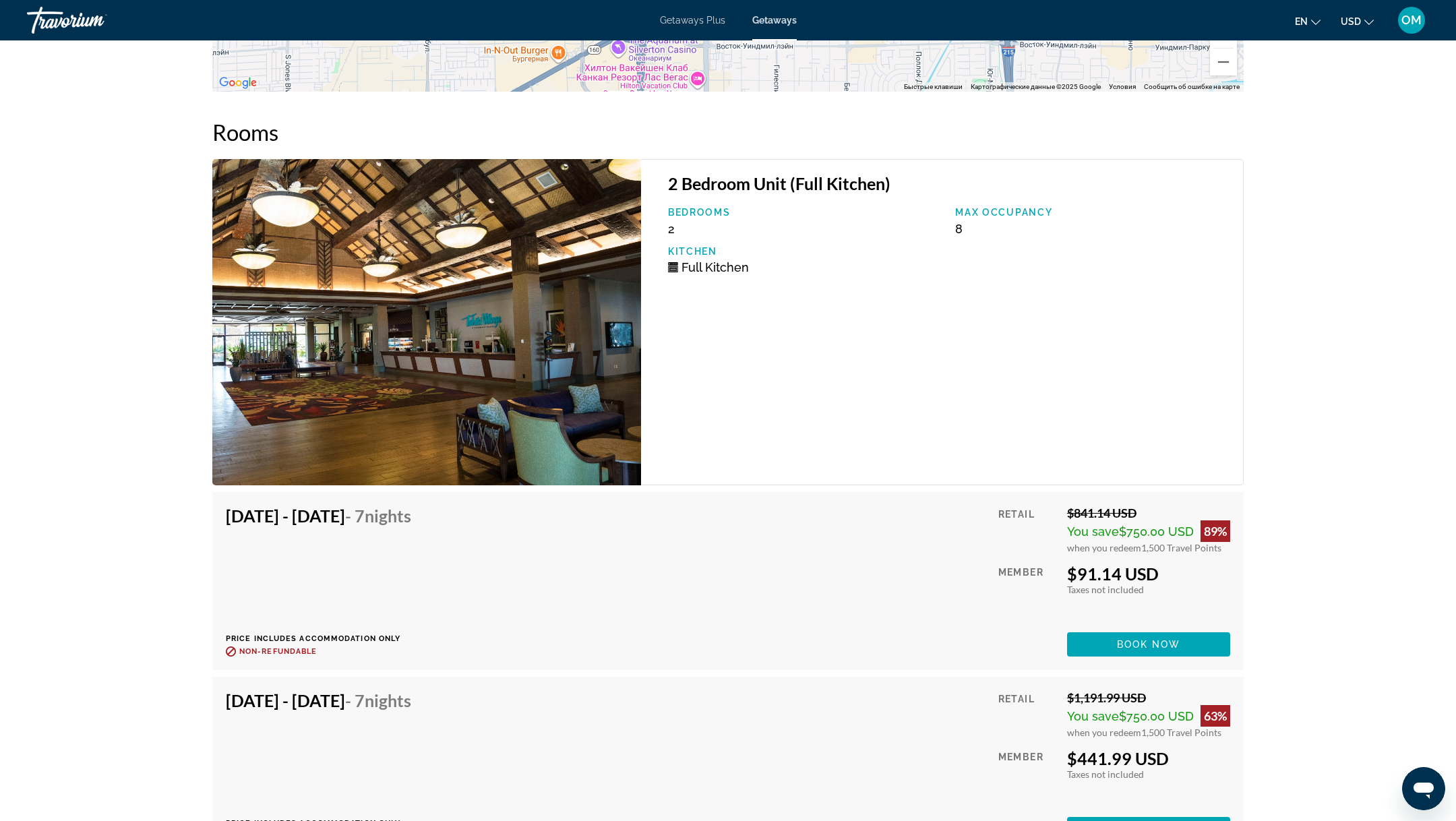
scroll to position [2308, 0]
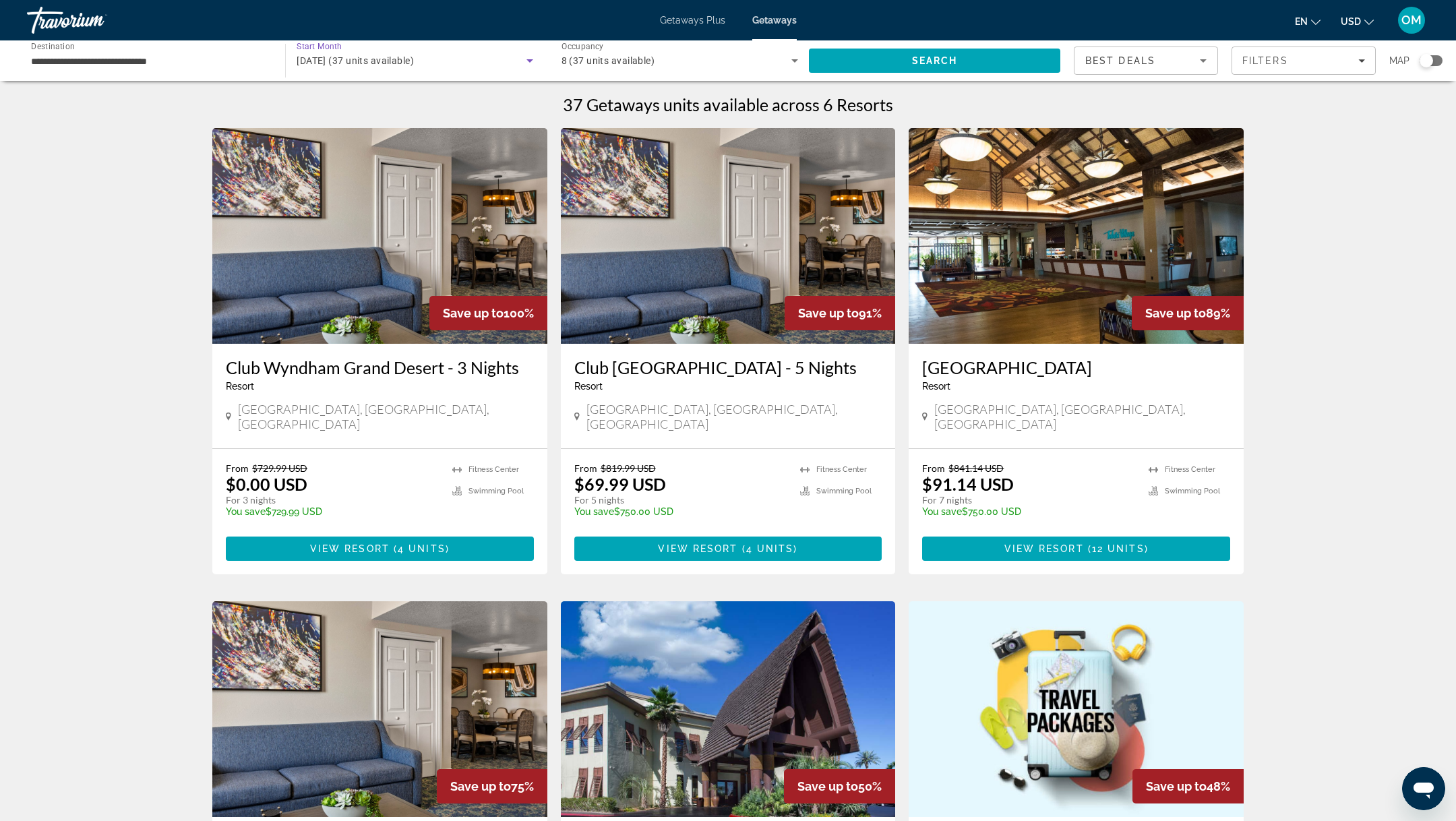
click at [414, 57] on span "[DATE] (37 units available)" at bounding box center [355, 60] width 117 height 11
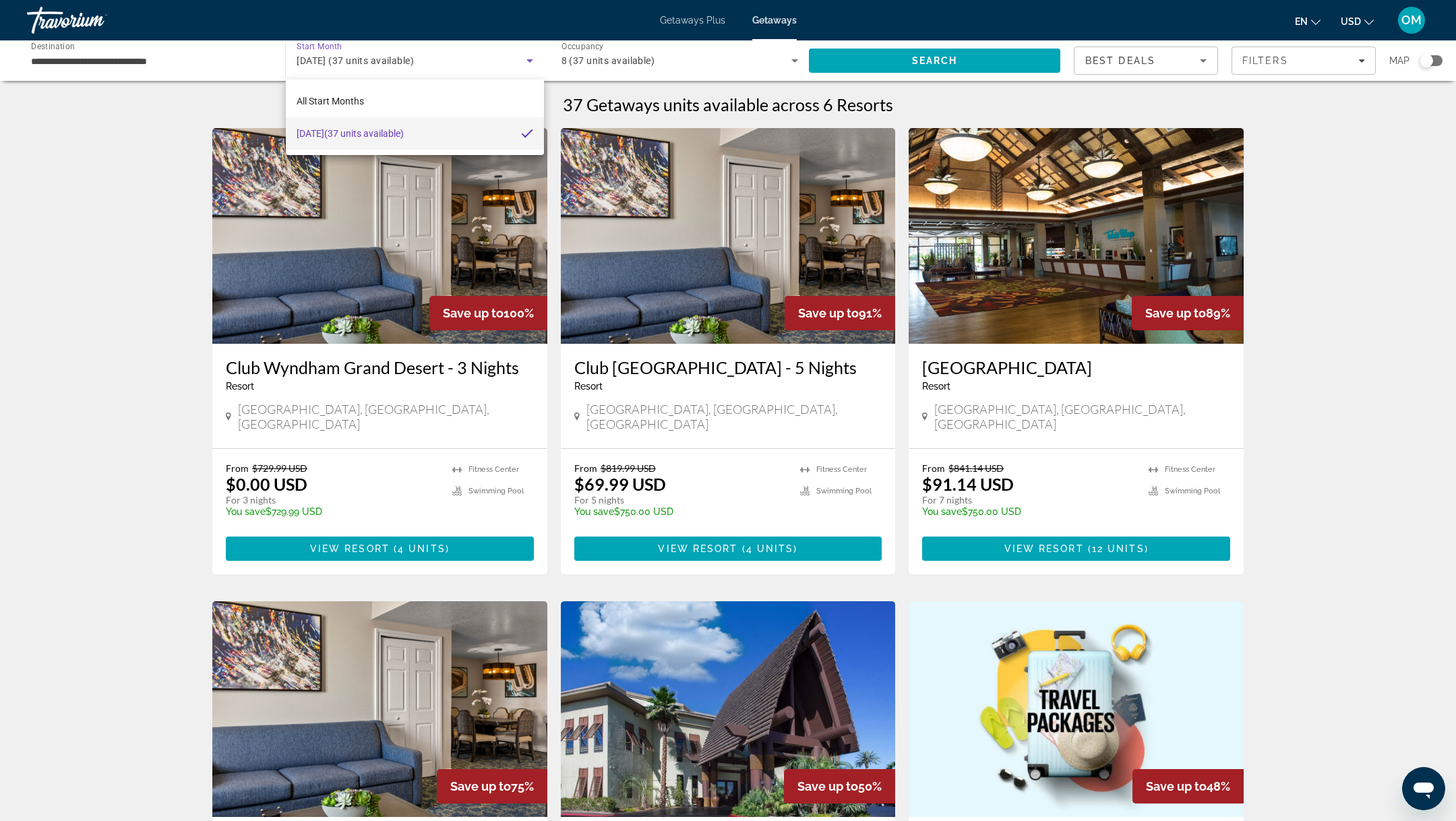
click at [489, 55] on div at bounding box center [728, 410] width 1456 height 821
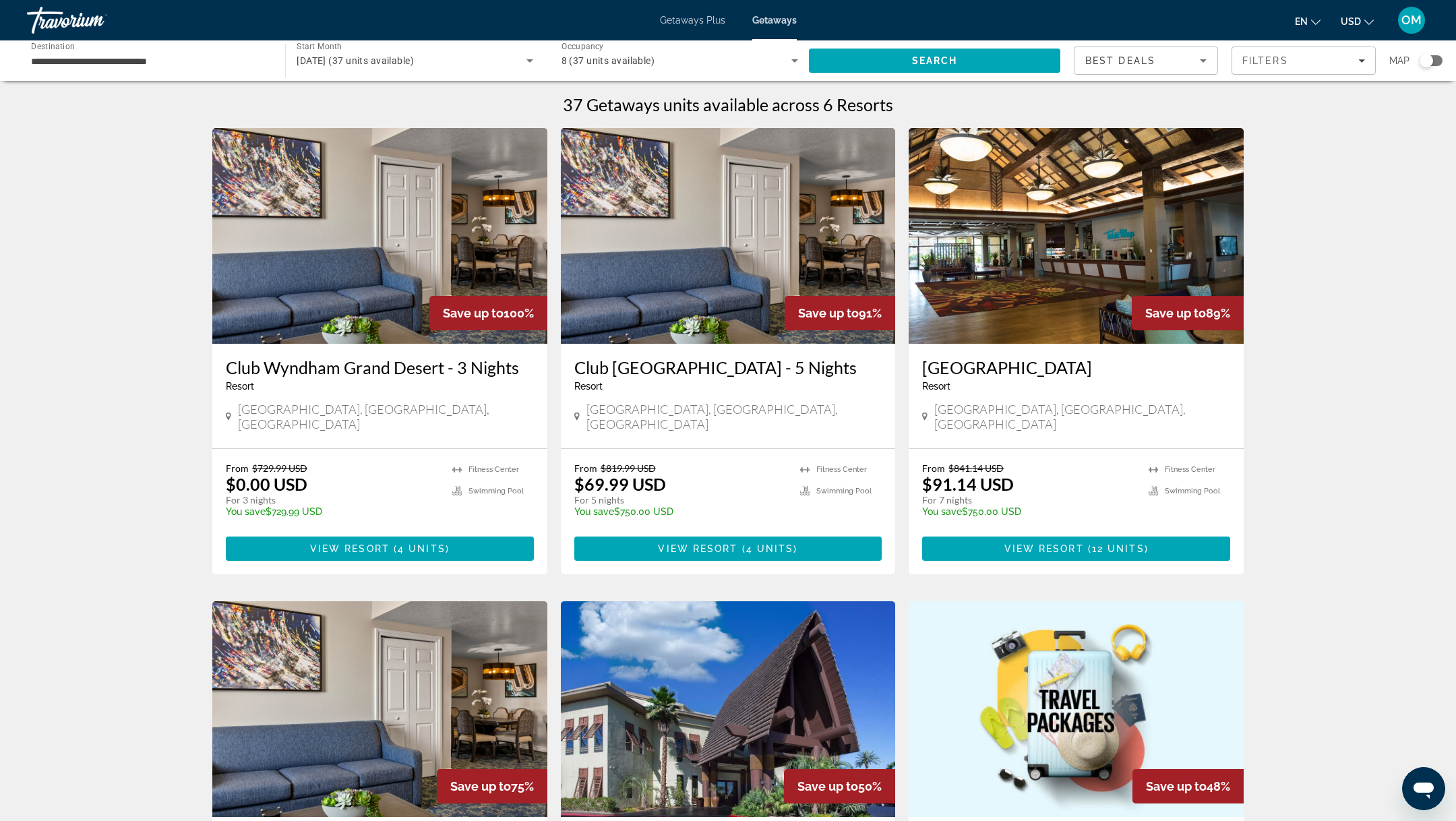
click at [614, 61] on span "8 (37 units available)" at bounding box center [608, 60] width 94 height 11
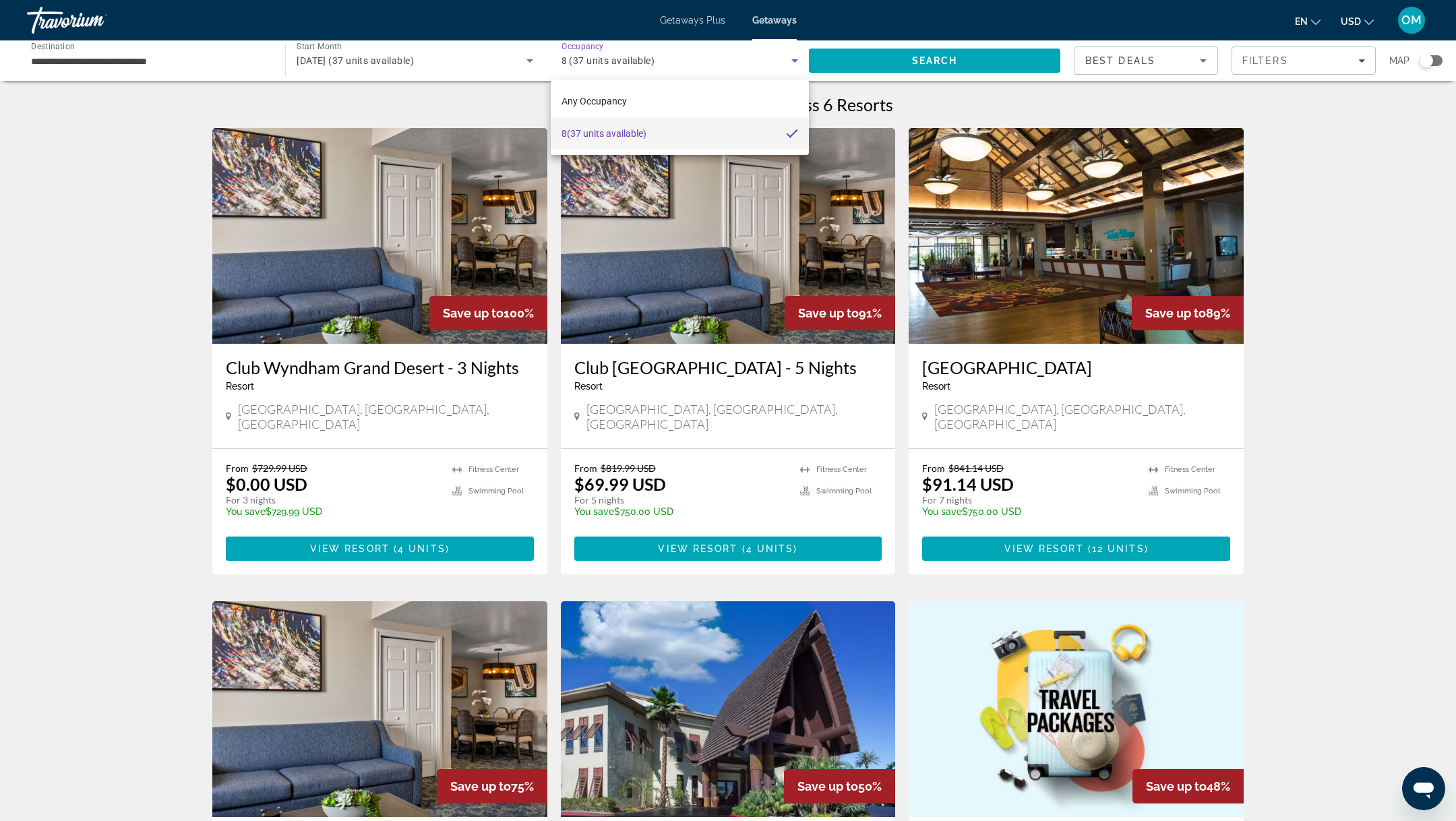
click at [529, 60] on div at bounding box center [728, 410] width 1456 height 821
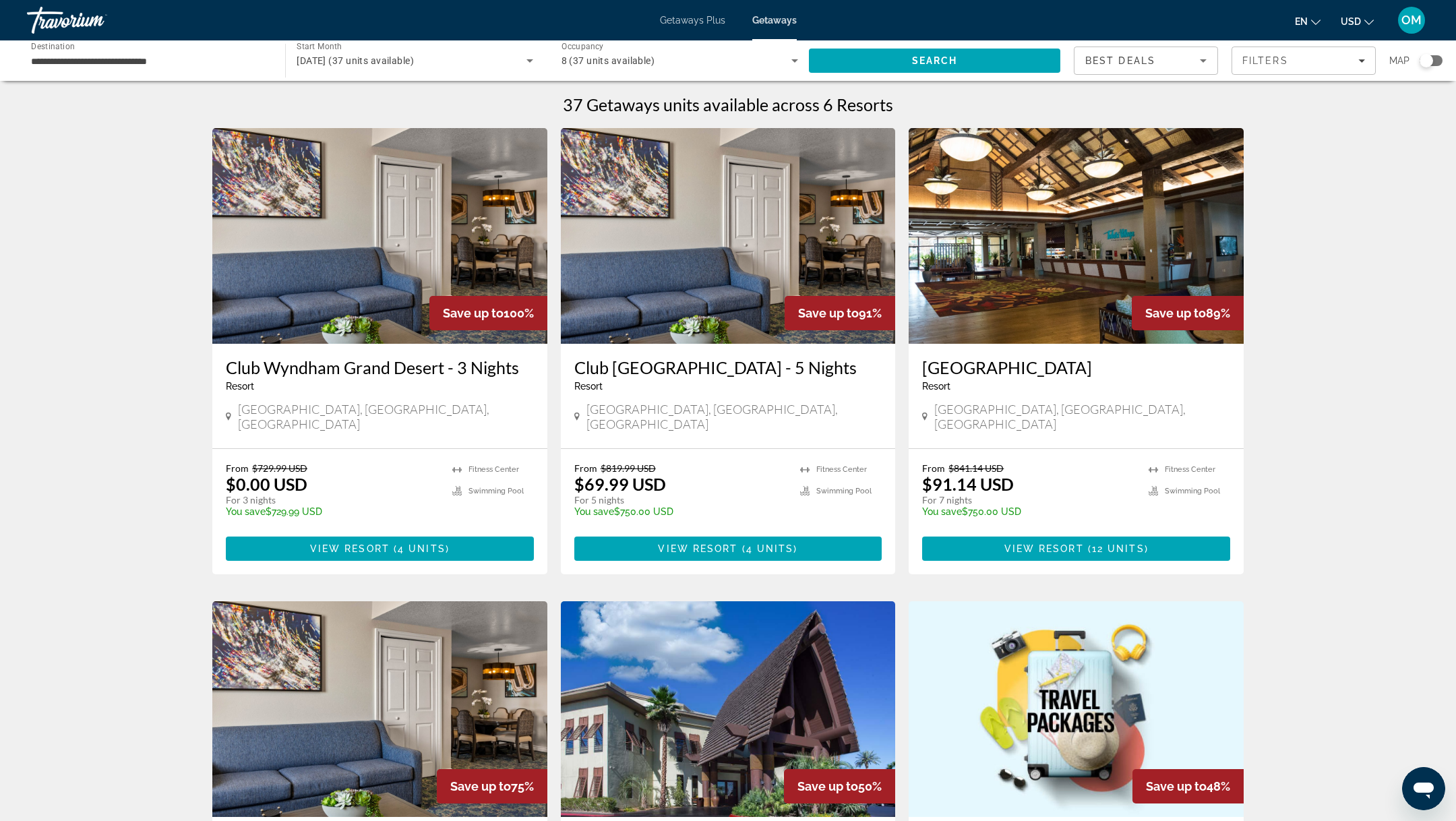
click at [529, 60] on icon "Search widget" at bounding box center [530, 61] width 7 height 3
click at [405, 104] on mat-option "All Start Months" at bounding box center [415, 101] width 258 height 32
click at [849, 60] on span "Search" at bounding box center [934, 60] width 251 height 32
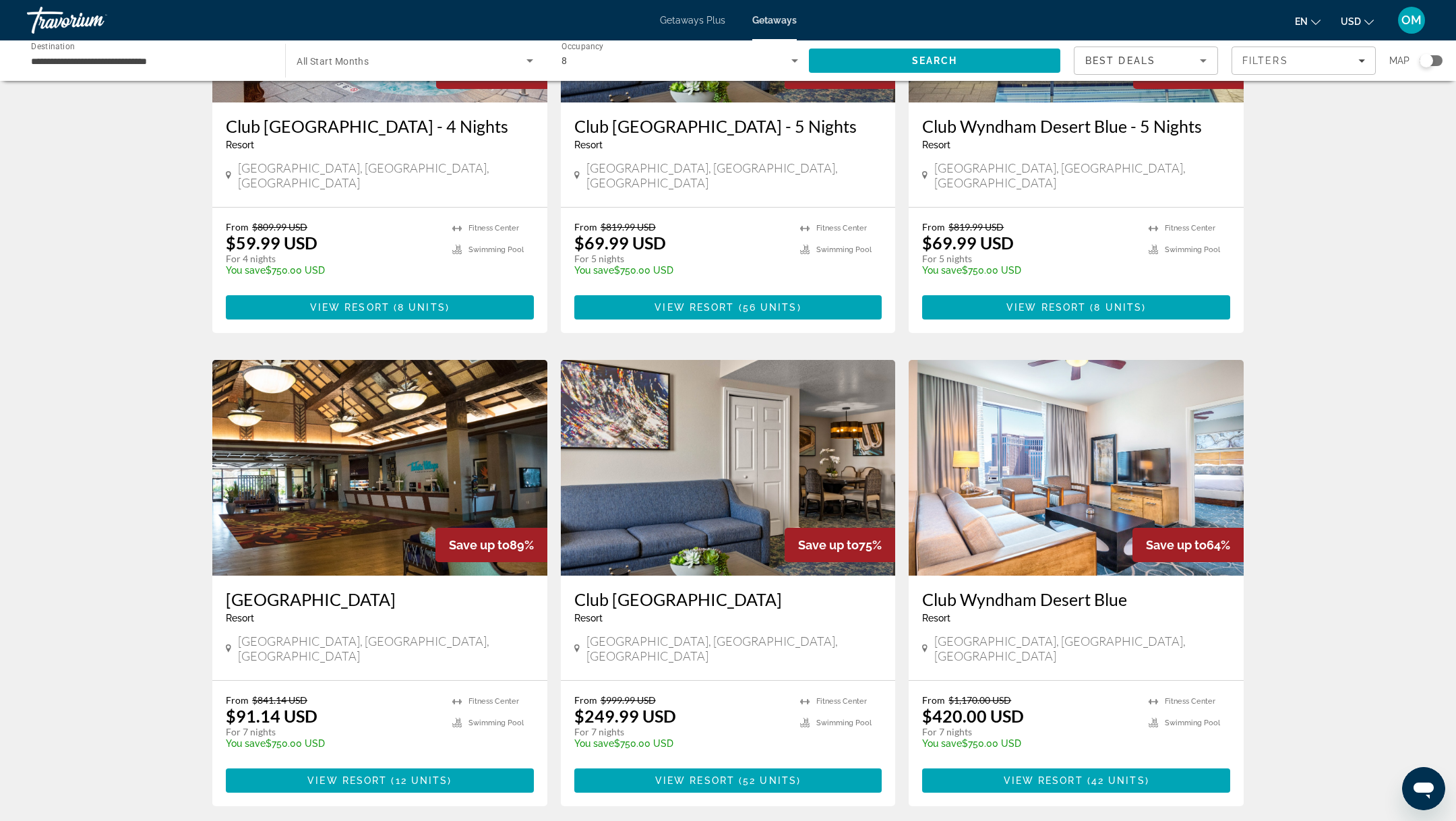
scroll to position [833, 0]
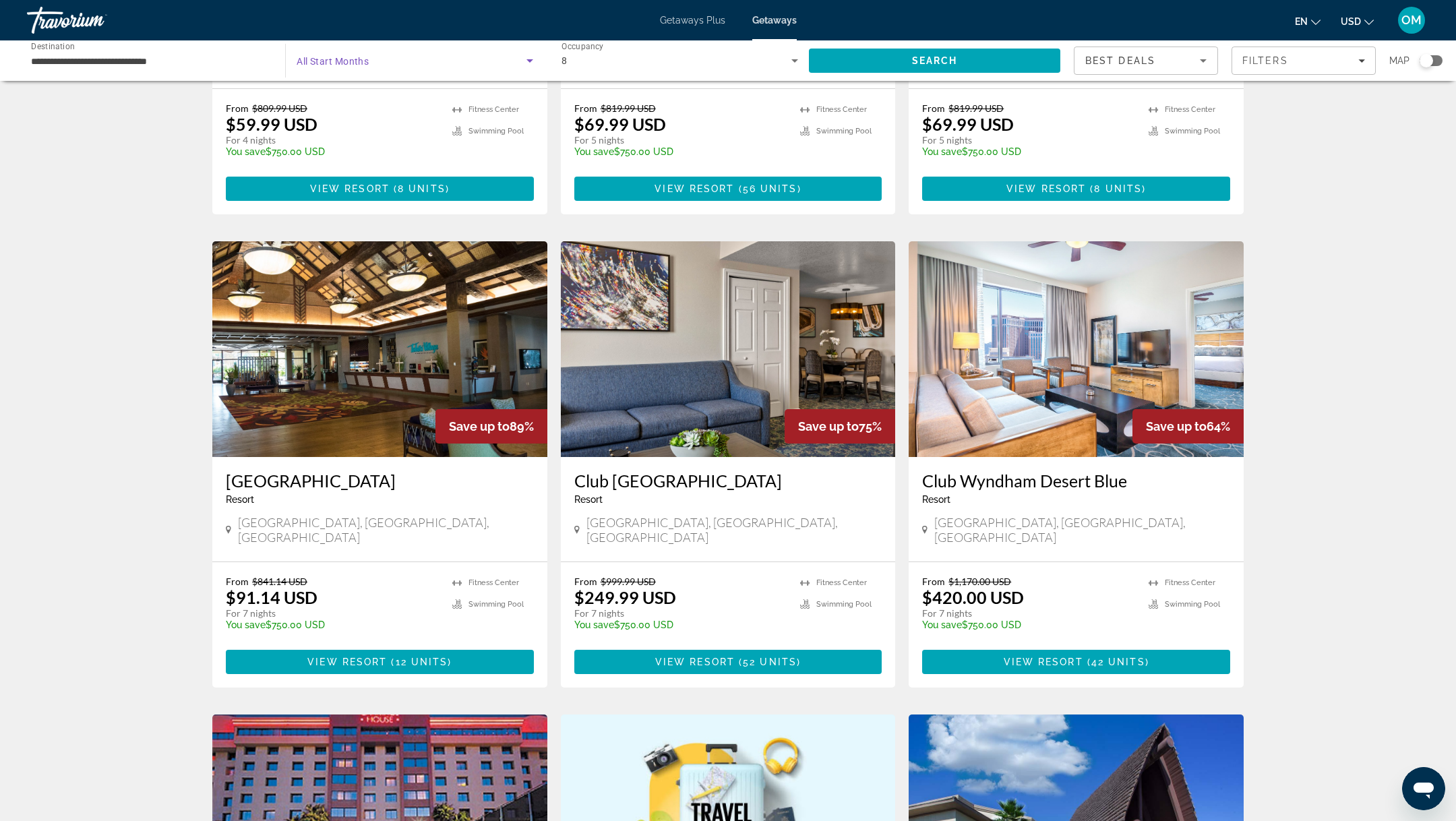
click at [467, 62] on span "Search widget" at bounding box center [411, 60] width 229 height 16
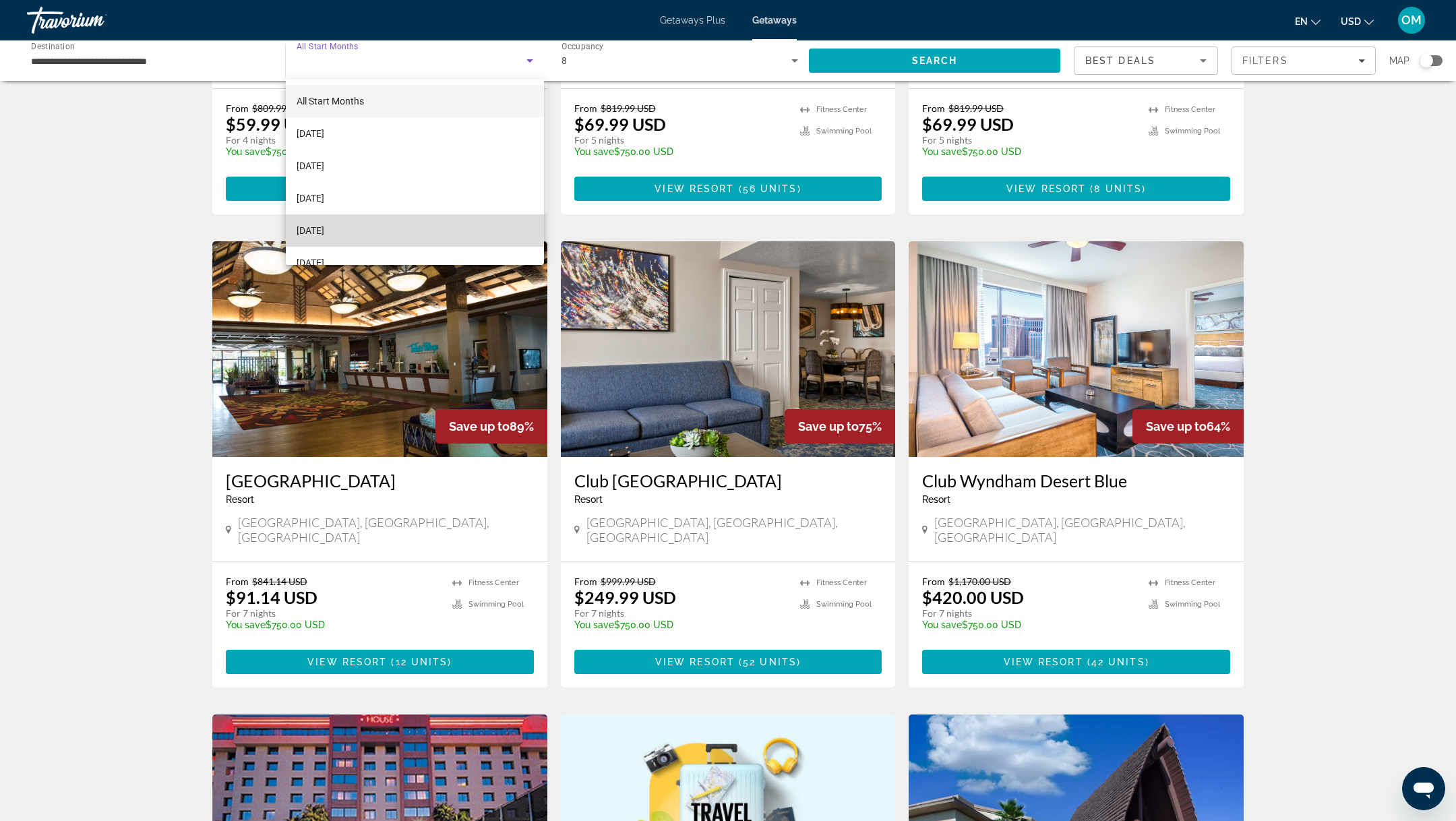
click at [442, 224] on mat-option "[DATE]" at bounding box center [415, 230] width 258 height 32
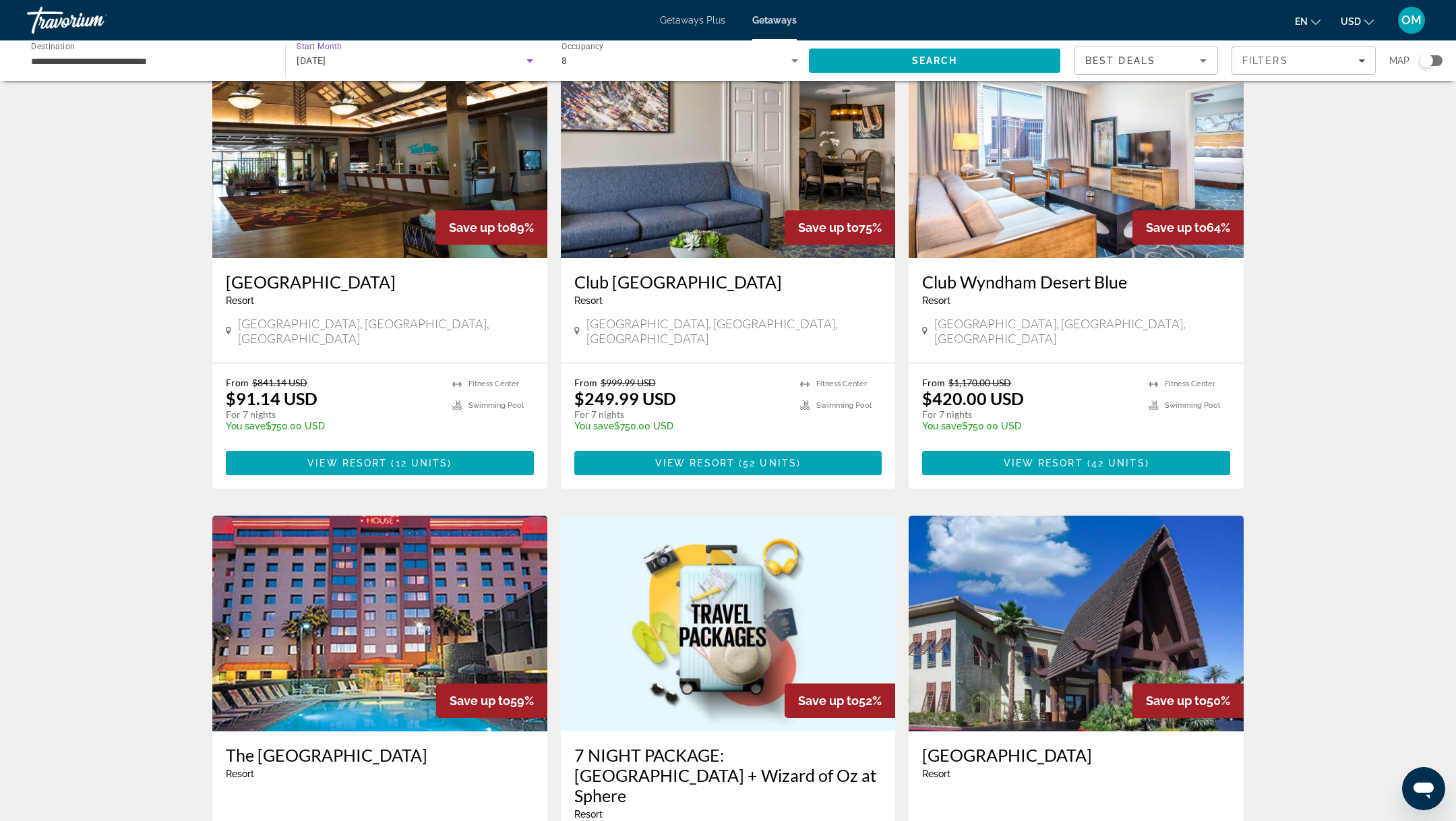
scroll to position [969, 0]
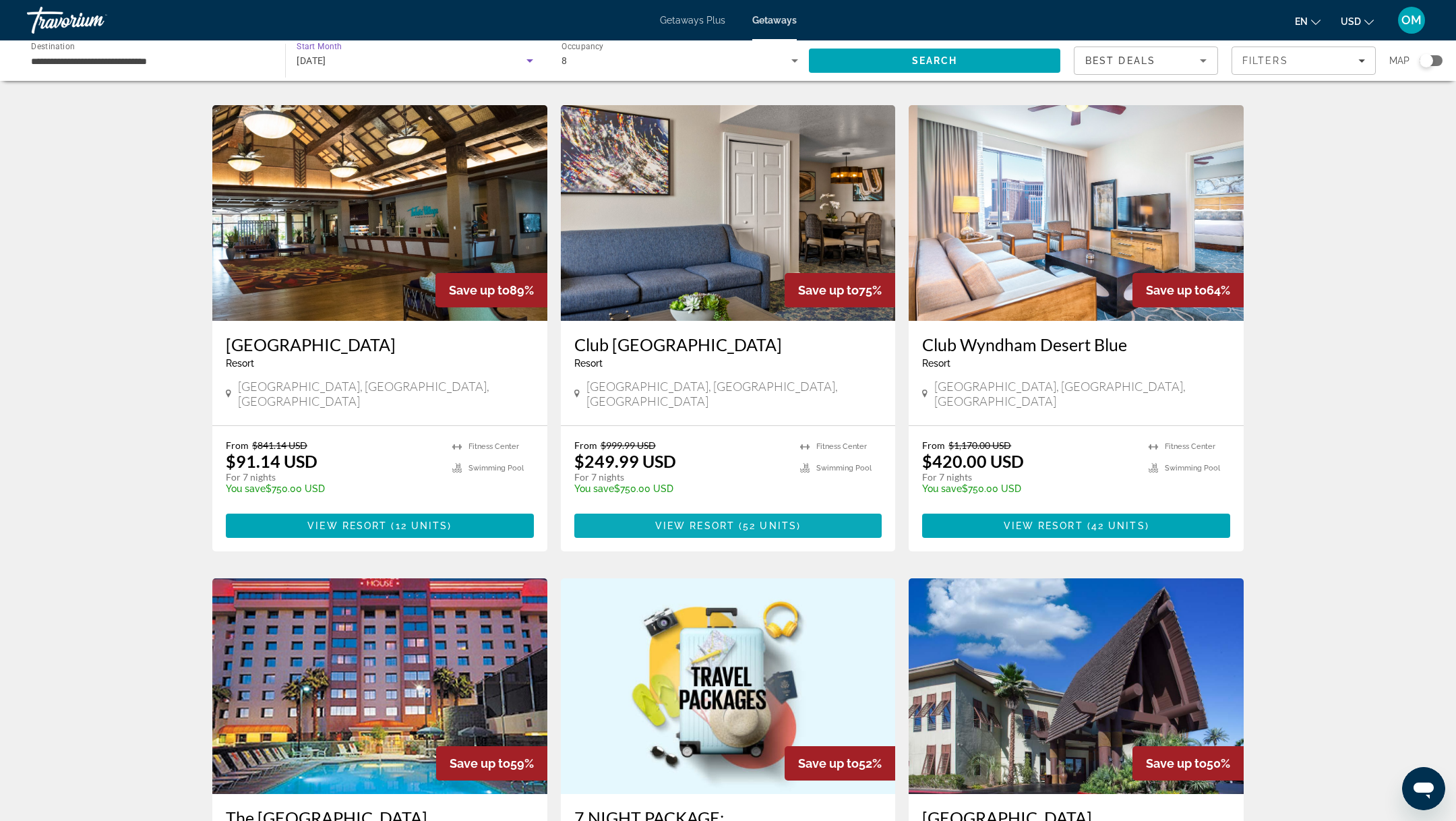
click at [728, 520] on span "View Resort" at bounding box center [694, 525] width 79 height 11
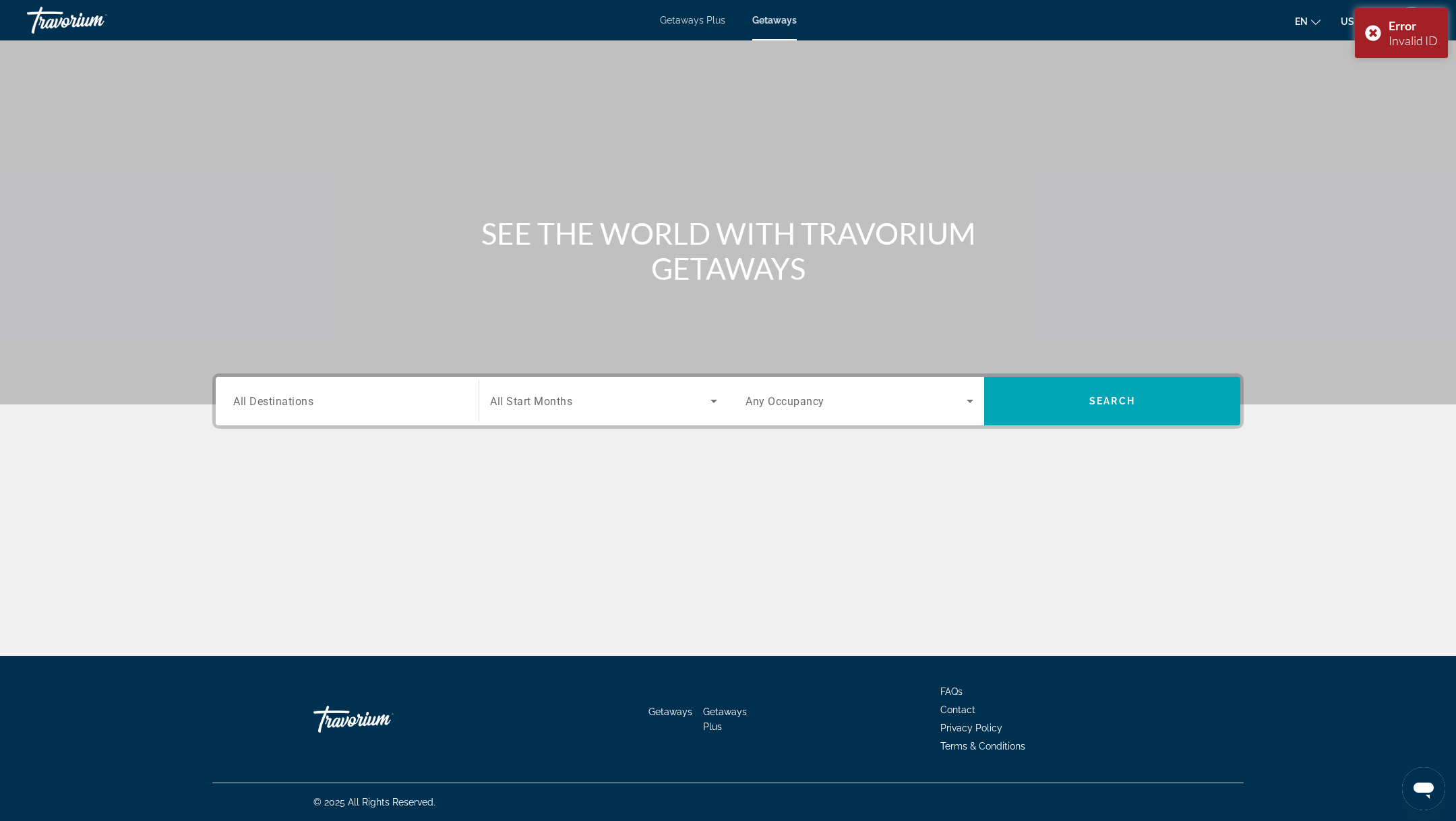
click at [710, 409] on div "Search widget" at bounding box center [603, 401] width 227 height 38
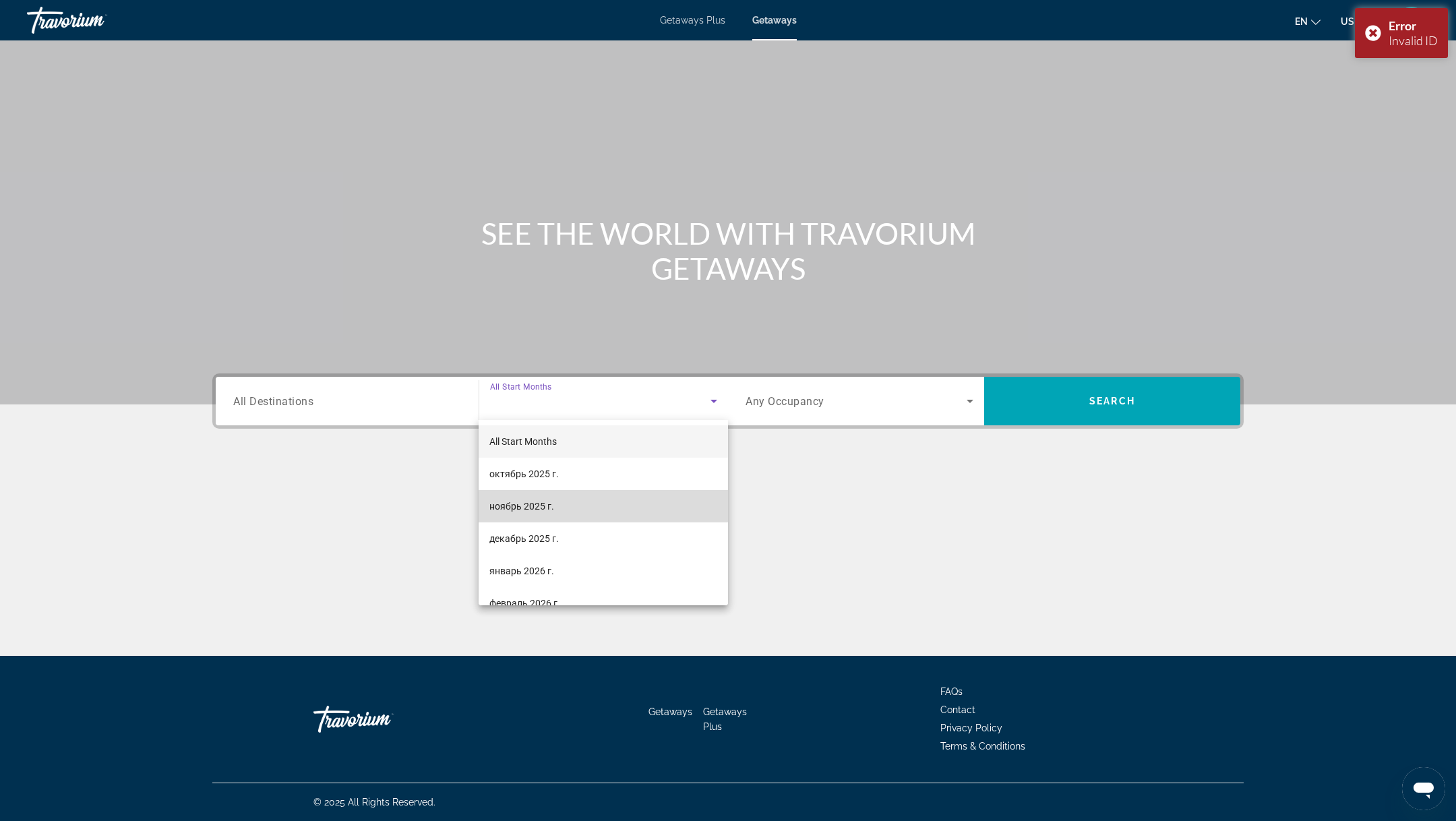
click at [691, 508] on mat-option "ноябрь 2025 г." at bounding box center [603, 506] width 249 height 32
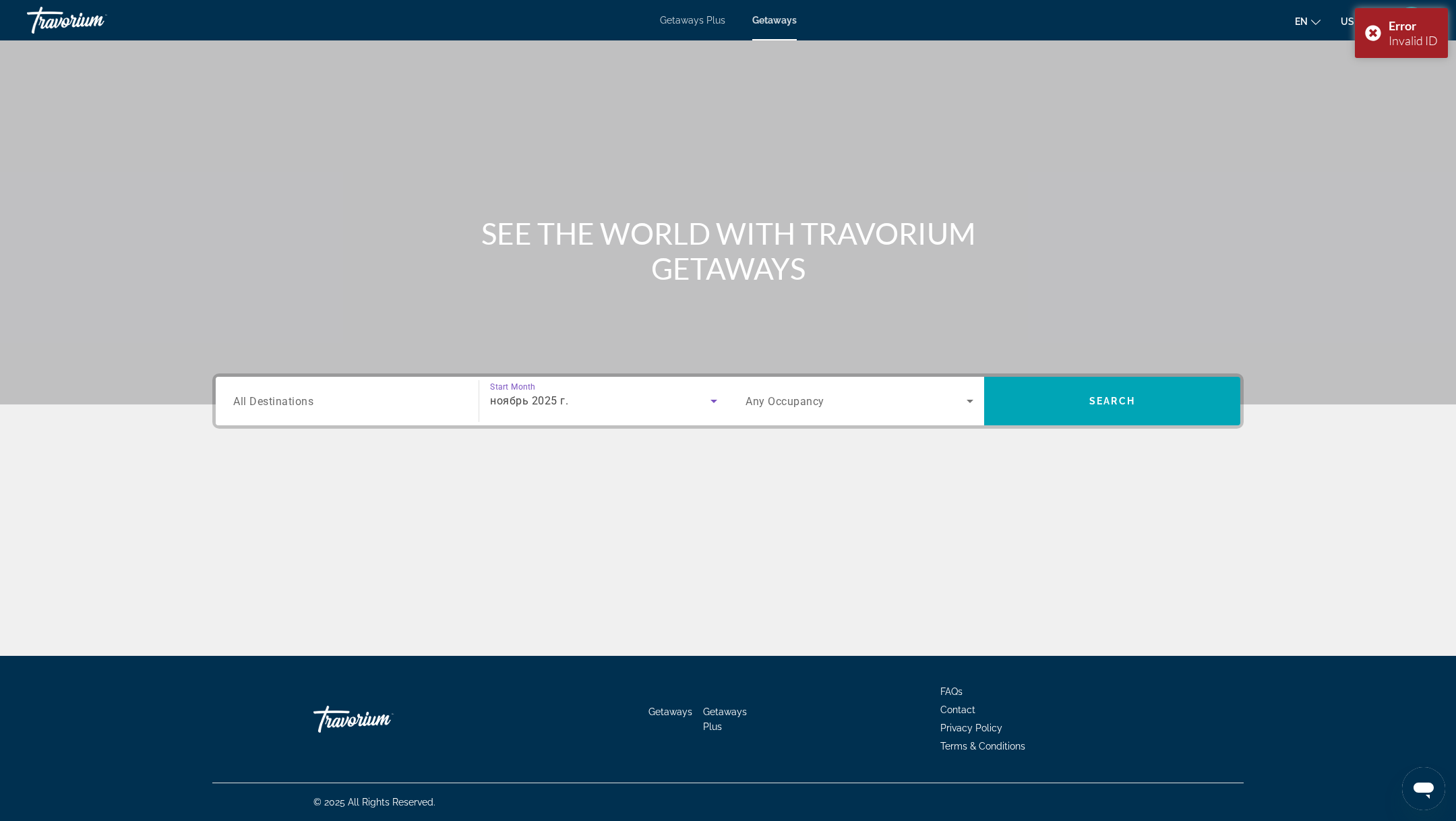
click at [854, 420] on div "Occupancy Any Occupancy" at bounding box center [859, 401] width 249 height 48
click at [852, 397] on span "Search widget" at bounding box center [856, 401] width 221 height 16
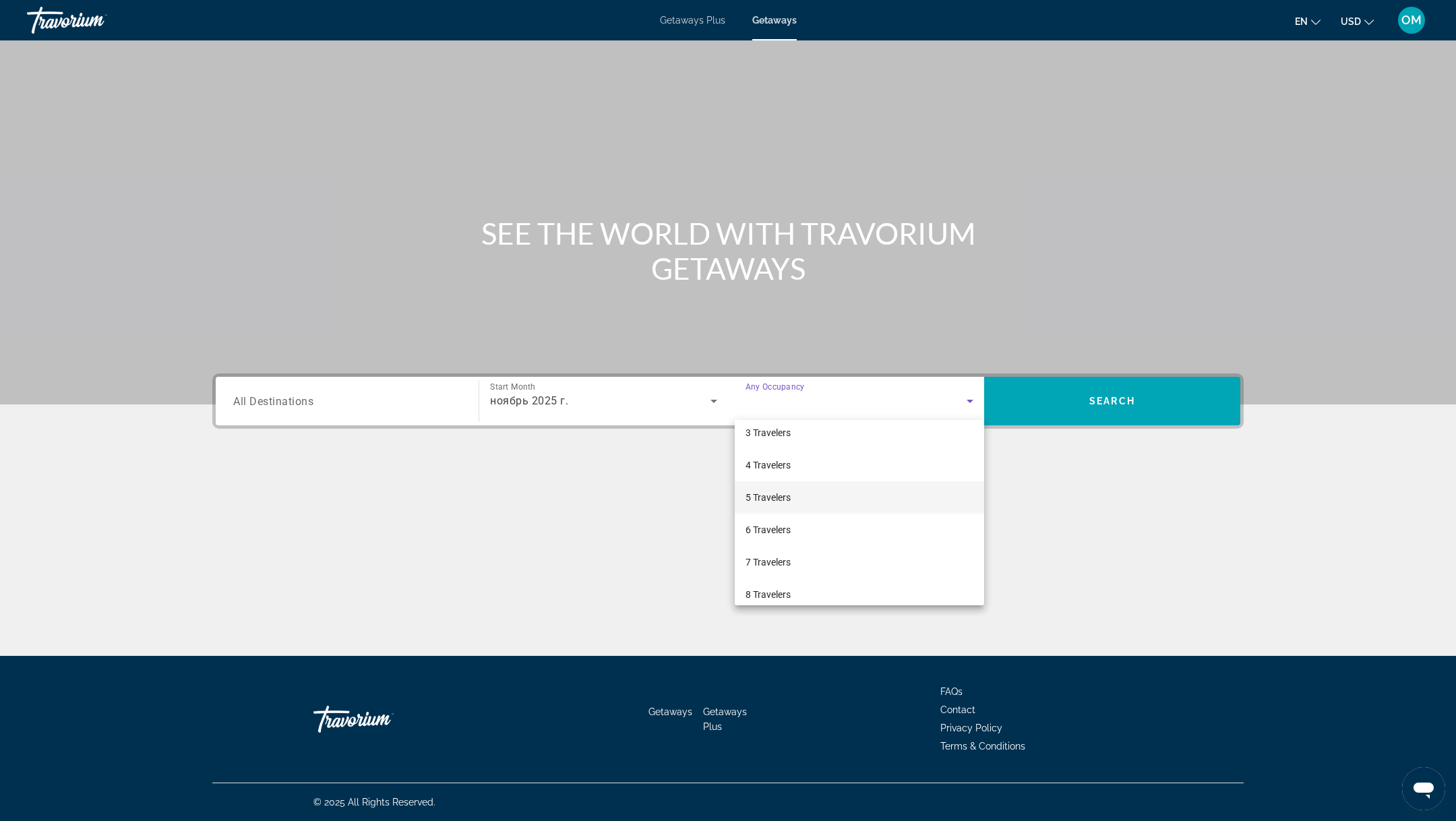
scroll to position [148, 0]
click at [802, 508] on mat-option "8 Travelers" at bounding box center [859, 519] width 249 height 32
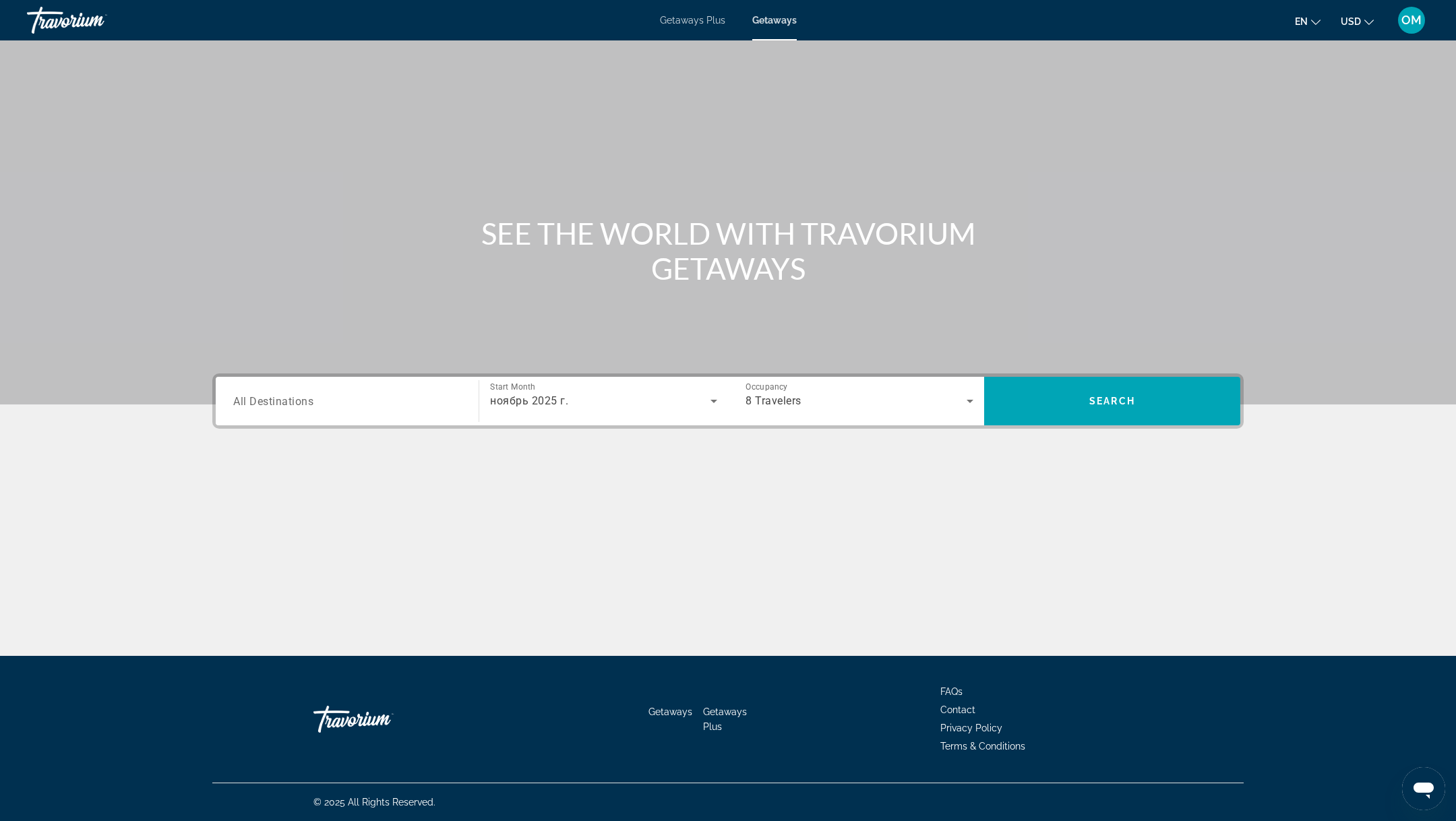
click at [340, 410] on div "Search widget" at bounding box center [347, 401] width 228 height 38
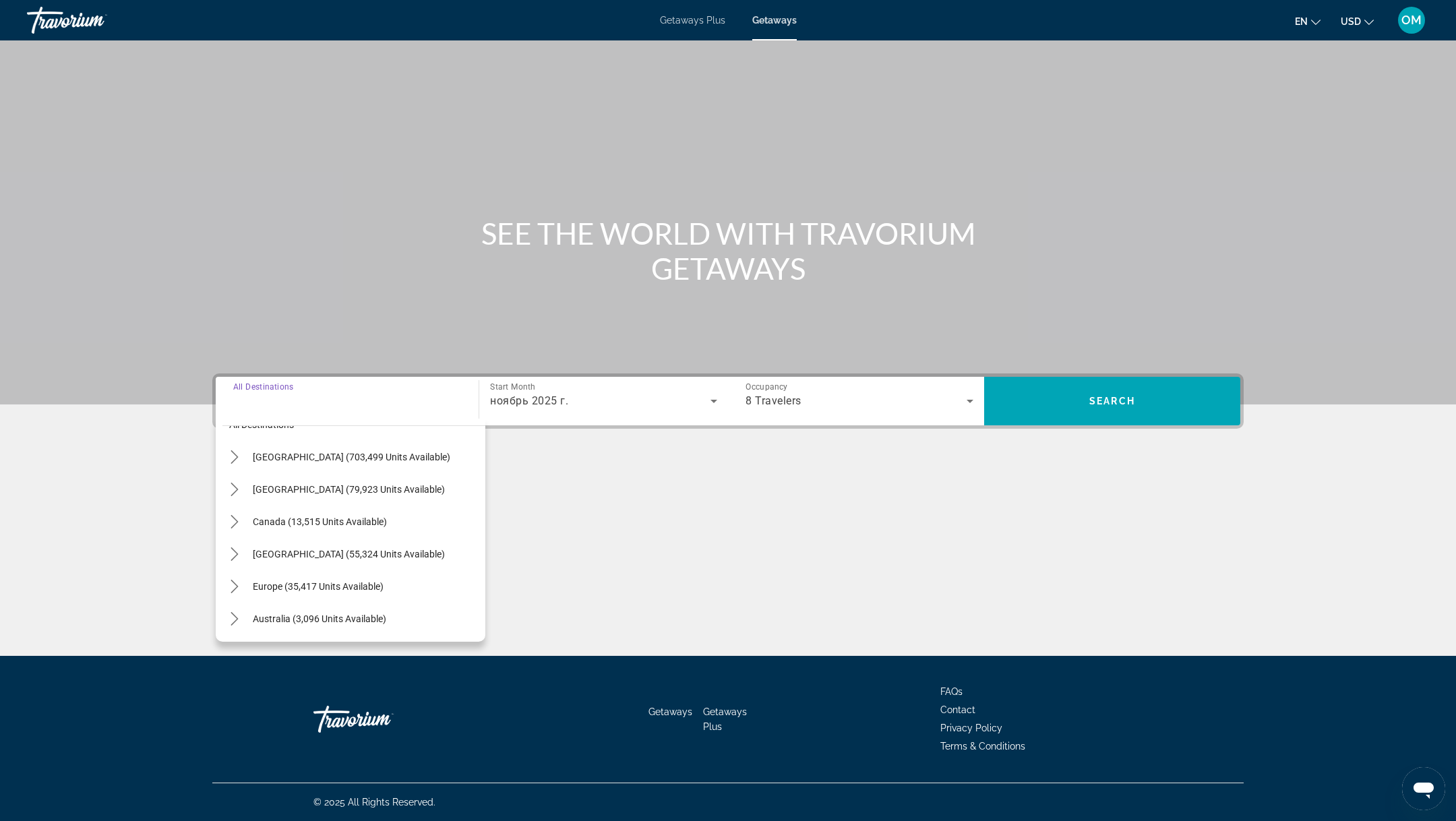
scroll to position [0, 0]
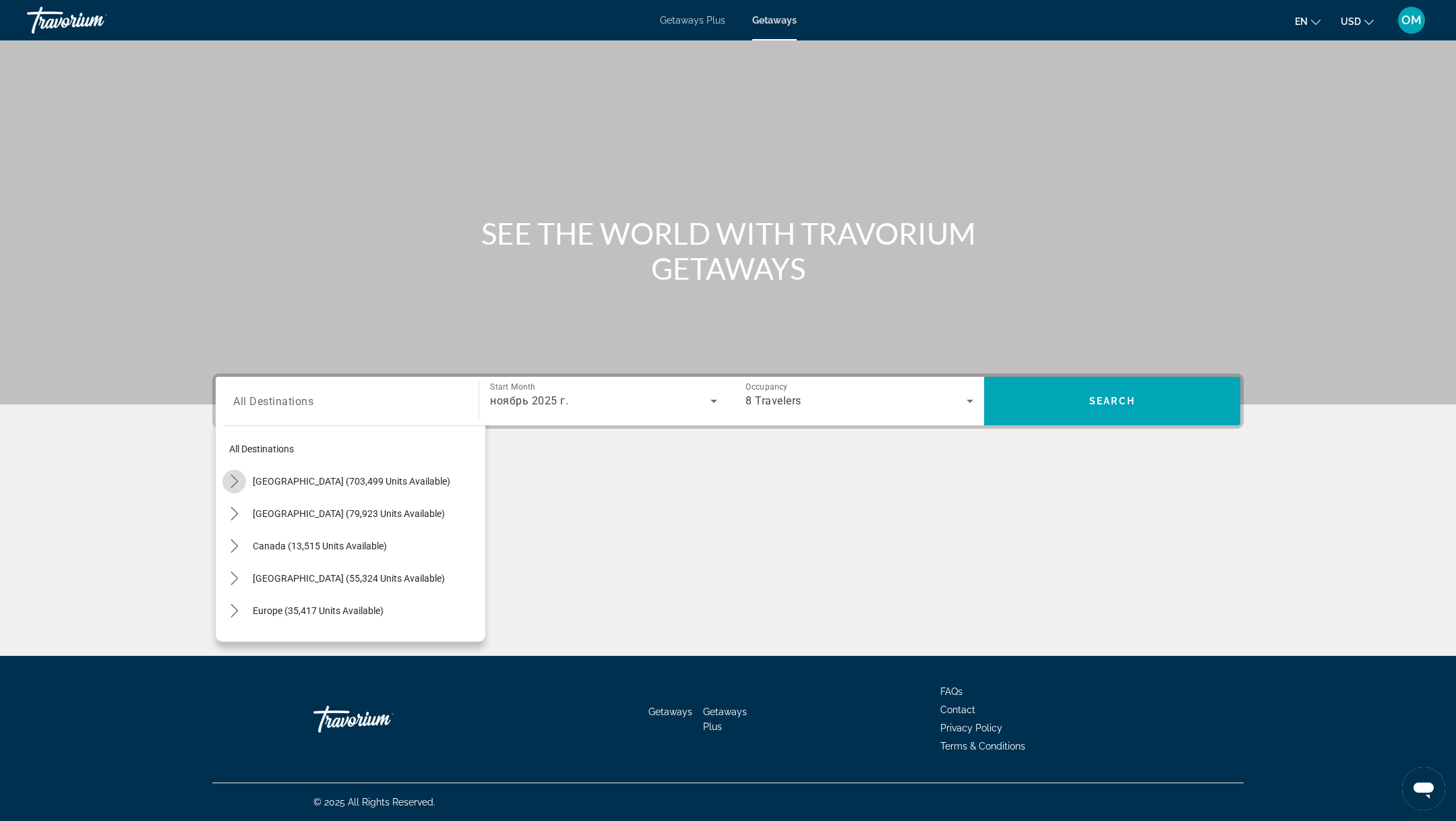
click at [234, 479] on icon "Toggle United States (703,499 units available) submenu" at bounding box center [235, 481] width 14 height 14
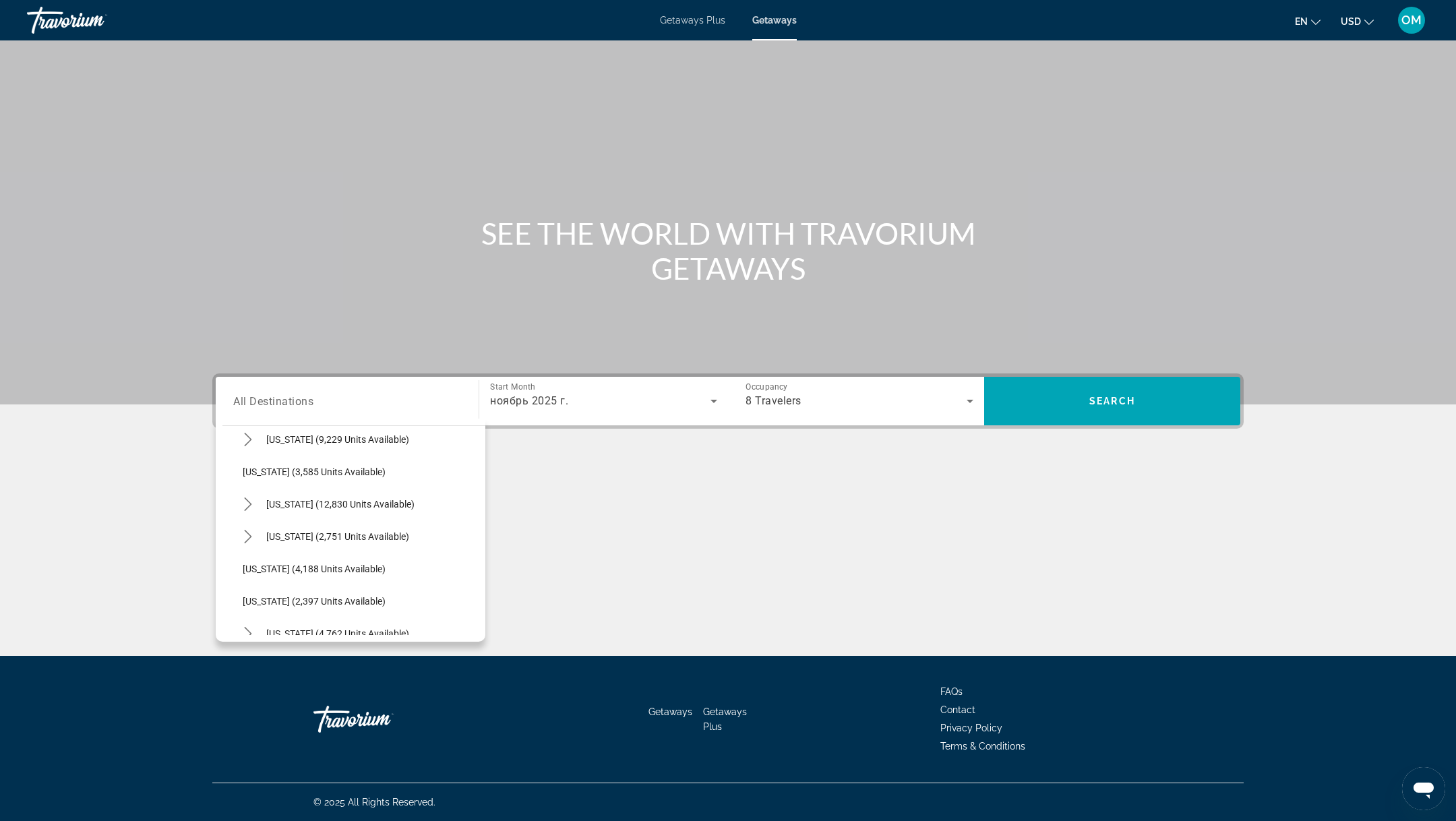
scroll to position [725, 0]
click at [248, 500] on icon "Toggle Nevada (12,830 units available) submenu" at bounding box center [248, 500] width 14 height 14
click at [249, 529] on span "Select destination: Las Vegas (10,106 units available)" at bounding box center [367, 532] width 236 height 32
type input "**********"
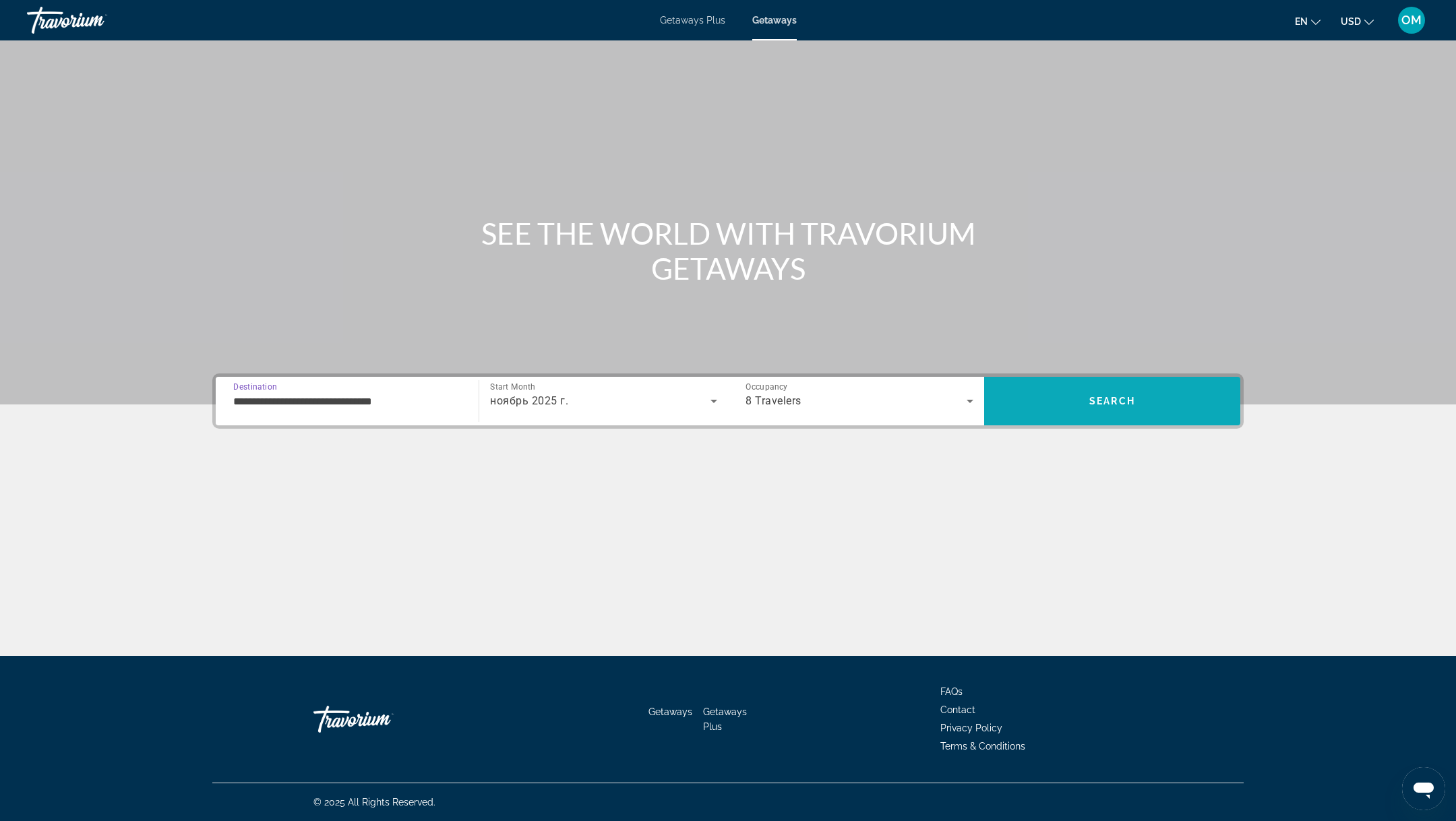
click at [1211, 392] on span "Search" at bounding box center [1112, 401] width 256 height 32
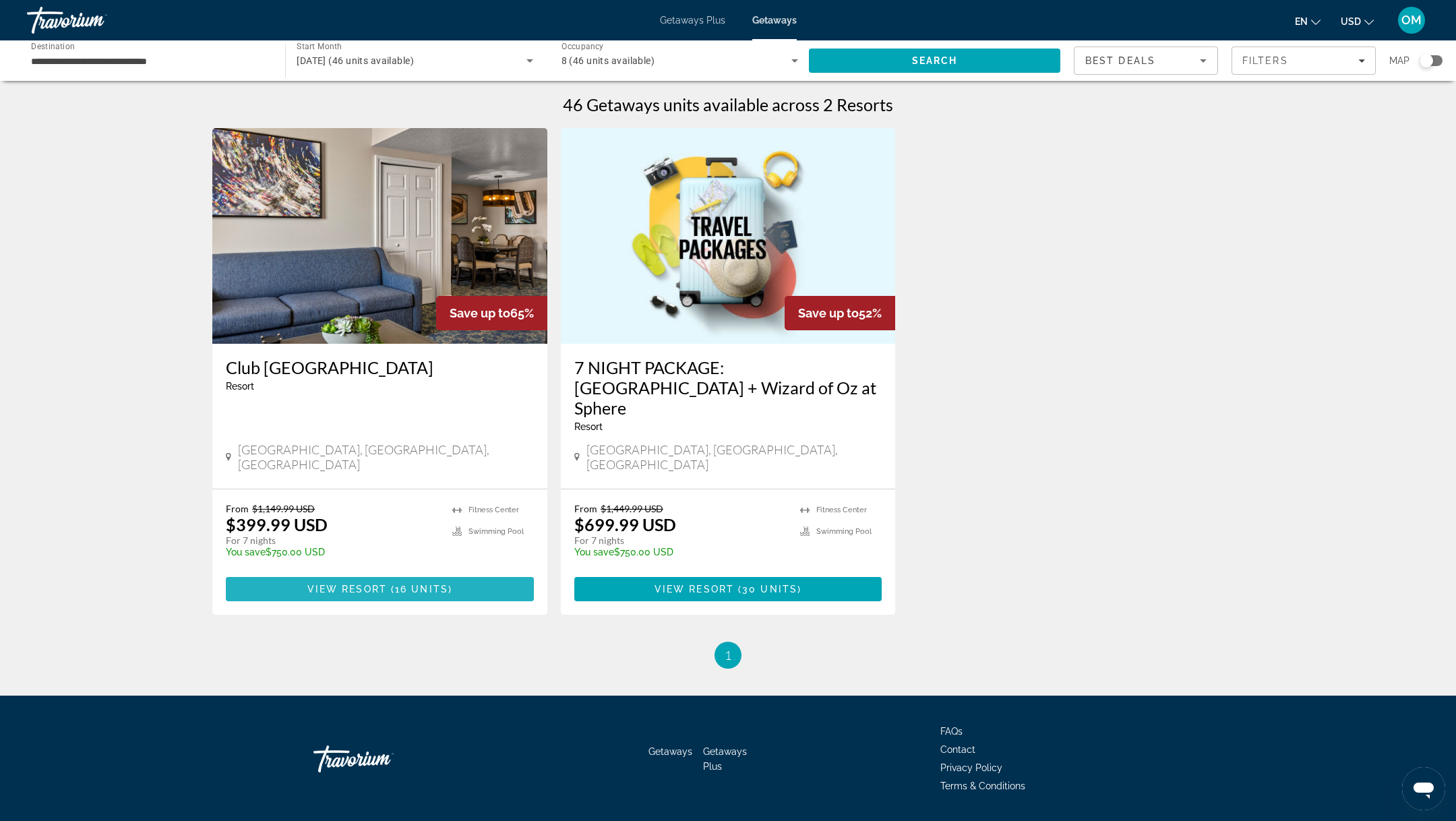
click at [442, 583] on span "16 units" at bounding box center [421, 589] width 54 height 11
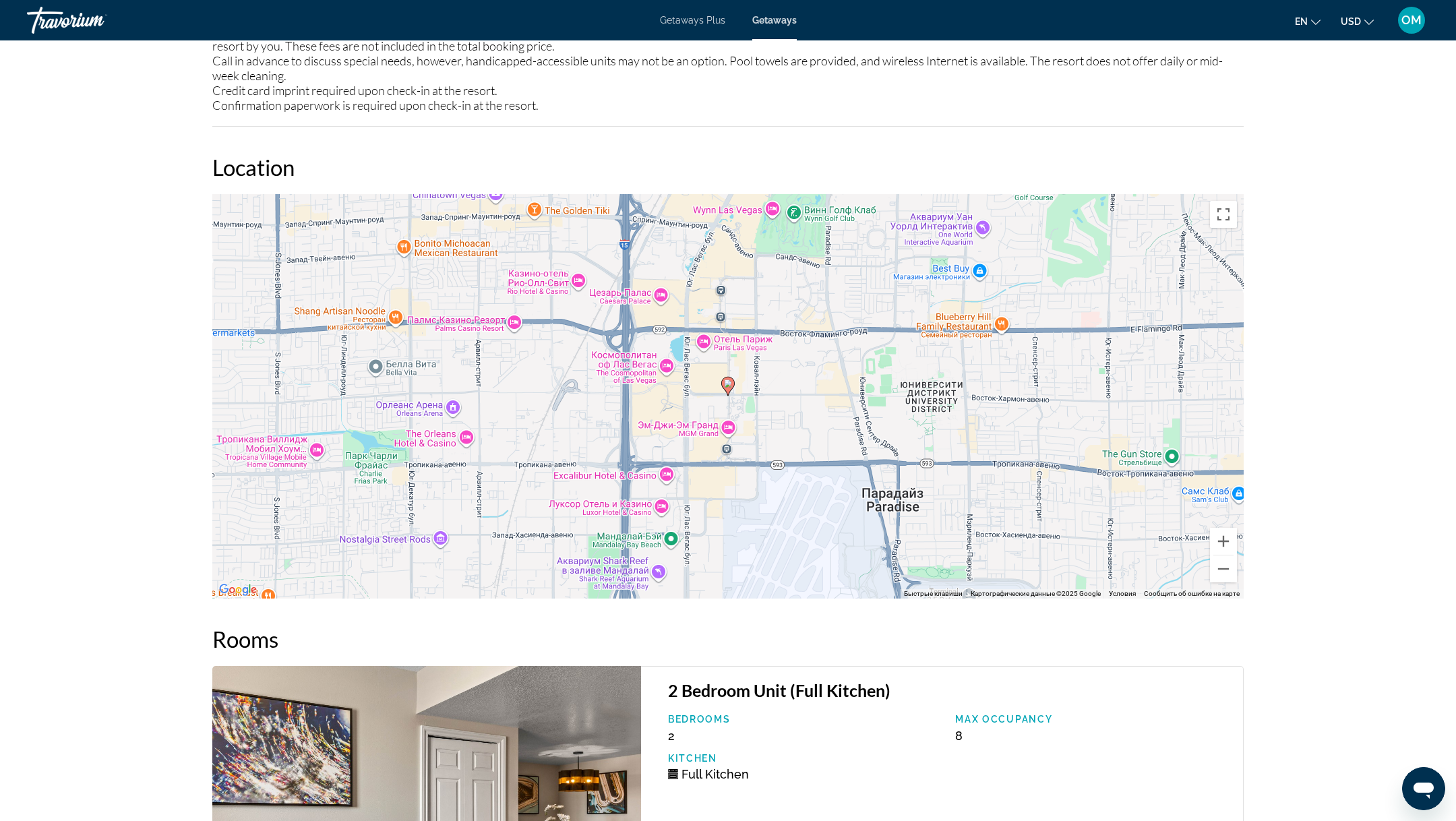
scroll to position [1894, 0]
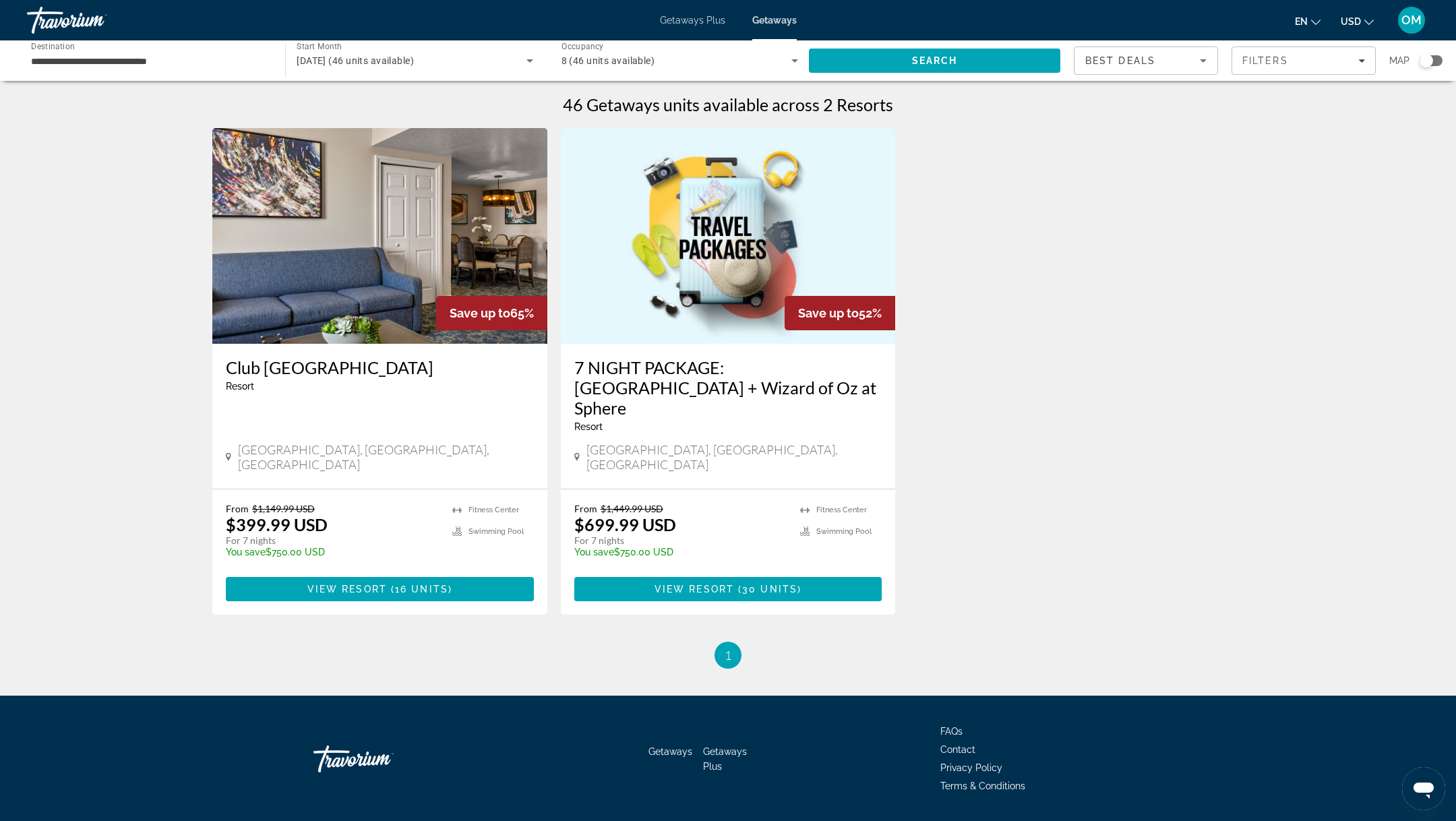
click at [398, 55] on span "[DATE] (46 units available)" at bounding box center [355, 60] width 117 height 11
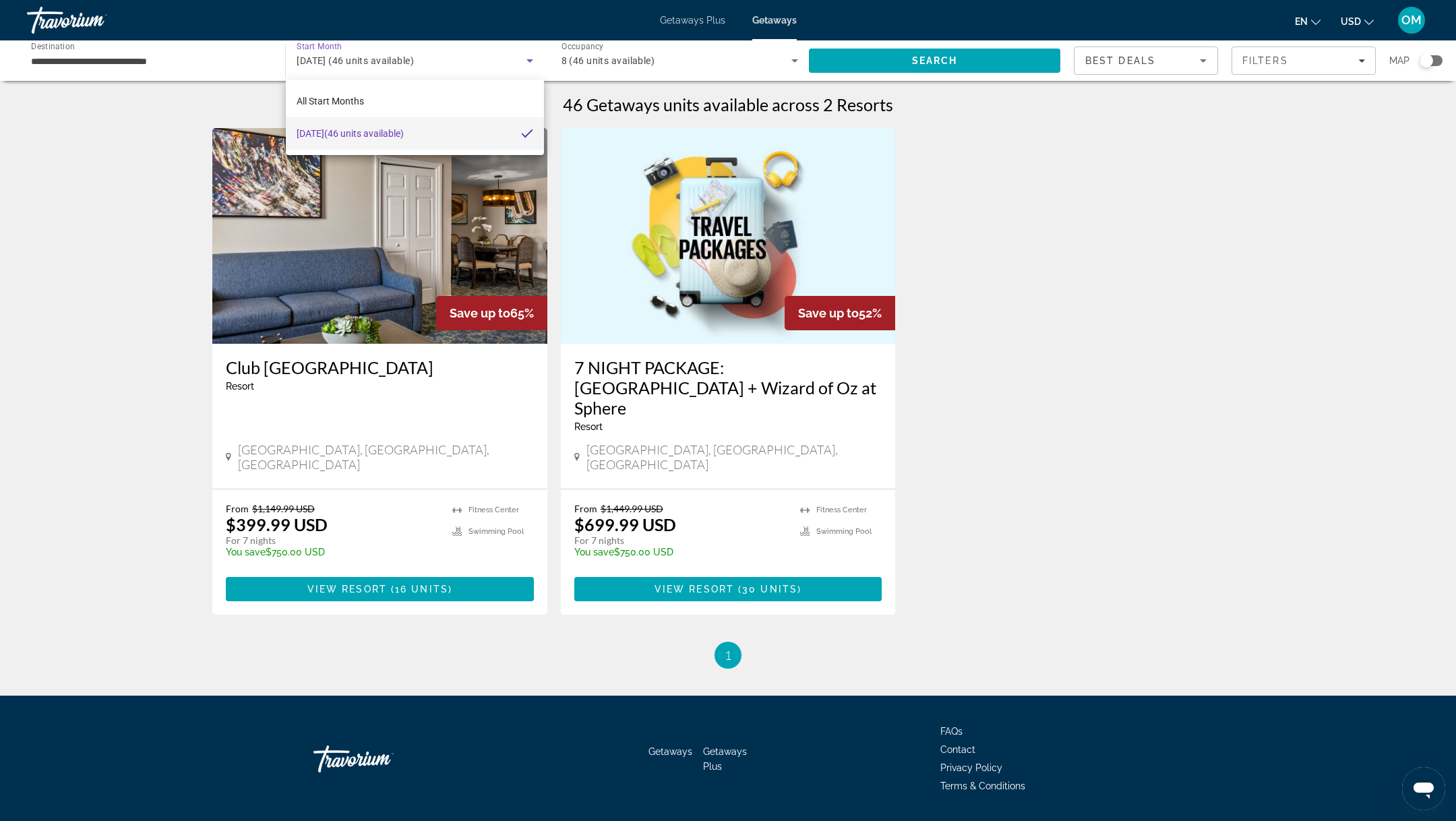
drag, startPoint x: 362, startPoint y: 130, endPoint x: 191, endPoint y: 161, distance: 173.8
click at [193, 161] on div "All Start Months [DATE] (46 units available)" at bounding box center [728, 410] width 1456 height 821
click at [191, 161] on div at bounding box center [728, 410] width 1456 height 821
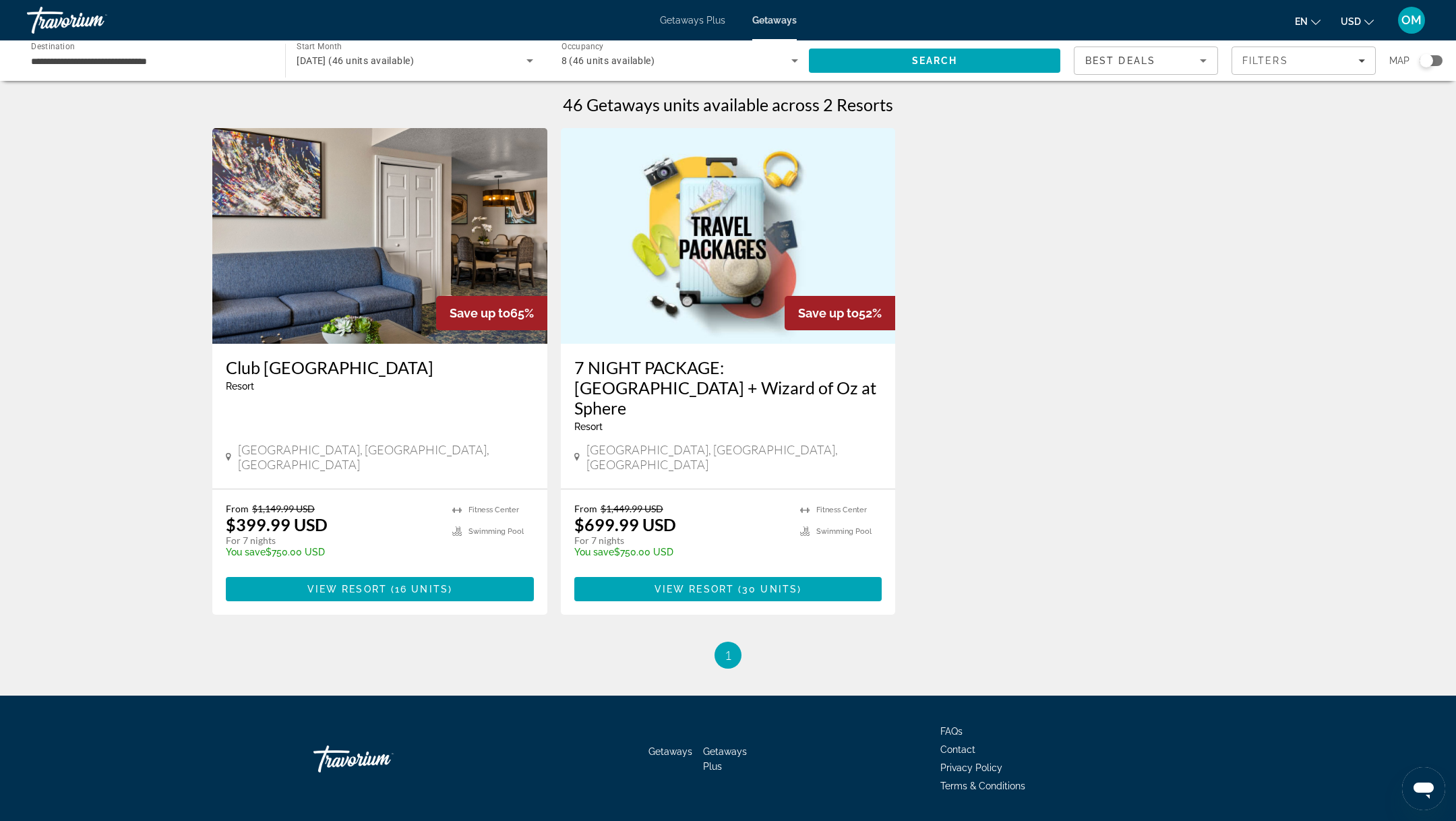
click at [478, 62] on div "[DATE] (46 units available)" at bounding box center [411, 60] width 229 height 16
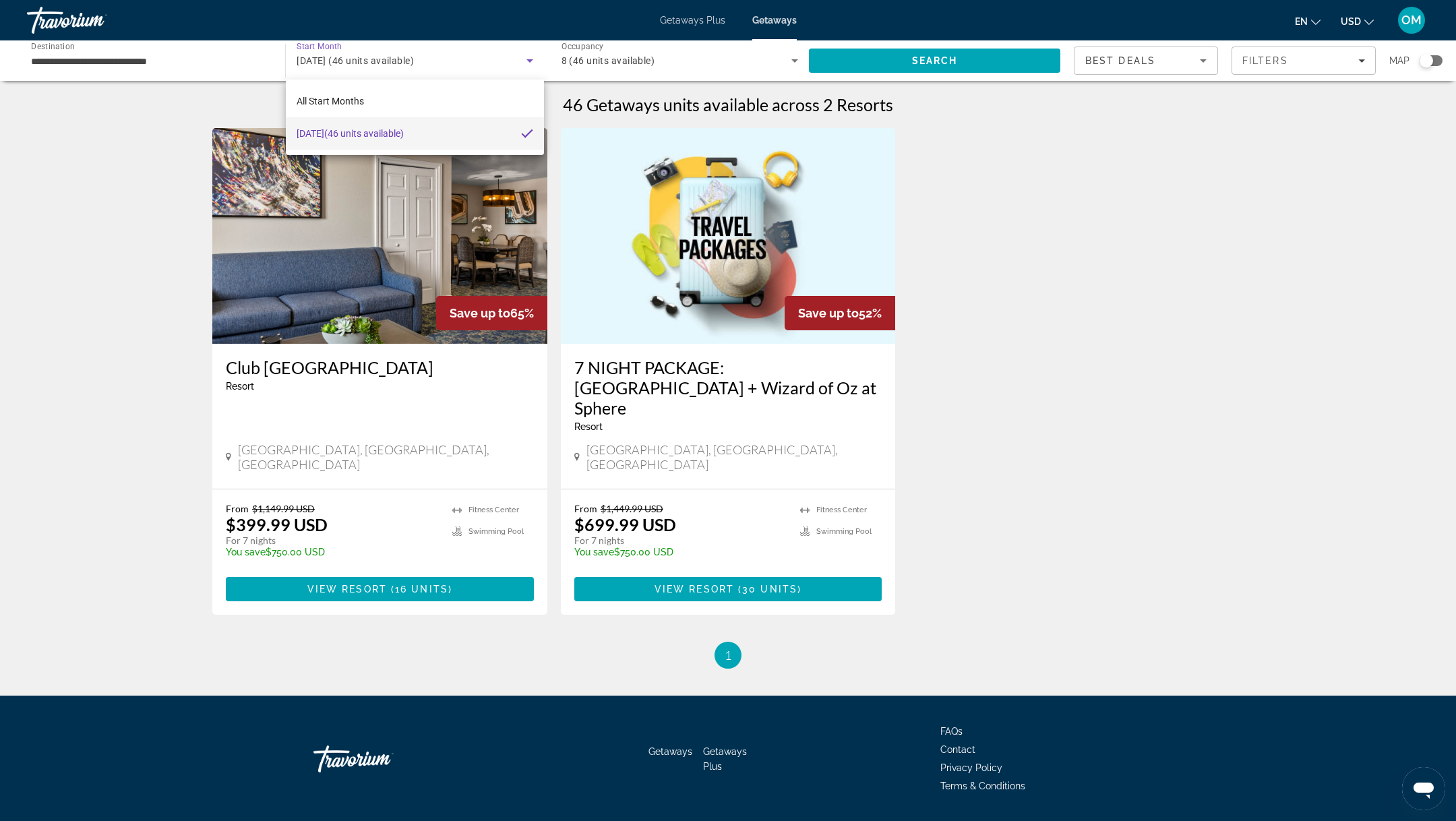
click at [535, 62] on div at bounding box center [728, 410] width 1456 height 821
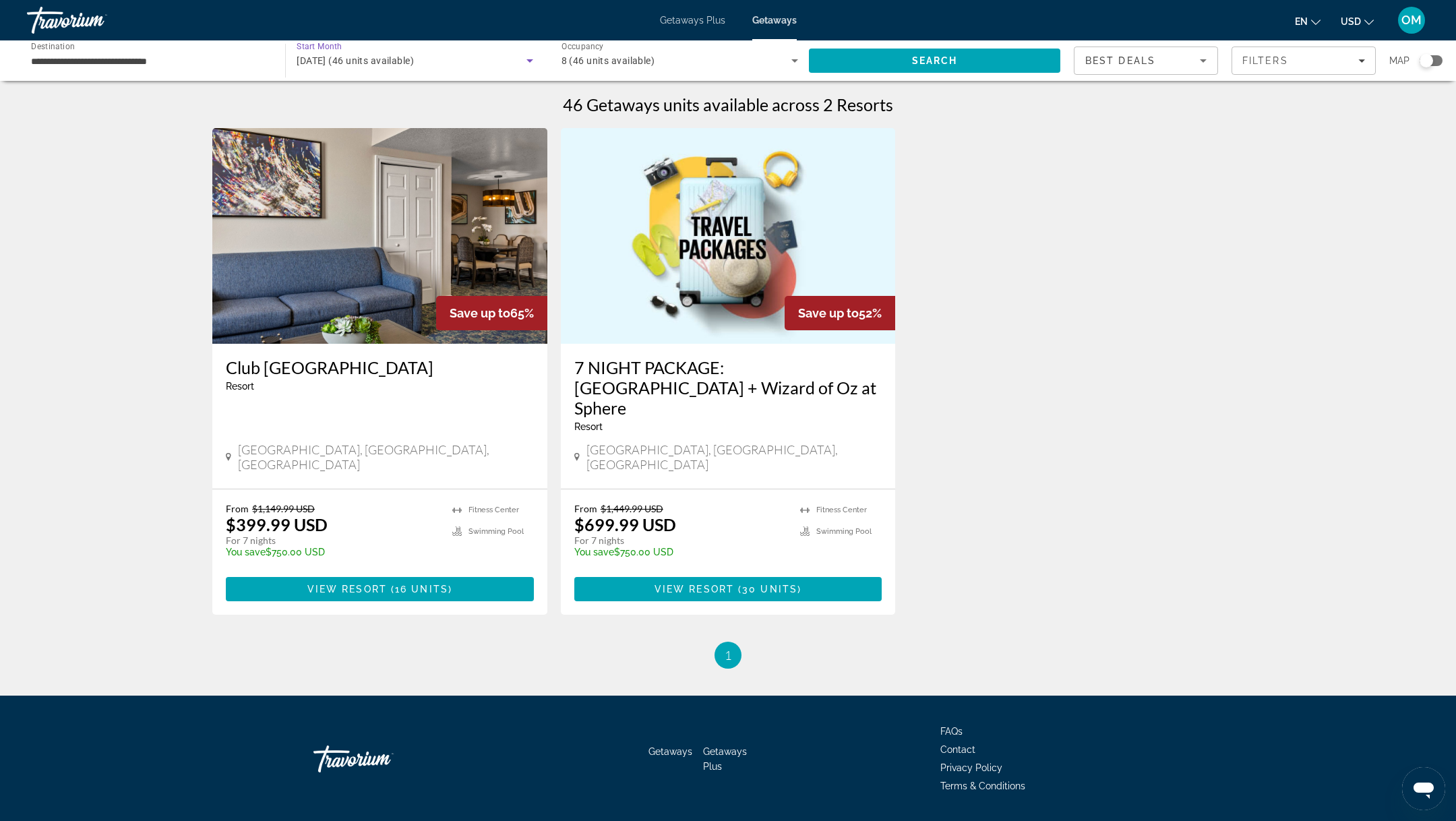
click at [524, 60] on icon "Search widget" at bounding box center [529, 60] width 16 height 16
click at [450, 93] on mat-option "All Start Months" at bounding box center [415, 101] width 258 height 32
click at [959, 66] on span "Search" at bounding box center [934, 60] width 251 height 32
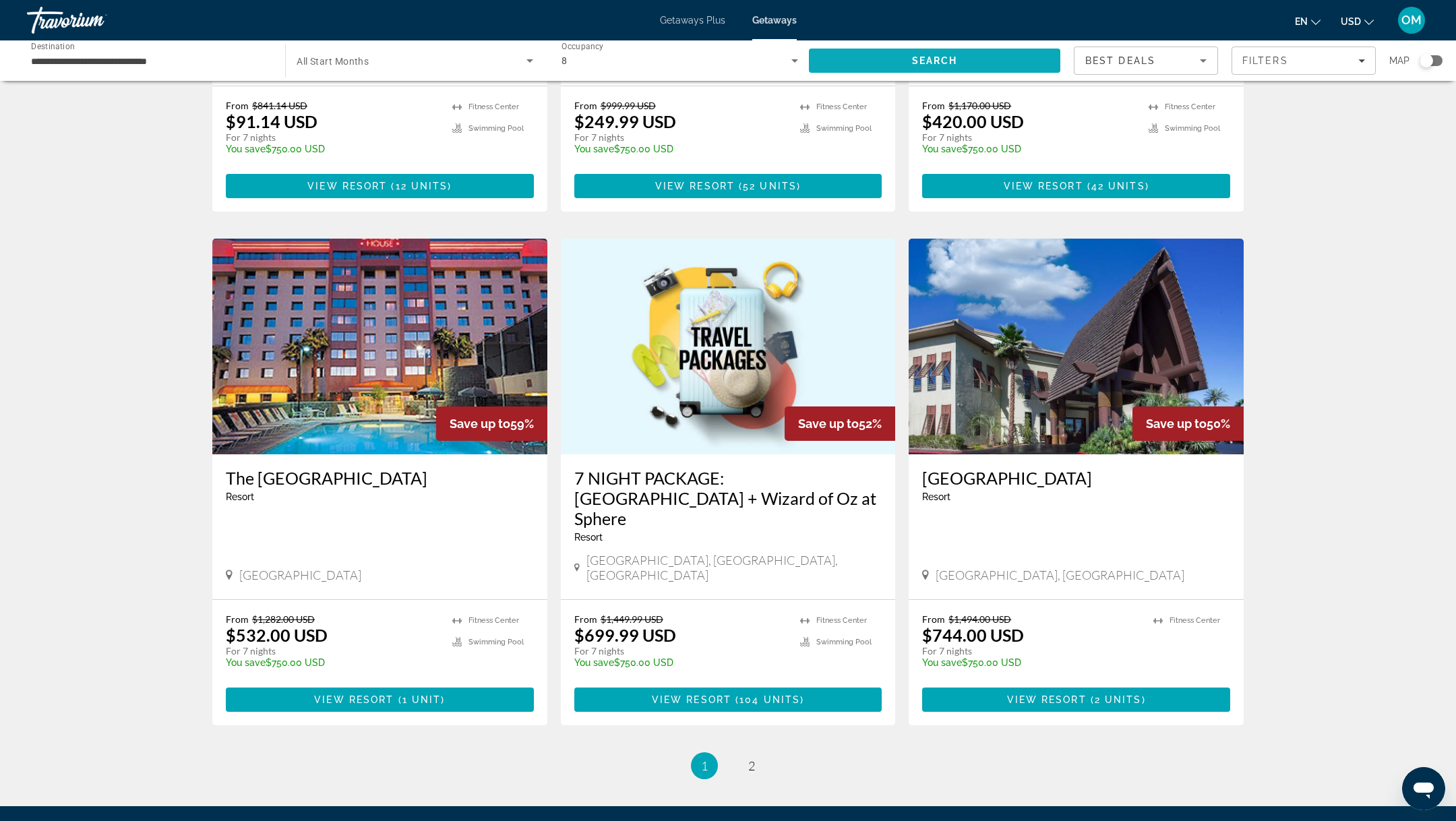
scroll to position [1311, 0]
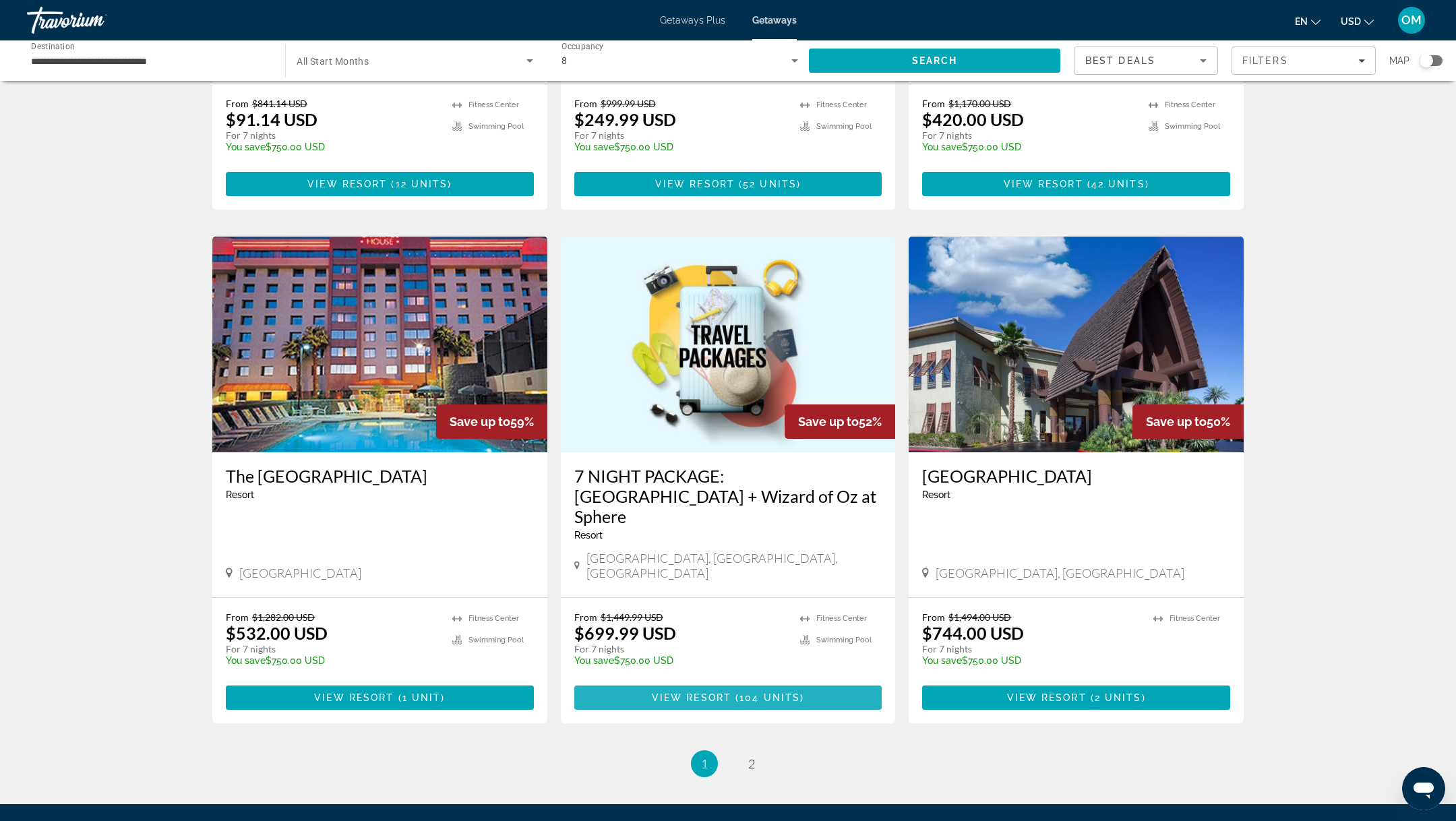
click at [810, 681] on span "Main content" at bounding box center [728, 697] width 308 height 32
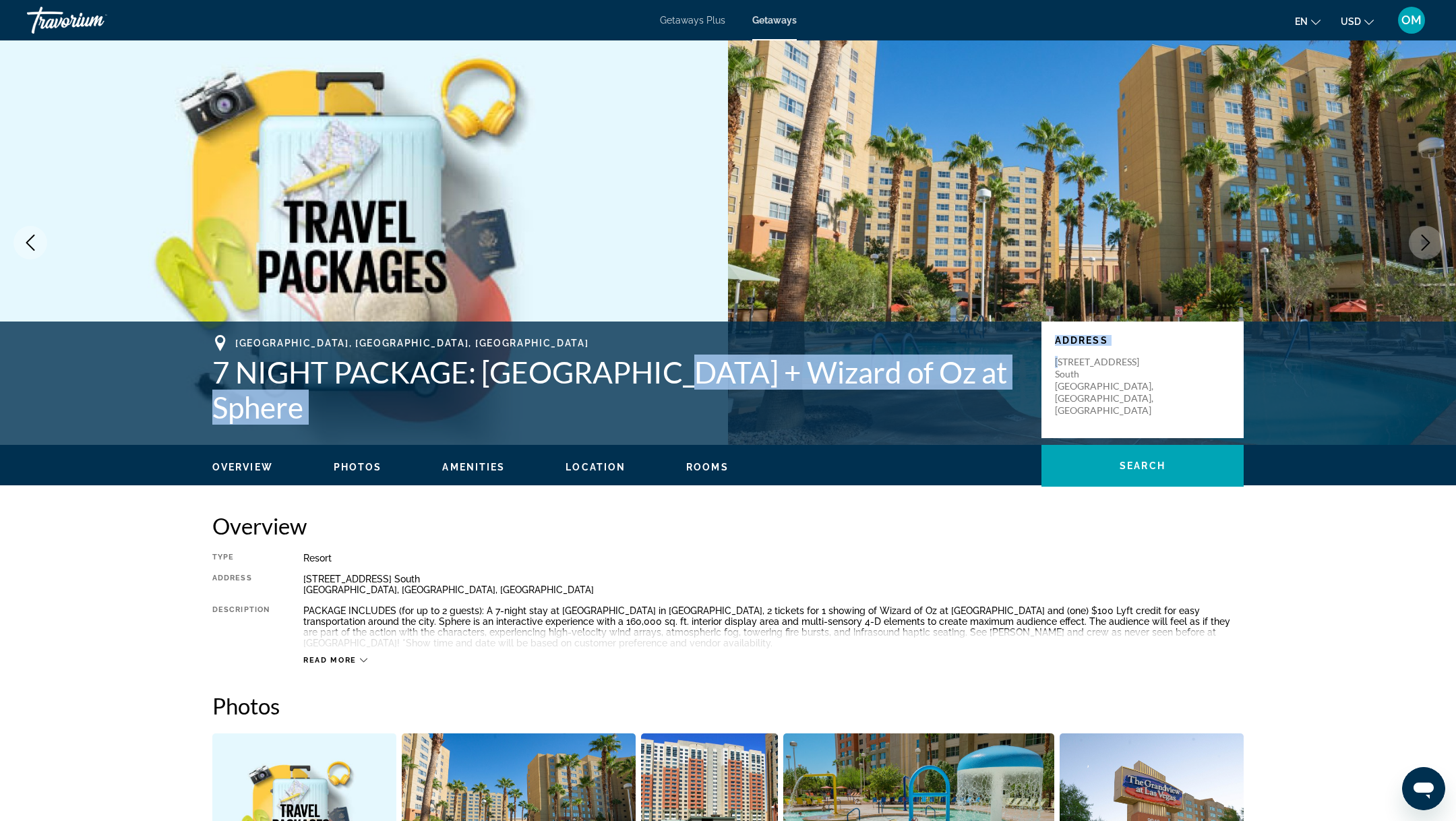
drag, startPoint x: 642, startPoint y: 382, endPoint x: 1060, endPoint y: 377, distance: 418.0
click at [1060, 377] on div "[GEOGRAPHIC_DATA], [GEOGRAPHIC_DATA], [GEOGRAPHIC_DATA] 7 NIGHT PACKAGE: [GEOGR…" at bounding box center [728, 380] width 1085 height 90
click at [914, 392] on h1 "7 NIGHT PACKAGE: [GEOGRAPHIC_DATA] + Wizard of Oz at Sphere" at bounding box center [620, 389] width 816 height 70
drag, startPoint x: 947, startPoint y: 385, endPoint x: 675, endPoint y: 388, distance: 272.0
click at [675, 389] on h1 "7 NIGHT PACKAGE: [GEOGRAPHIC_DATA] + Wizard of Oz at Sphere" at bounding box center [620, 389] width 816 height 70
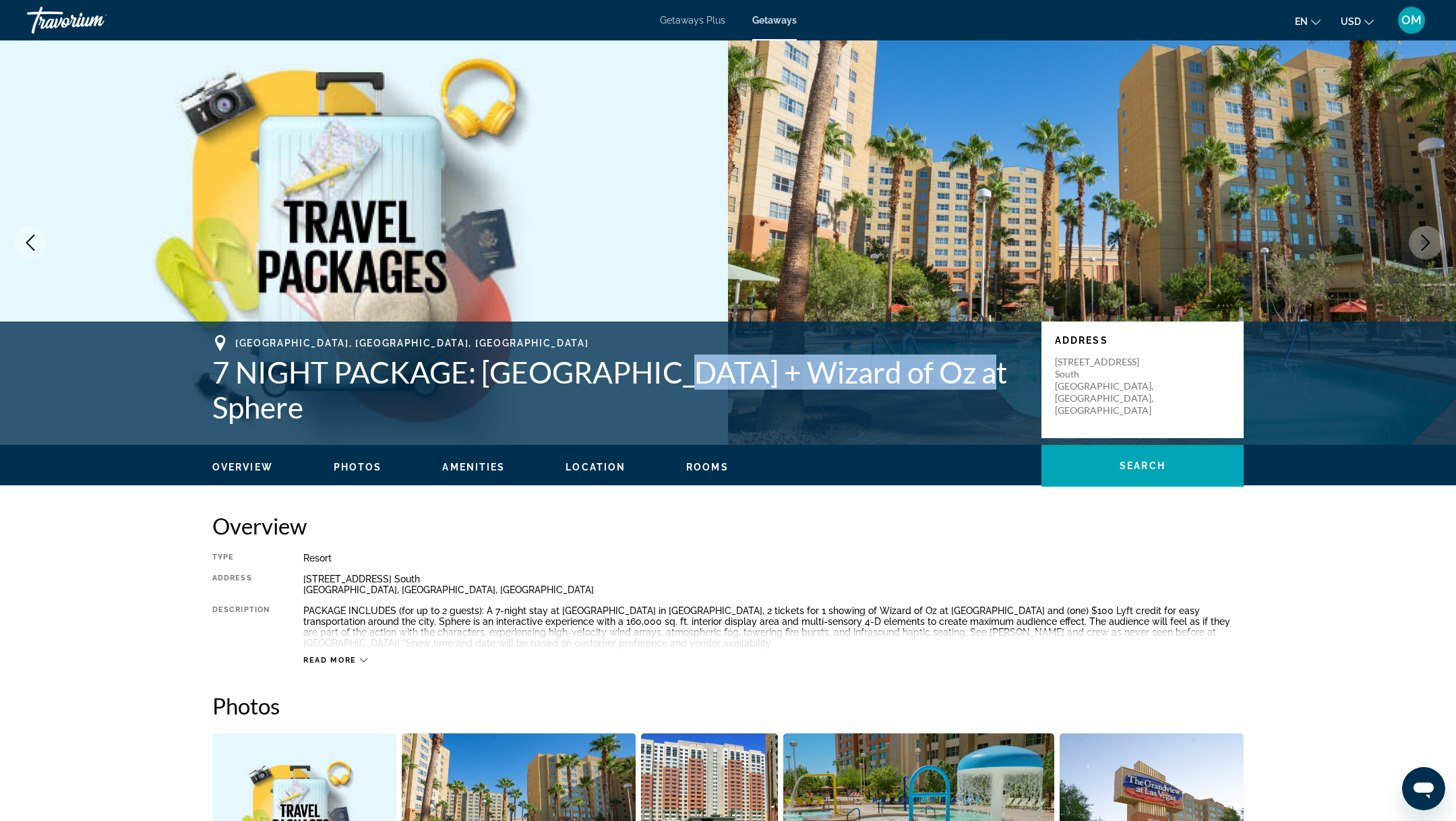
drag, startPoint x: 635, startPoint y: 382, endPoint x: 956, endPoint y: 378, distance: 321.0
click at [956, 378] on h1 "7 NIGHT PACKAGE: [GEOGRAPHIC_DATA] + Wizard of Oz at Sphere" at bounding box center [620, 389] width 816 height 70
copy h1 "Wizard of Oz at Sphere"
